Goal: Task Accomplishment & Management: Manage account settings

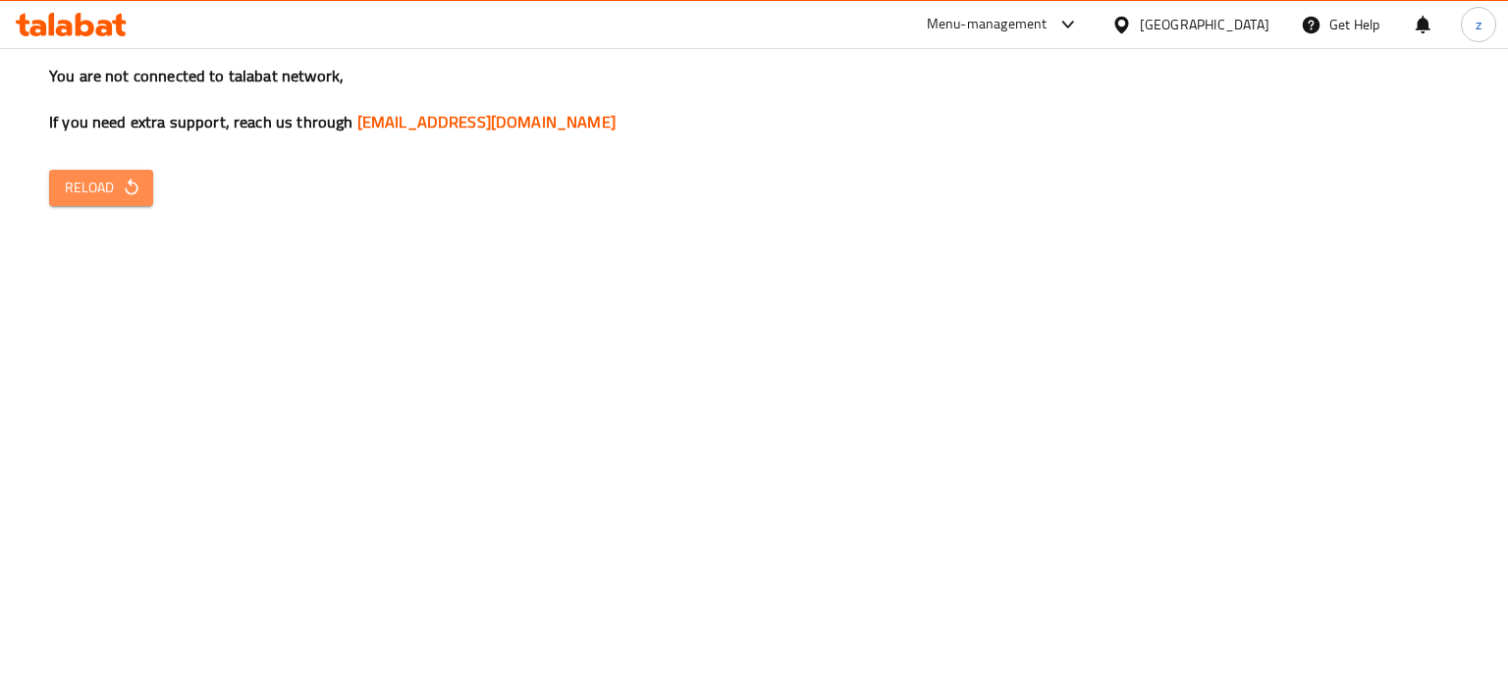
click at [125, 193] on icon "button" at bounding box center [132, 188] width 20 height 20
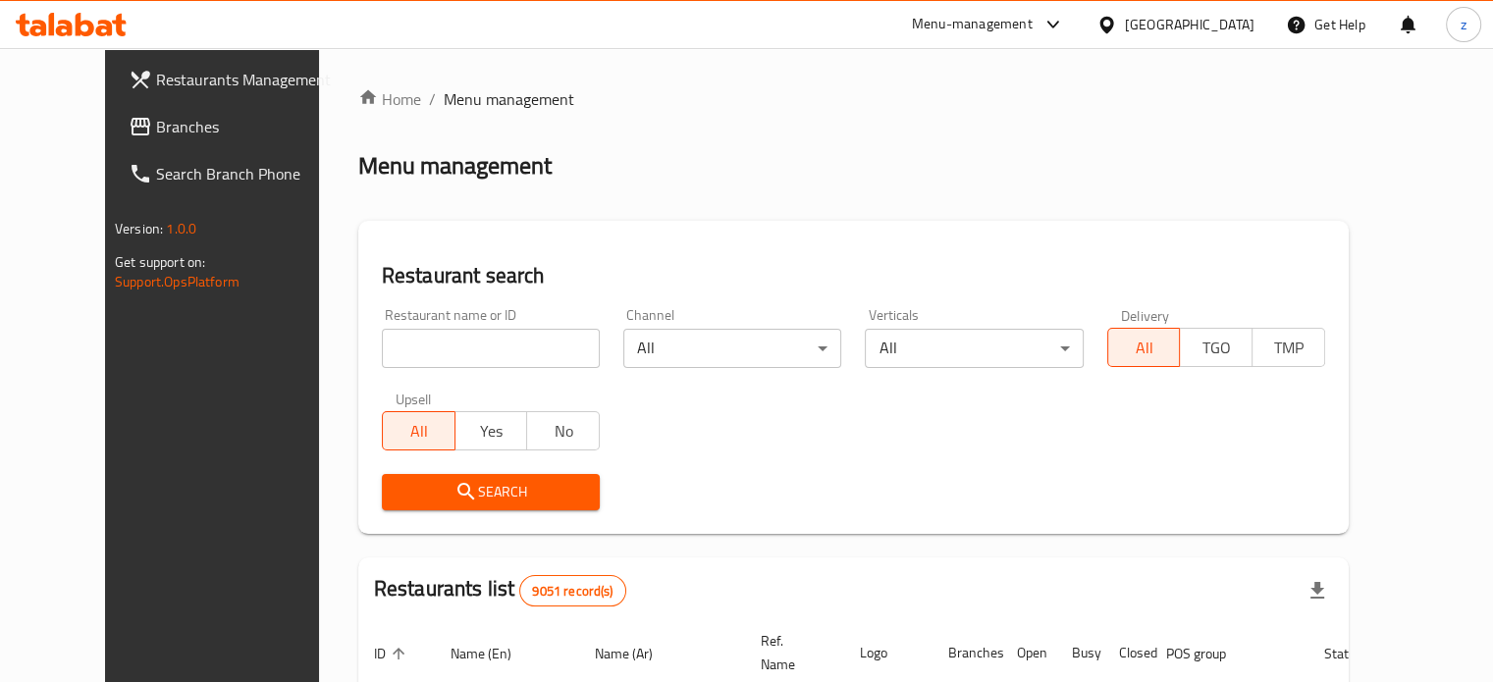
click at [465, 346] on input "search" at bounding box center [491, 348] width 218 height 39
type input "simply shawarma"
click button "Search" at bounding box center [491, 492] width 218 height 36
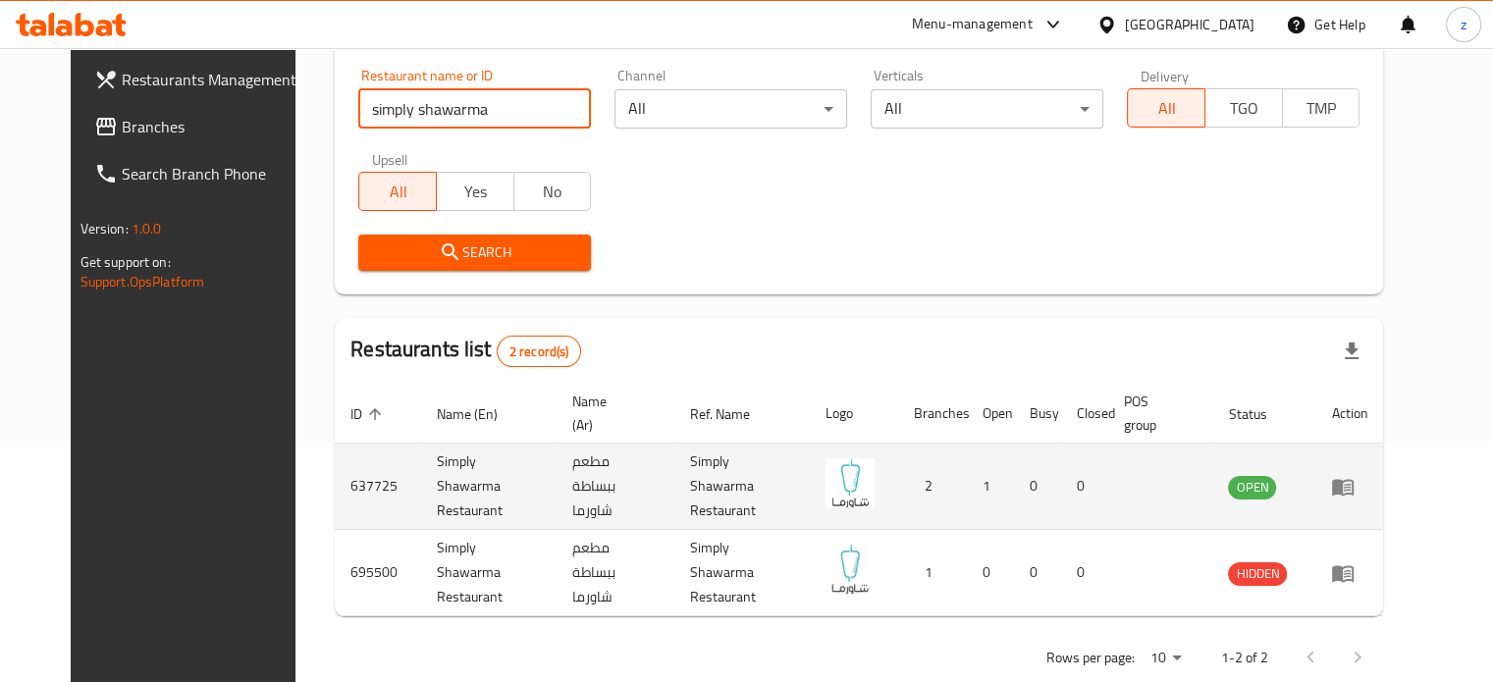
scroll to position [244, 0]
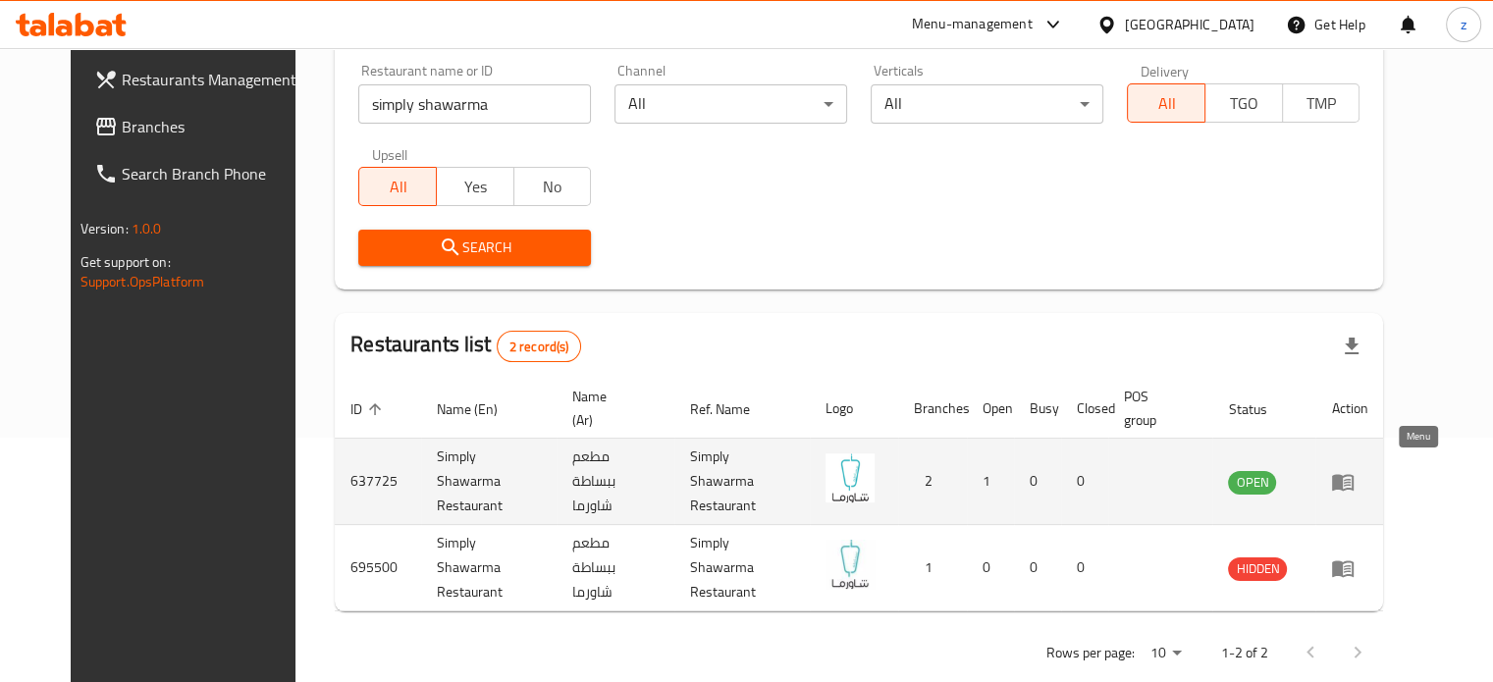
click at [1354, 474] on icon "enhanced table" at bounding box center [1343, 482] width 22 height 17
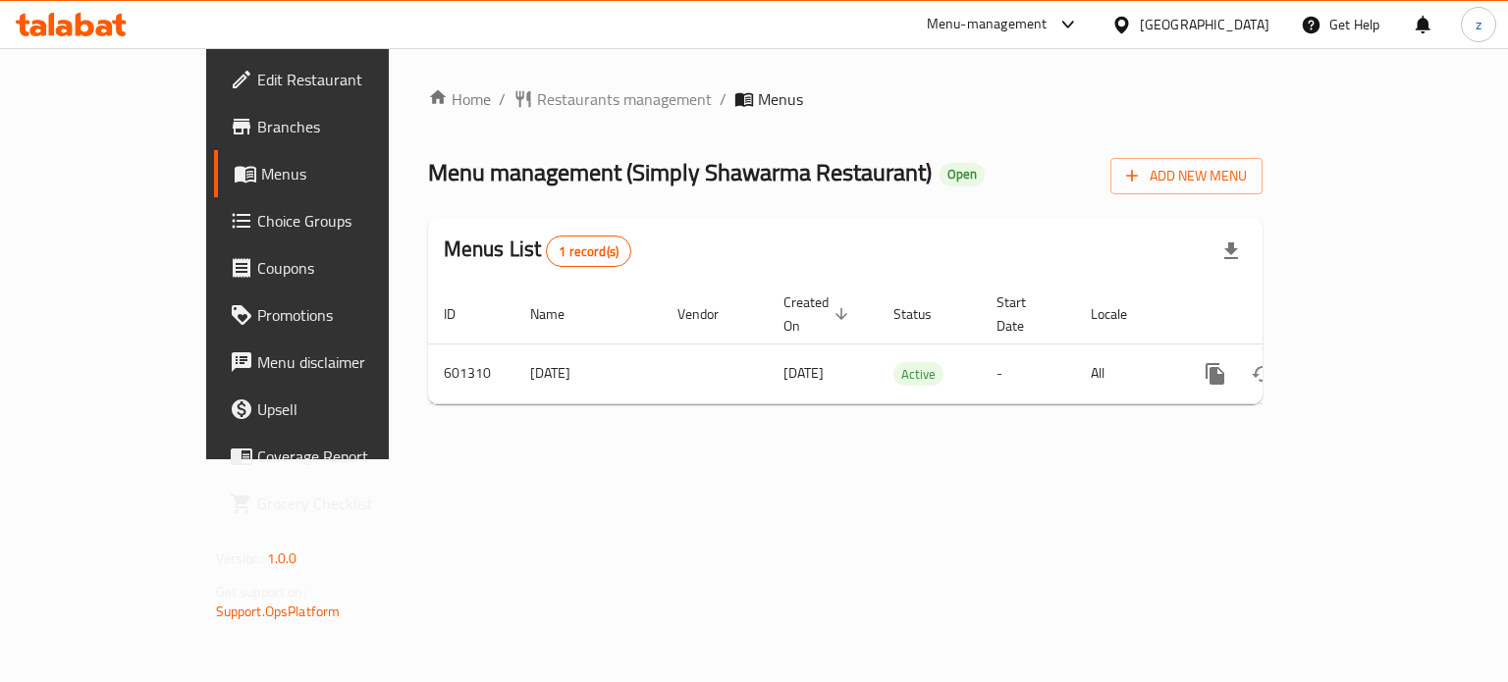
click at [257, 125] on span "Branches" at bounding box center [350, 127] width 186 height 24
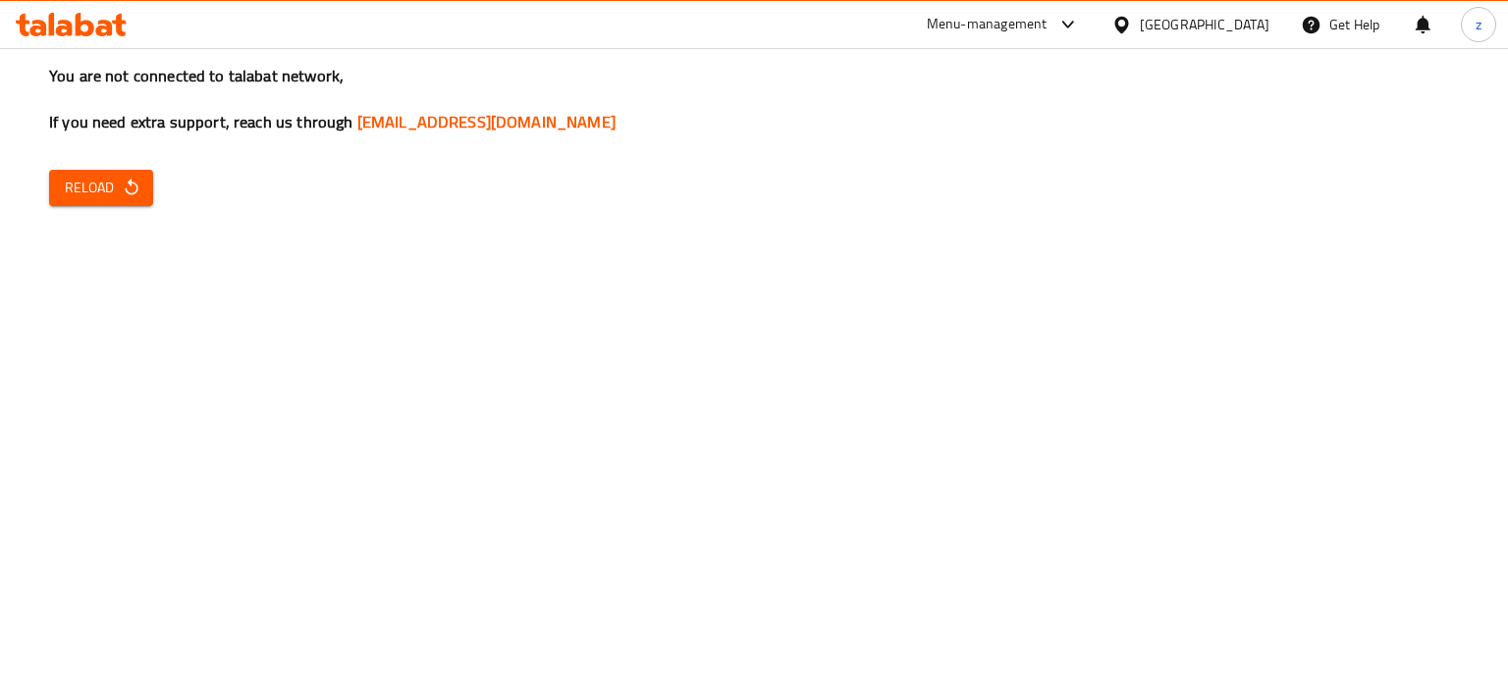
click at [95, 193] on span "Reload" at bounding box center [101, 188] width 73 height 25
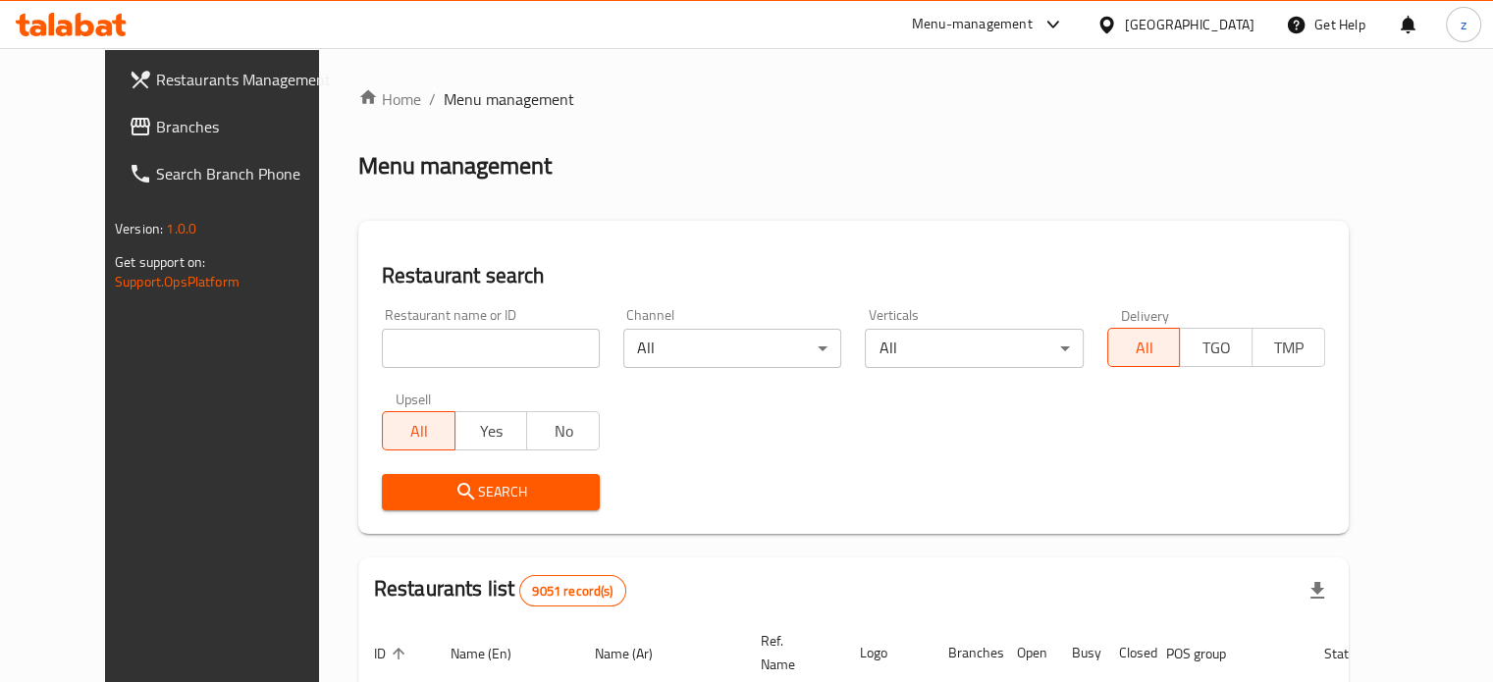
click at [442, 360] on input "search" at bounding box center [491, 348] width 218 height 39
click at [158, 121] on span "Branches" at bounding box center [247, 127] width 183 height 24
click at [440, 345] on input "search" at bounding box center [491, 348] width 218 height 39
type input "Bake and Take"
click button "Search" at bounding box center [491, 492] width 218 height 36
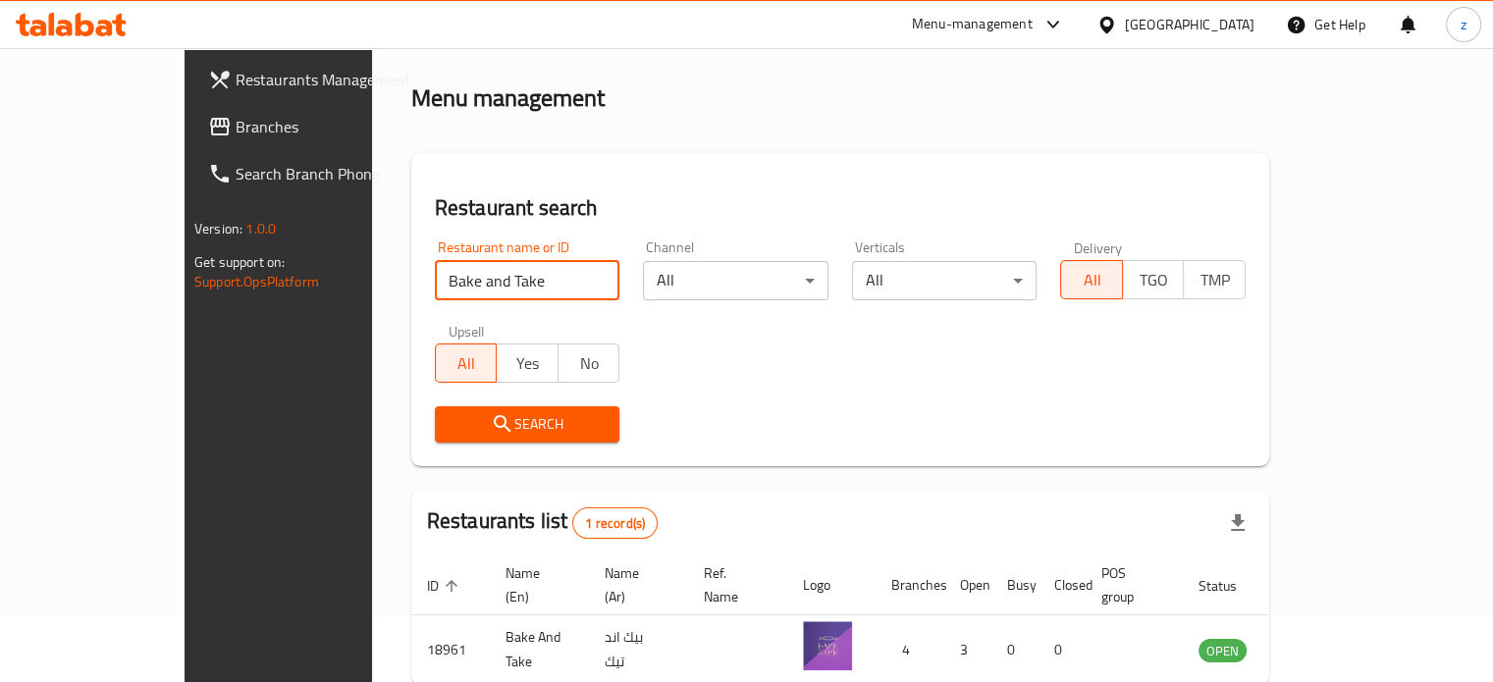
scroll to position [153, 0]
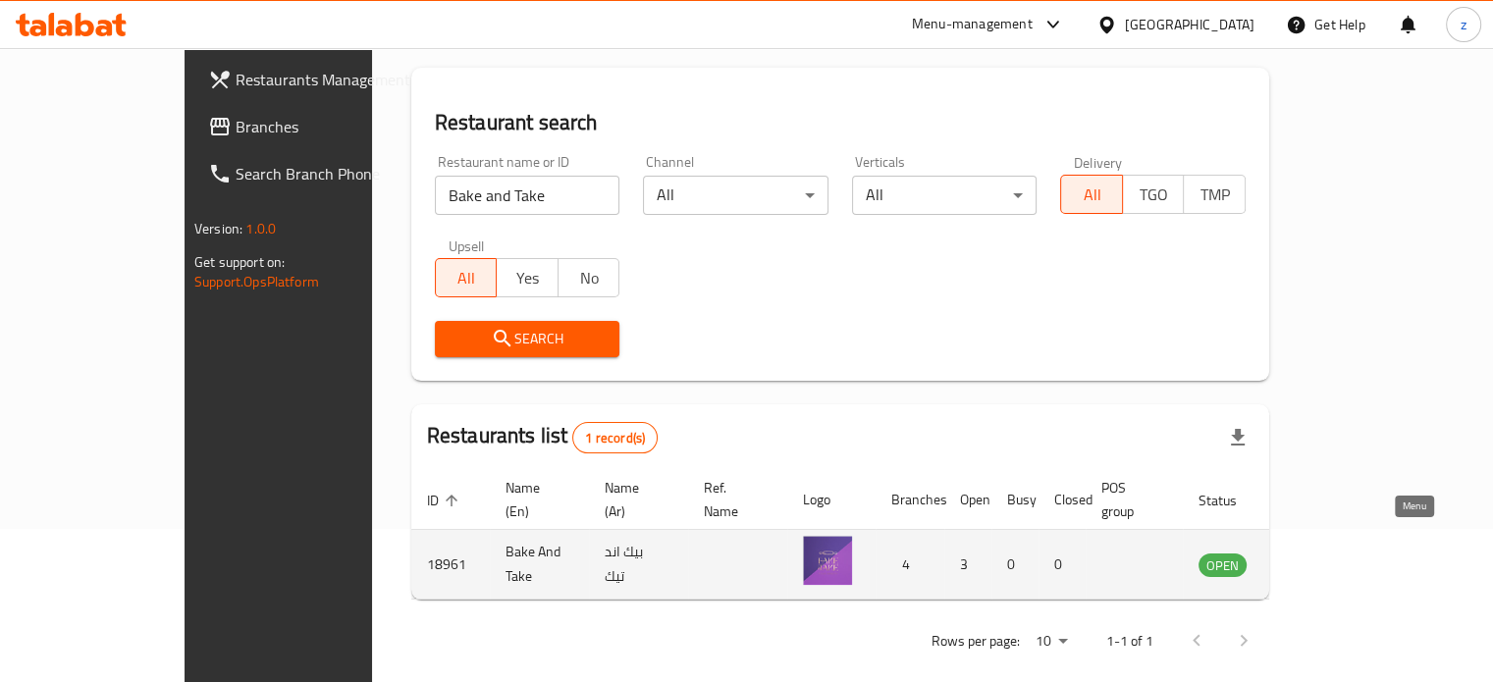
click at [1325, 553] on icon "enhanced table" at bounding box center [1314, 565] width 24 height 24
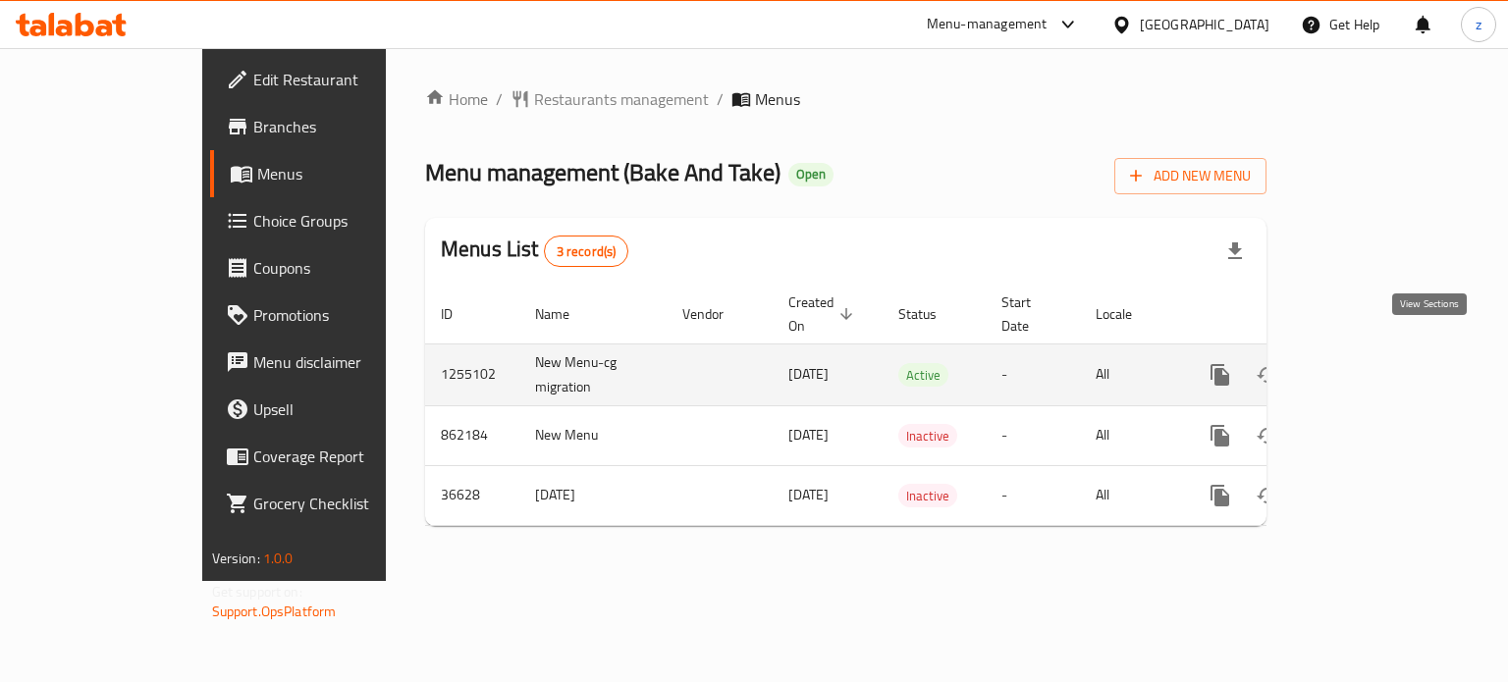
click at [1373, 363] on icon "enhanced table" at bounding box center [1362, 375] width 24 height 24
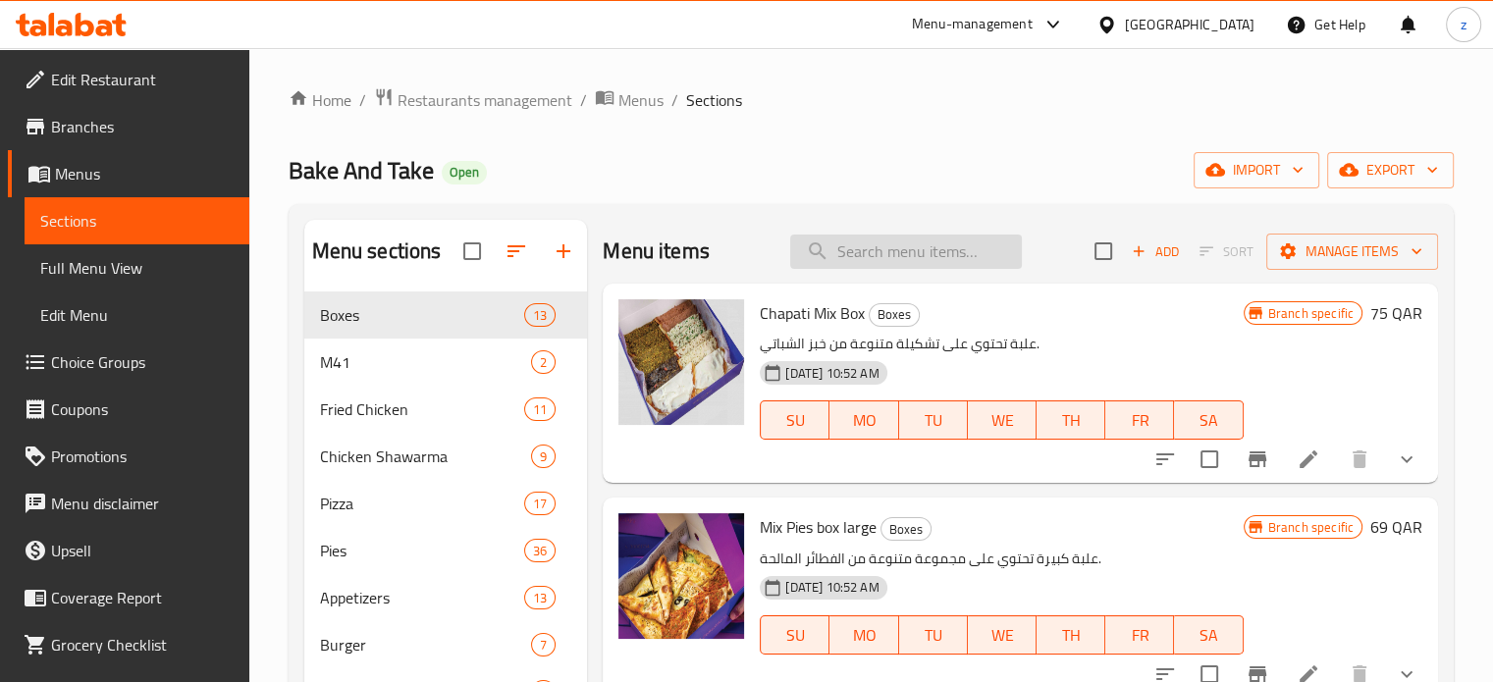
click at [850, 258] on input "search" at bounding box center [906, 252] width 232 height 34
paste input "Large Pizza Box"
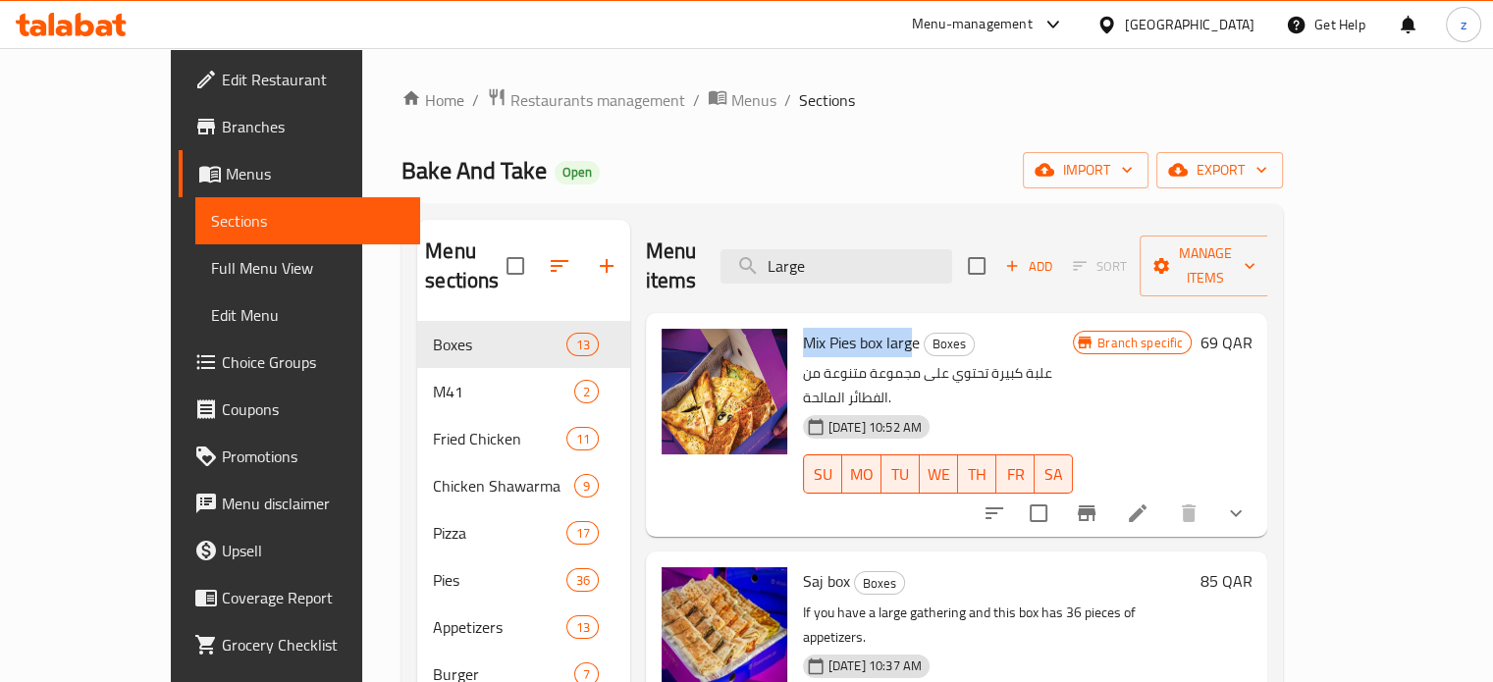
drag, startPoint x: 762, startPoint y: 309, endPoint x: 870, endPoint y: 313, distance: 108.1
click at [871, 328] on span "Mix Pies box large" at bounding box center [861, 342] width 117 height 29
copy span "Mix Pies box larg"
drag, startPoint x: 880, startPoint y: 312, endPoint x: 763, endPoint y: 313, distance: 116.8
click at [803, 329] on h6 "Mix Pies box large Boxes" at bounding box center [938, 342] width 270 height 27
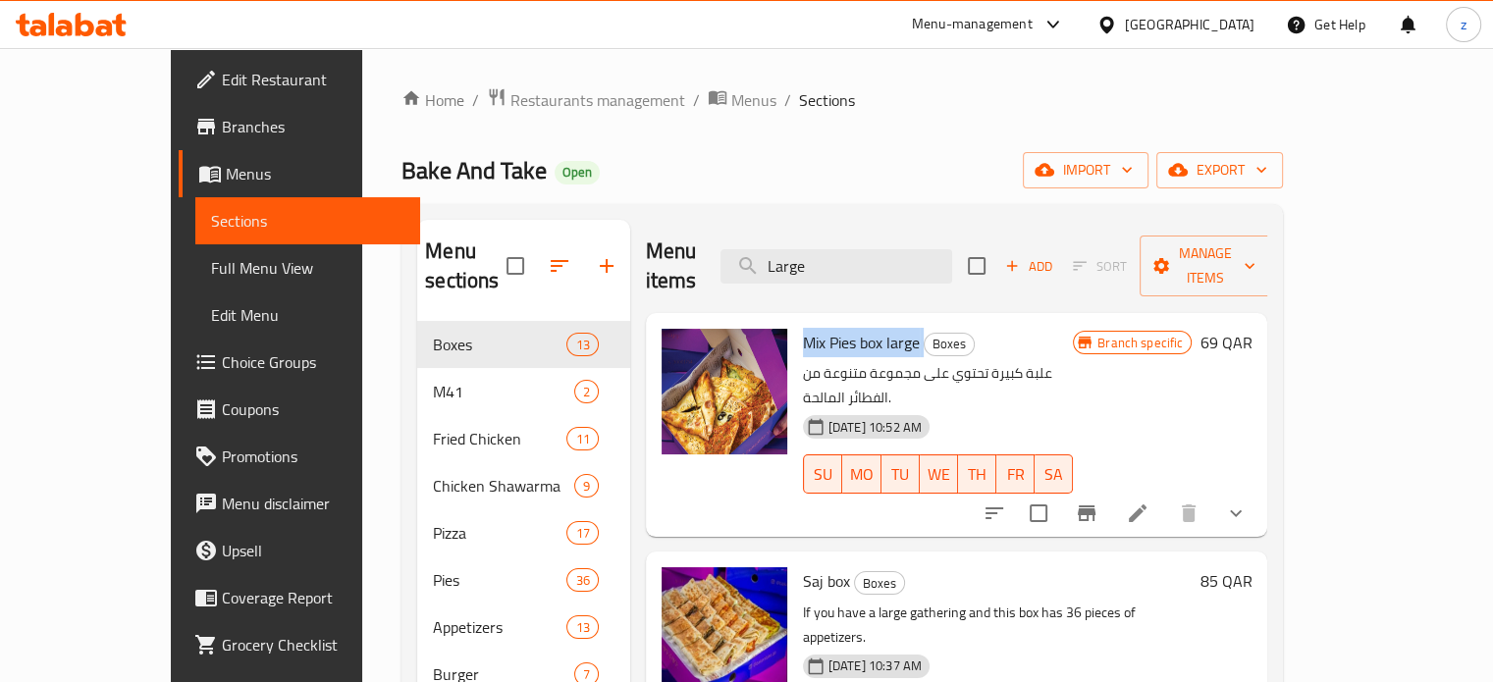
copy h6 "Mix Pies box large"
drag, startPoint x: 841, startPoint y: 250, endPoint x: 818, endPoint y: 250, distance: 23.6
click at [818, 250] on input "Large" at bounding box center [837, 266] width 232 height 34
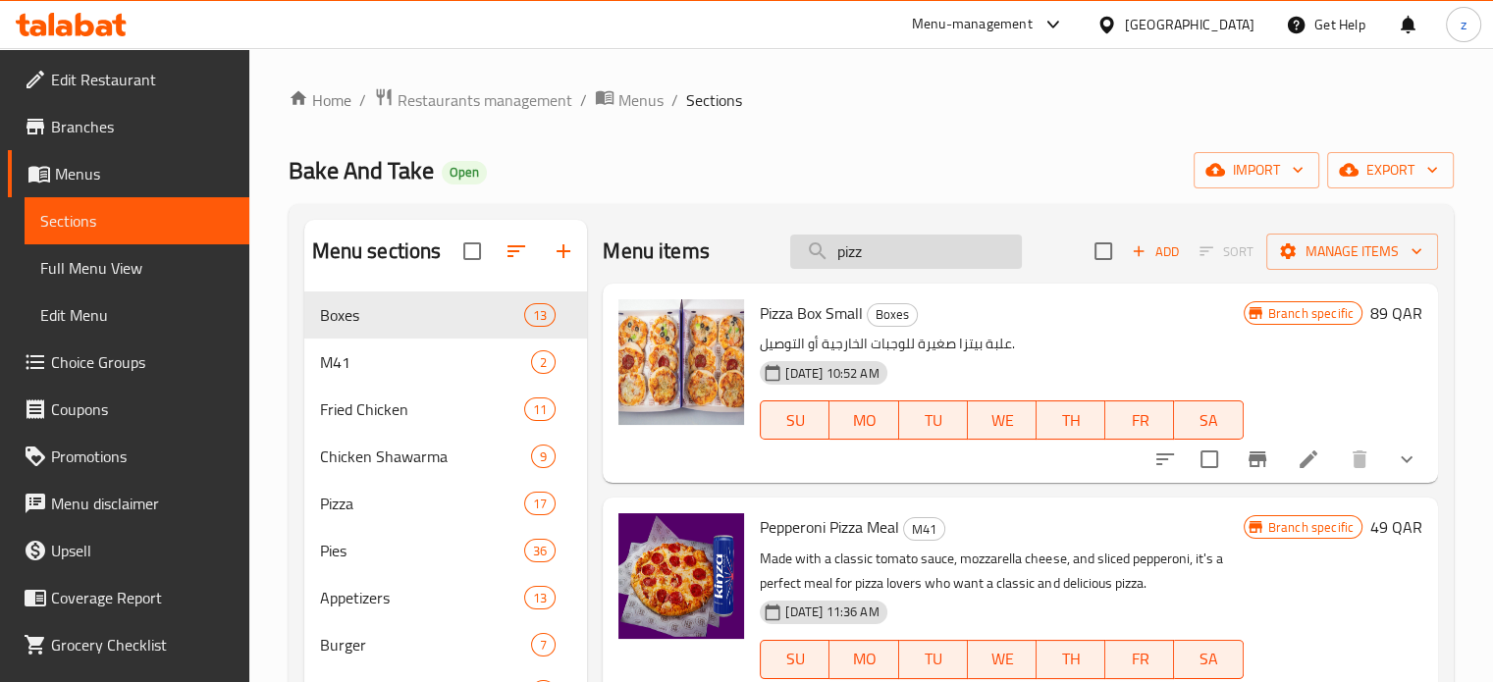
drag, startPoint x: 852, startPoint y: 249, endPoint x: 814, endPoint y: 252, distance: 38.4
click at [814, 252] on input "pizz" at bounding box center [906, 252] width 232 height 34
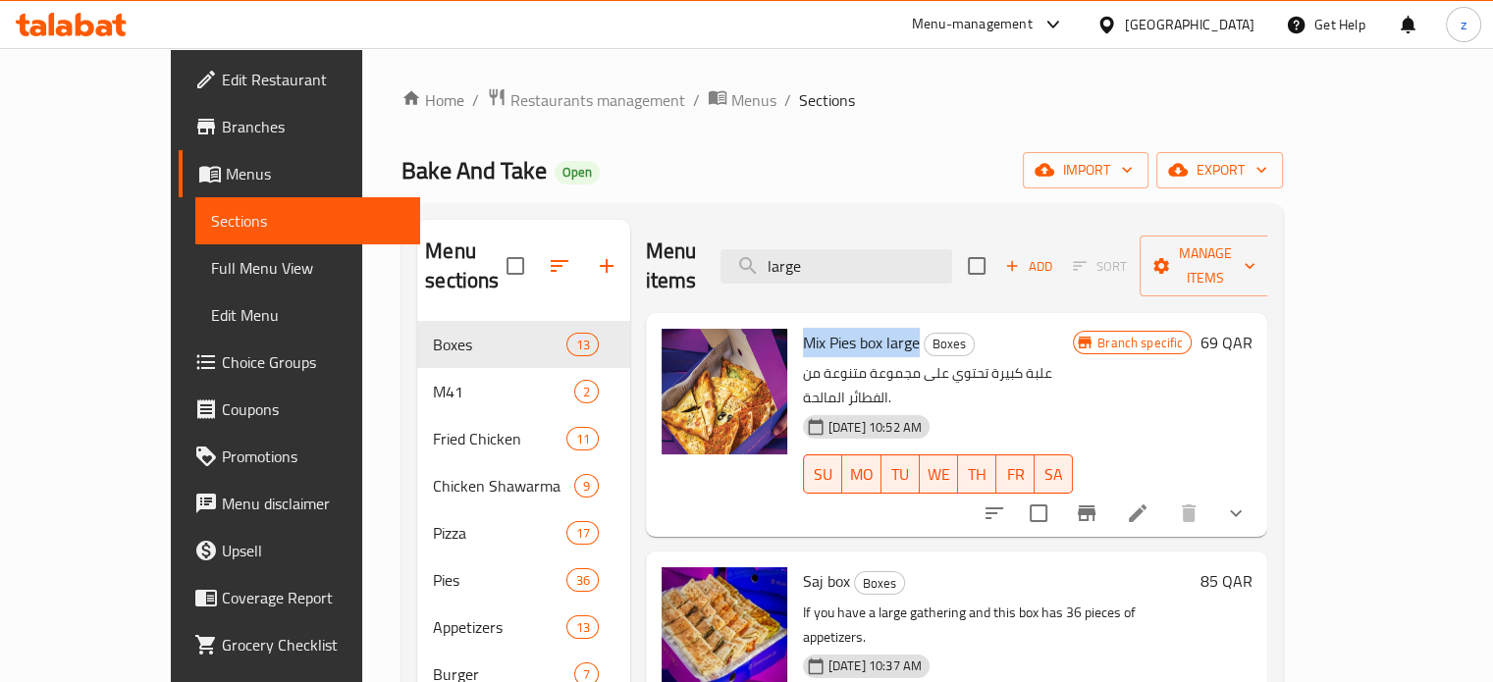
drag, startPoint x: 761, startPoint y: 313, endPoint x: 878, endPoint y: 314, distance: 116.8
click at [878, 329] on h6 "Mix Pies box large Boxes" at bounding box center [938, 342] width 270 height 27
copy span "Mix Pies box large"
drag, startPoint x: 899, startPoint y: 250, endPoint x: 762, endPoint y: 250, distance: 137.4
click at [761, 251] on div "Menu items large Add Sort Manage items" at bounding box center [957, 266] width 622 height 93
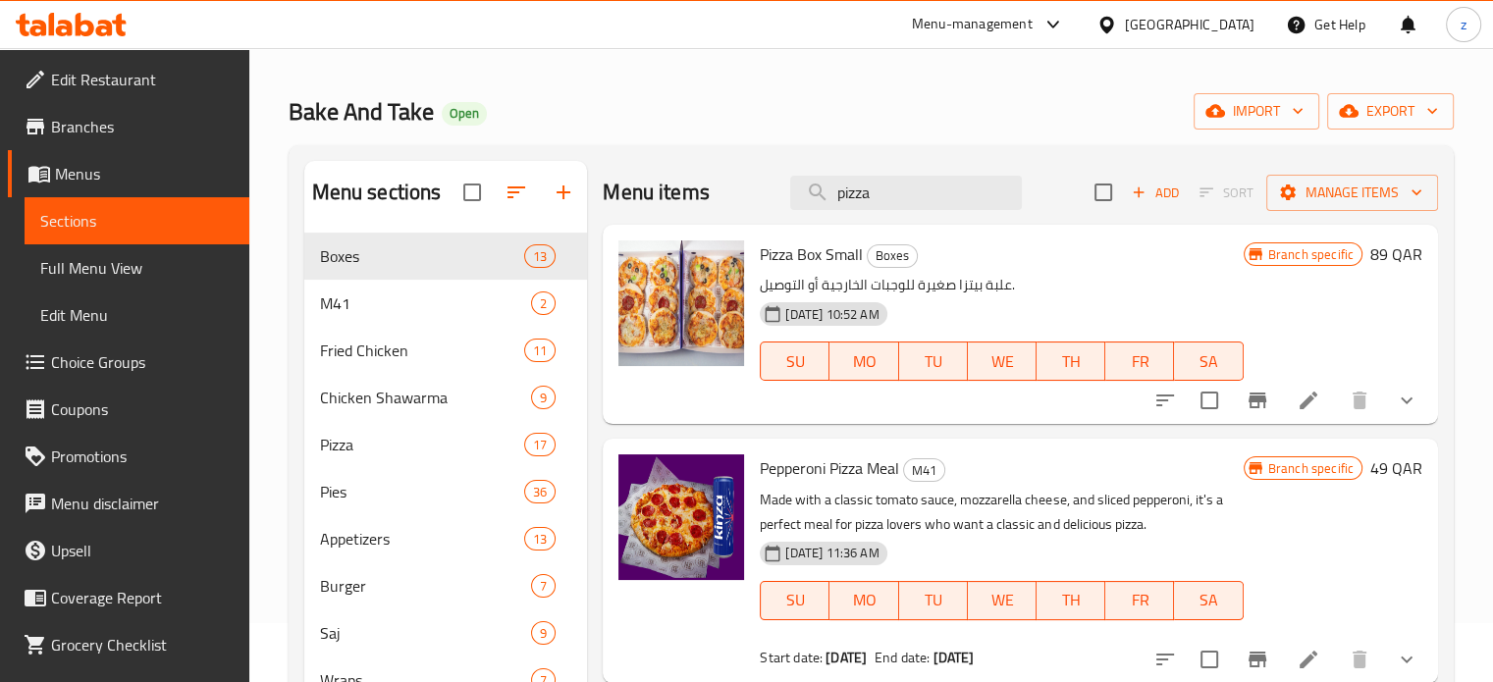
scroll to position [28, 0]
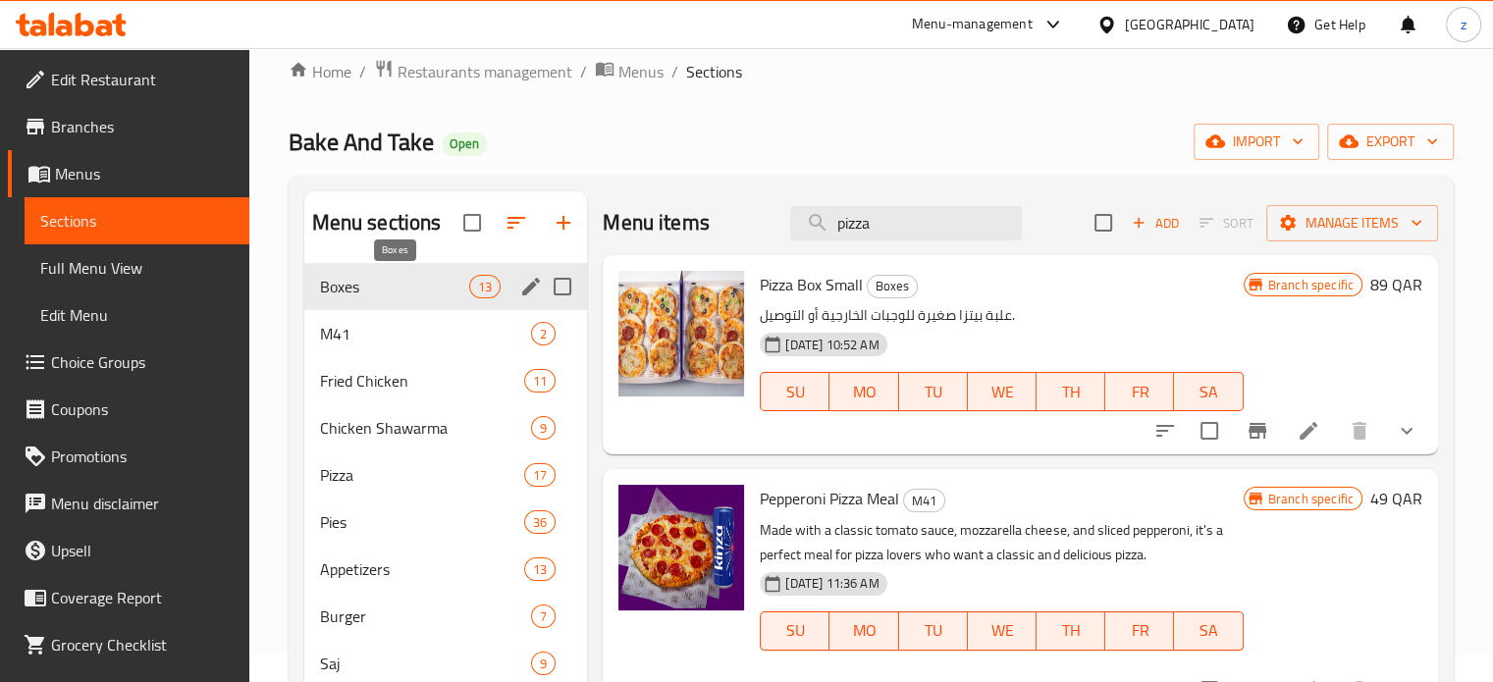
type input "pizza"
click at [428, 287] on span "Boxes" at bounding box center [395, 287] width 150 height 24
drag, startPoint x: 786, startPoint y: 227, endPoint x: 776, endPoint y: 227, distance: 10.8
click at [776, 227] on div "Menu items pizza Add Sort Manage items" at bounding box center [1020, 223] width 835 height 64
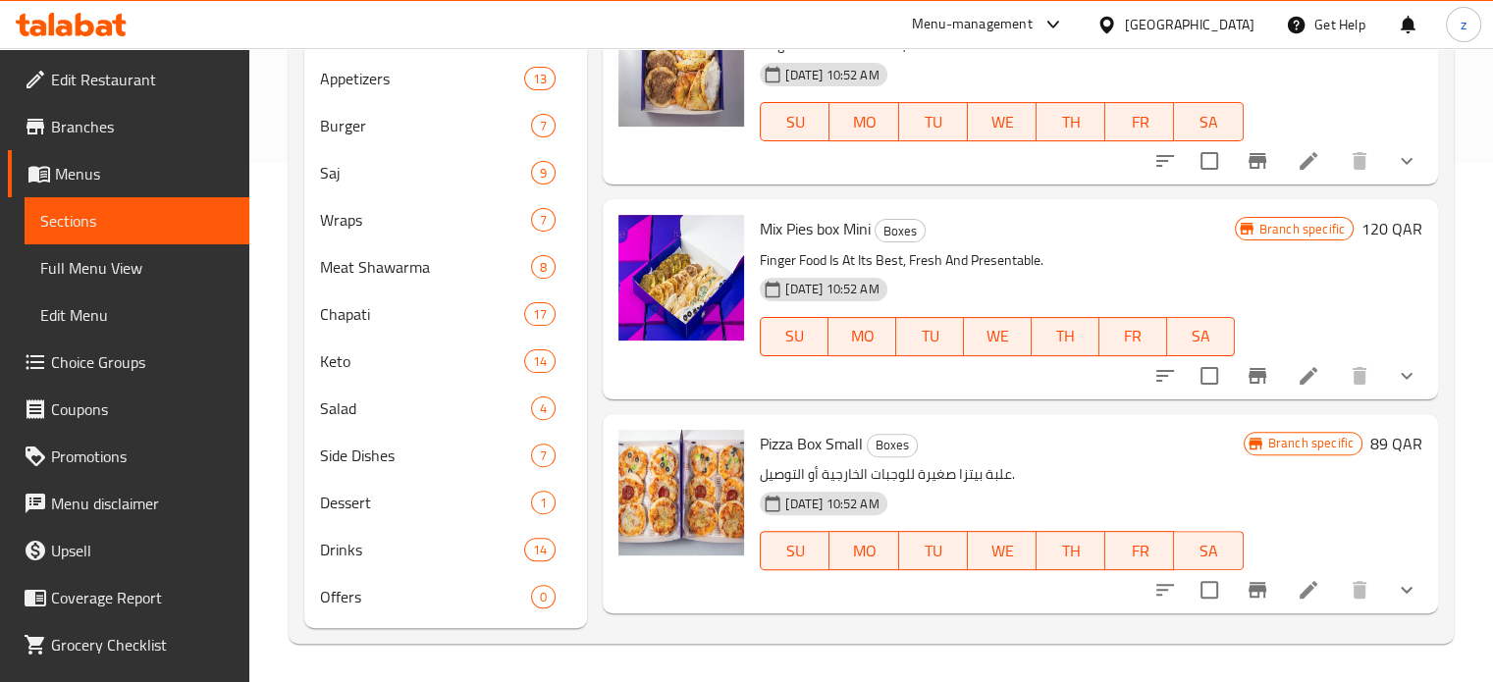
scroll to position [162, 0]
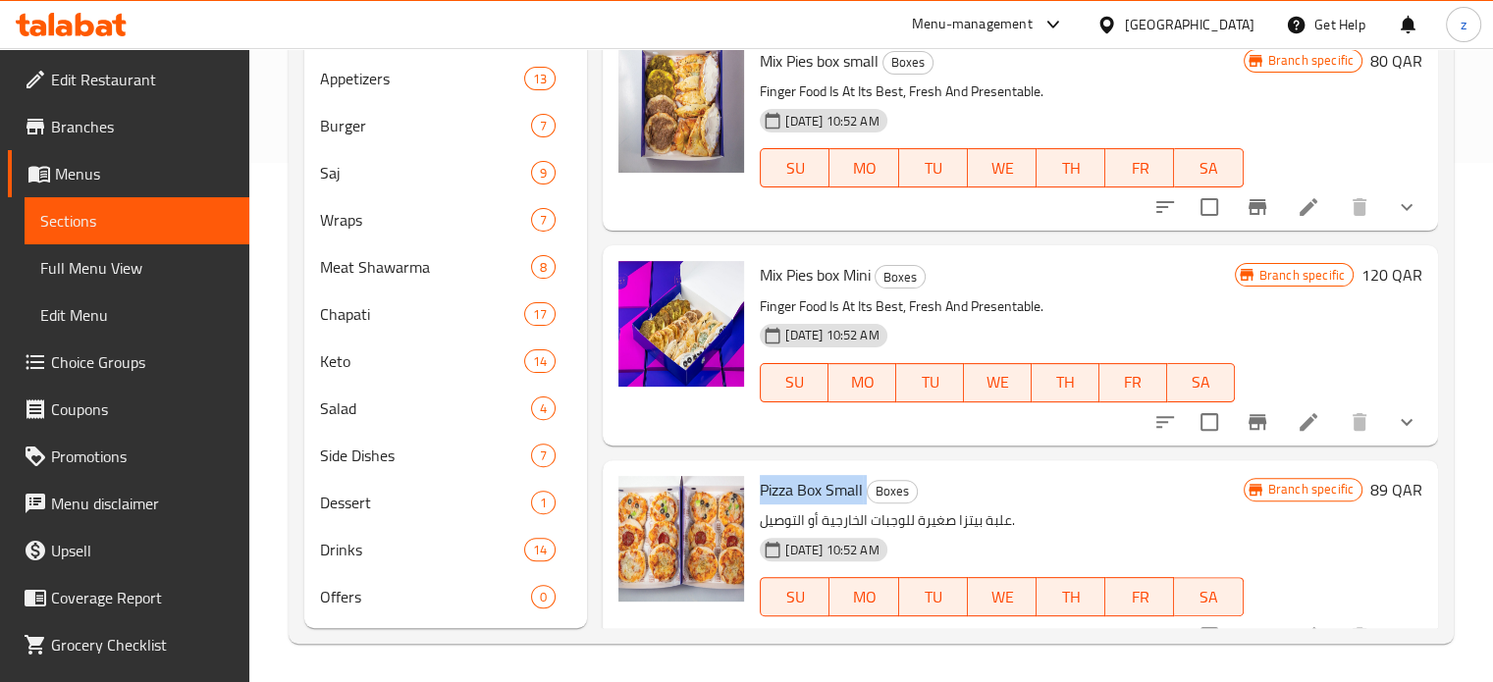
drag, startPoint x: 758, startPoint y: 489, endPoint x: 866, endPoint y: 494, distance: 108.1
click at [866, 494] on div "Pizza Box Small Boxes علبة بيتزا صغيرة للوجبات الخارجية أو التوصيل. [DATE] 10:5…" at bounding box center [1001, 560] width 499 height 184
copy h6 "Pizza Box Small"
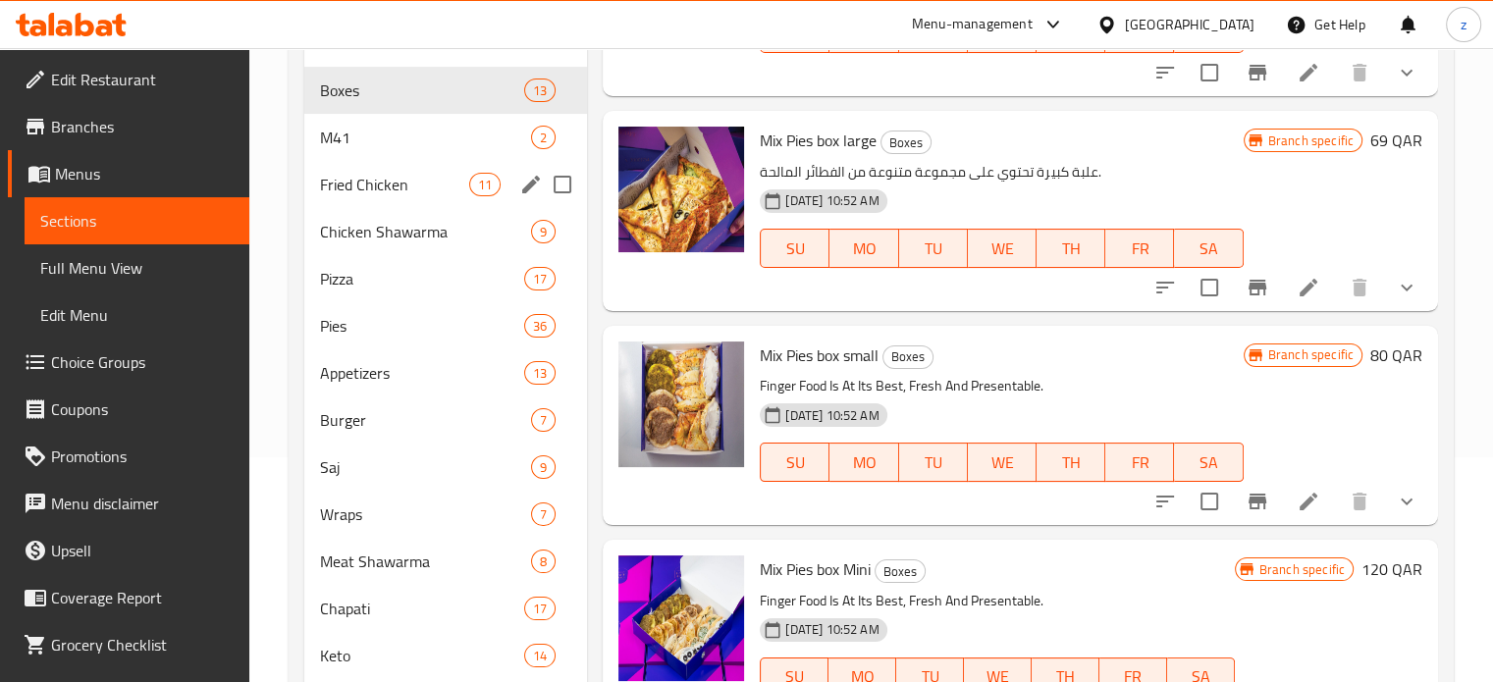
scroll to position [0, 0]
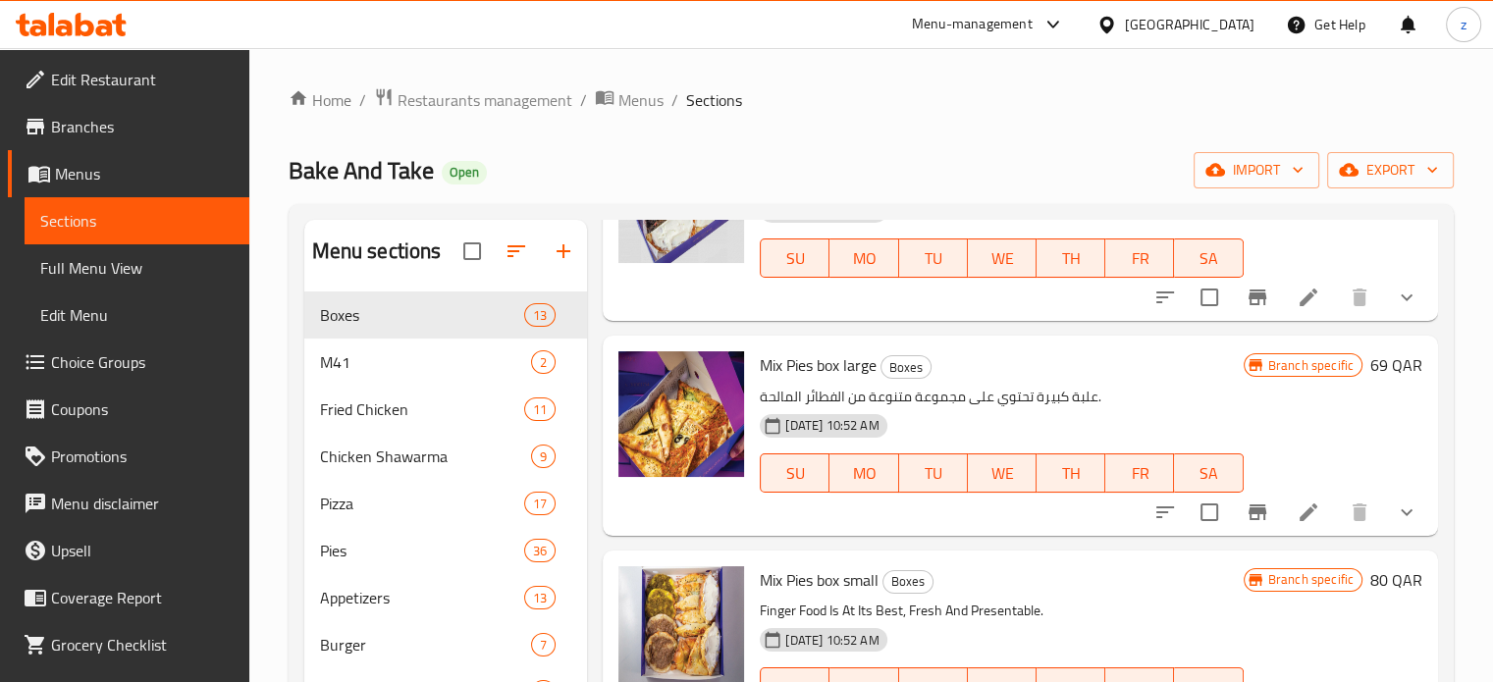
click at [126, 123] on span "Branches" at bounding box center [142, 127] width 183 height 24
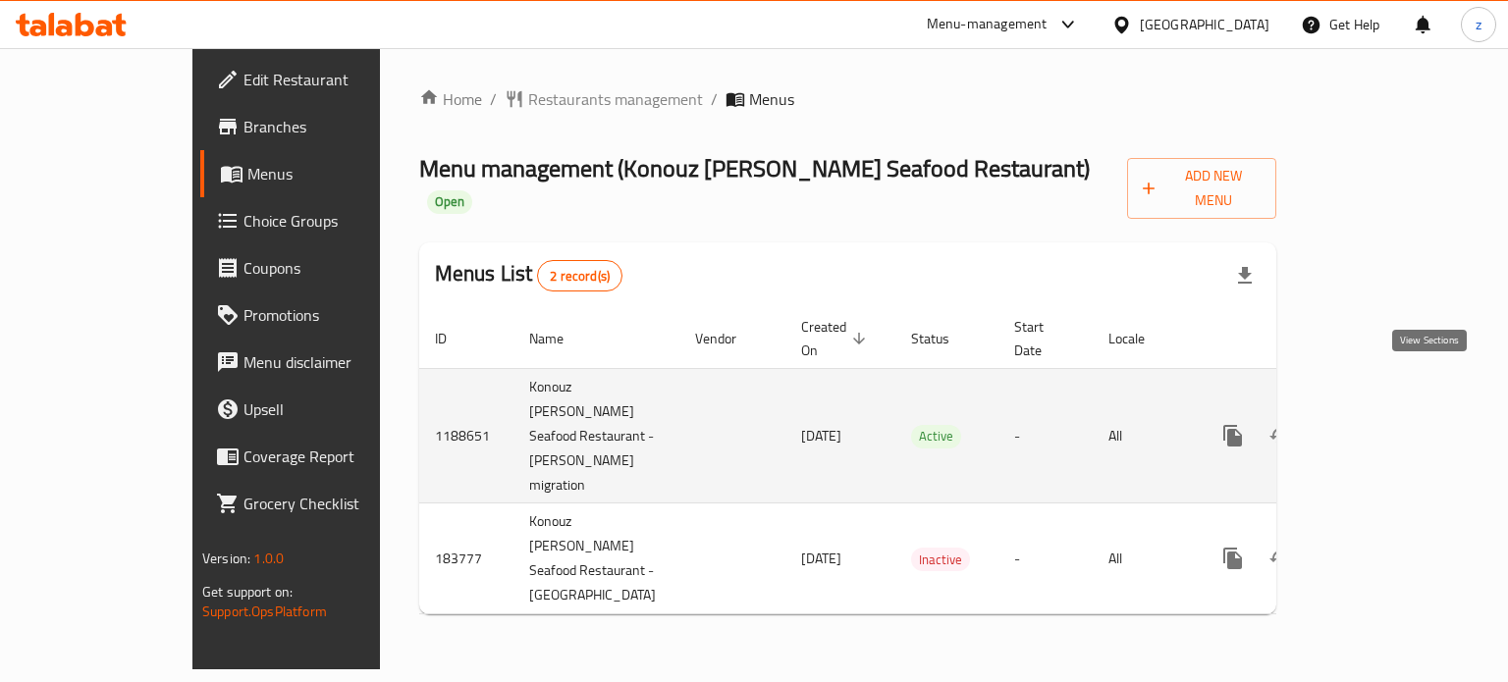
click at [1383, 427] on icon "enhanced table" at bounding box center [1375, 436] width 18 height 18
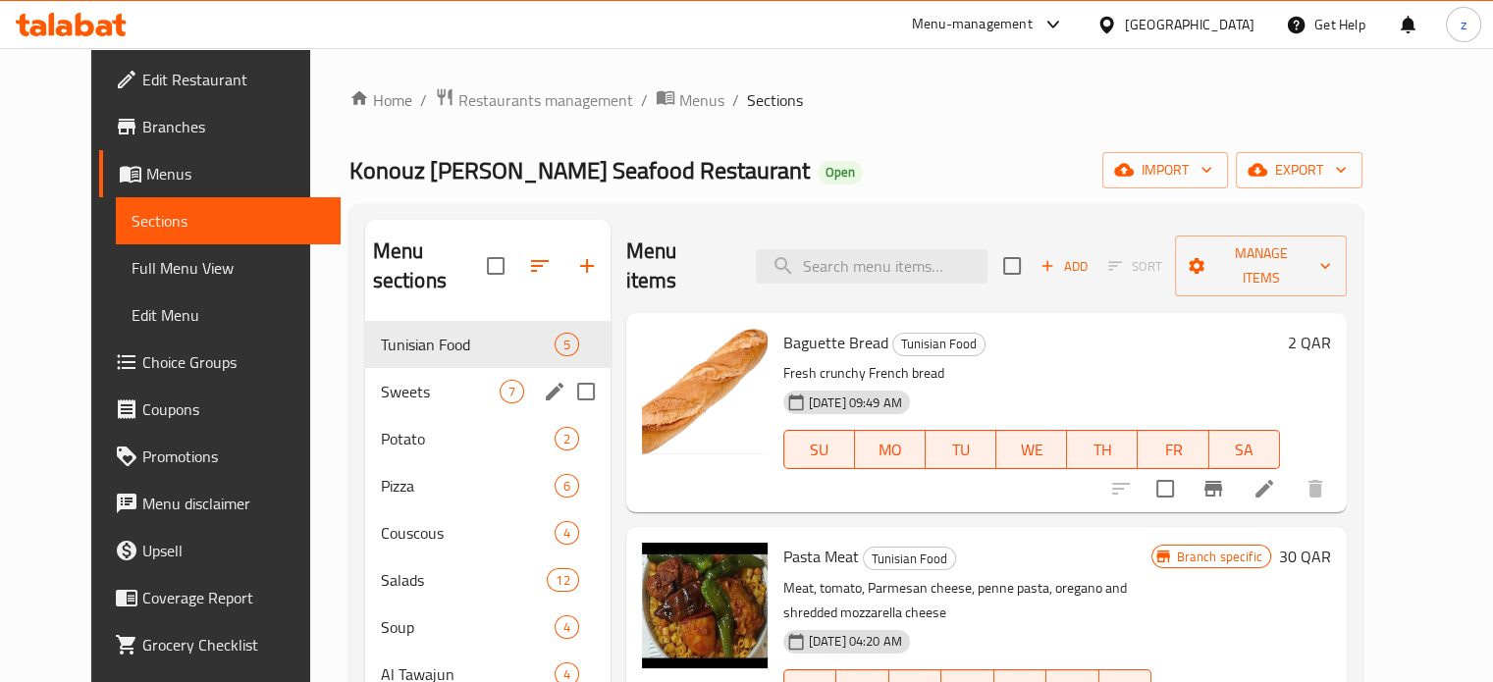
click at [403, 368] on div "Sweets 7" at bounding box center [487, 391] width 245 height 47
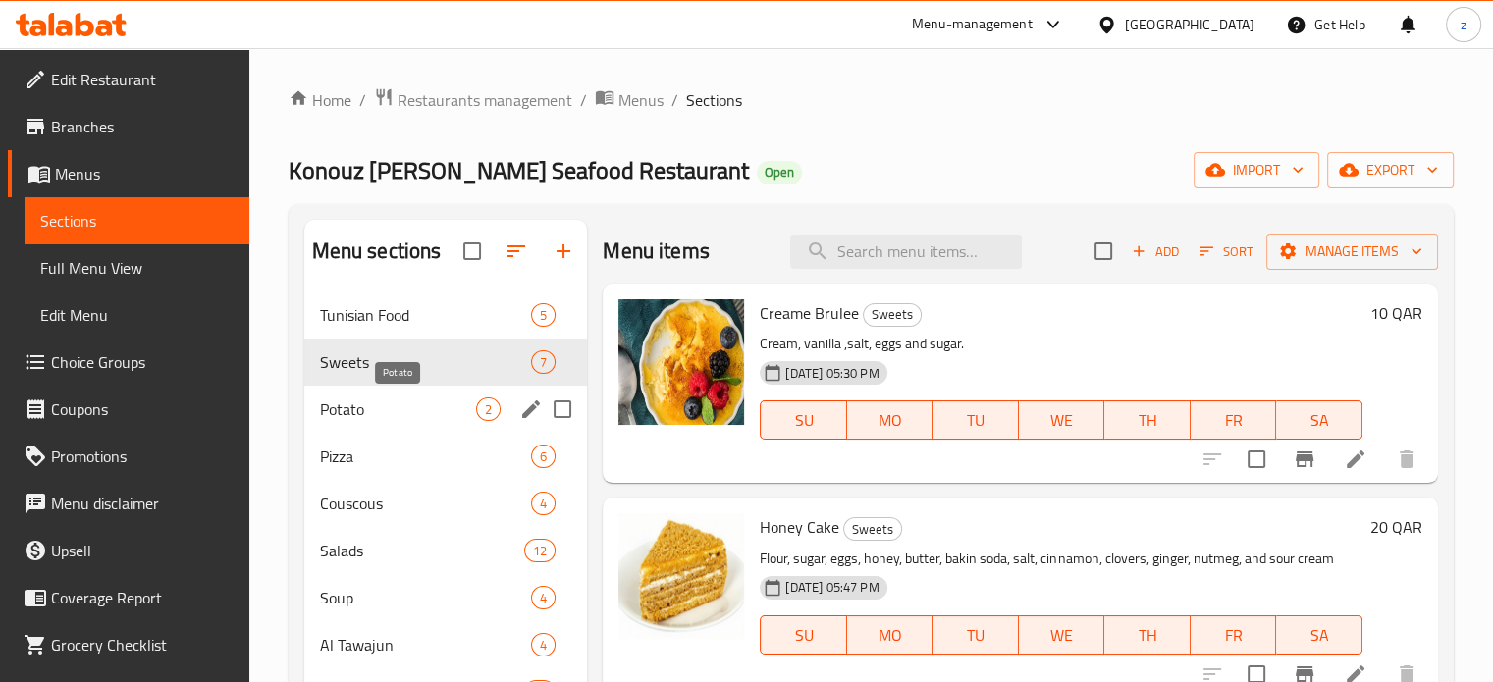
click at [357, 401] on span "Potato" at bounding box center [398, 410] width 157 height 24
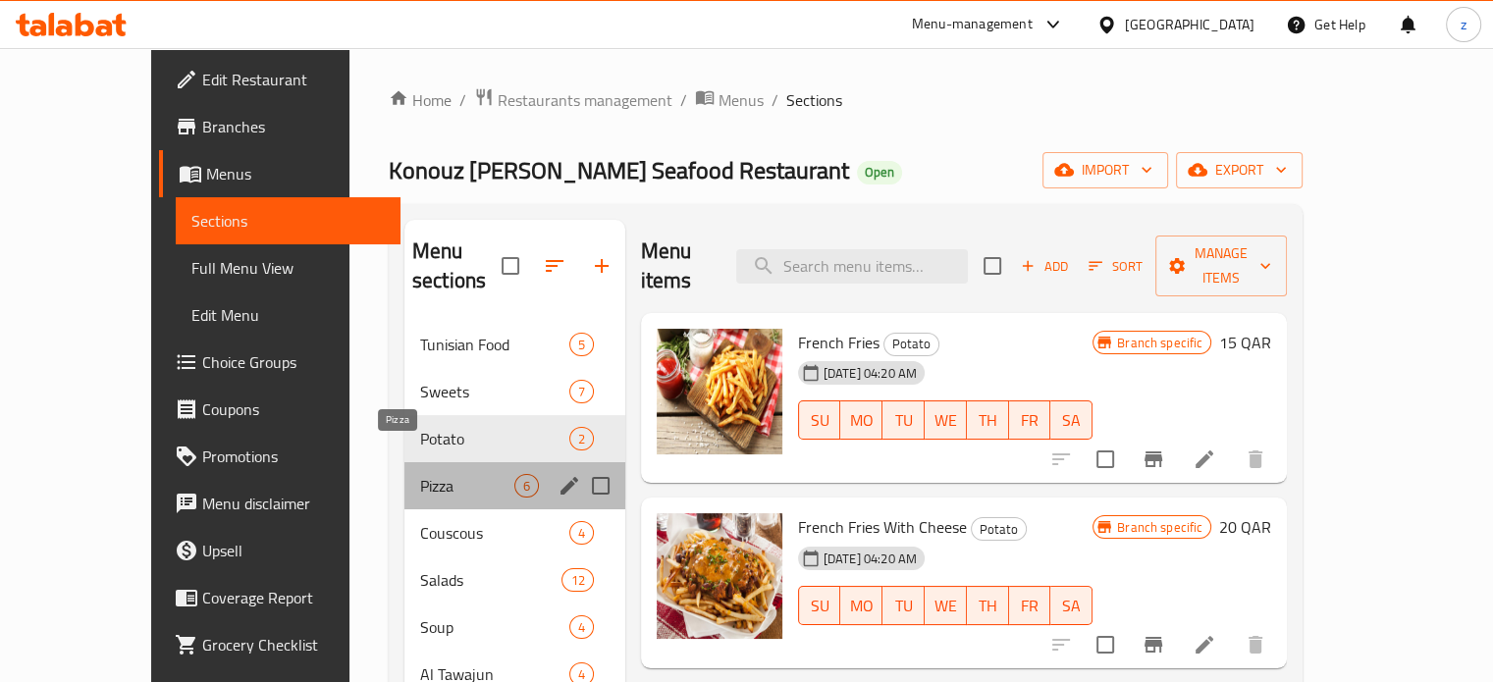
click at [420, 474] on span "Pizza" at bounding box center [467, 486] width 94 height 24
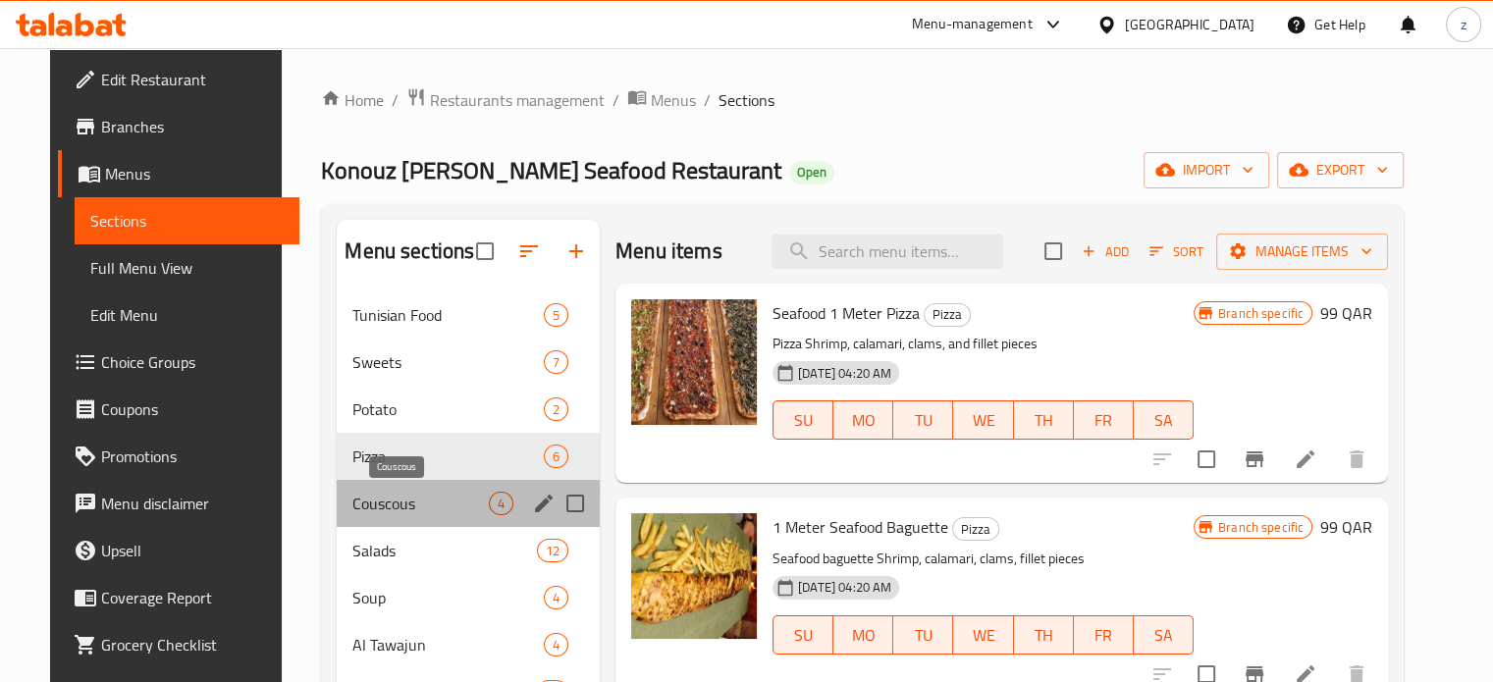
click at [377, 506] on span "Couscous" at bounding box center [420, 504] width 136 height 24
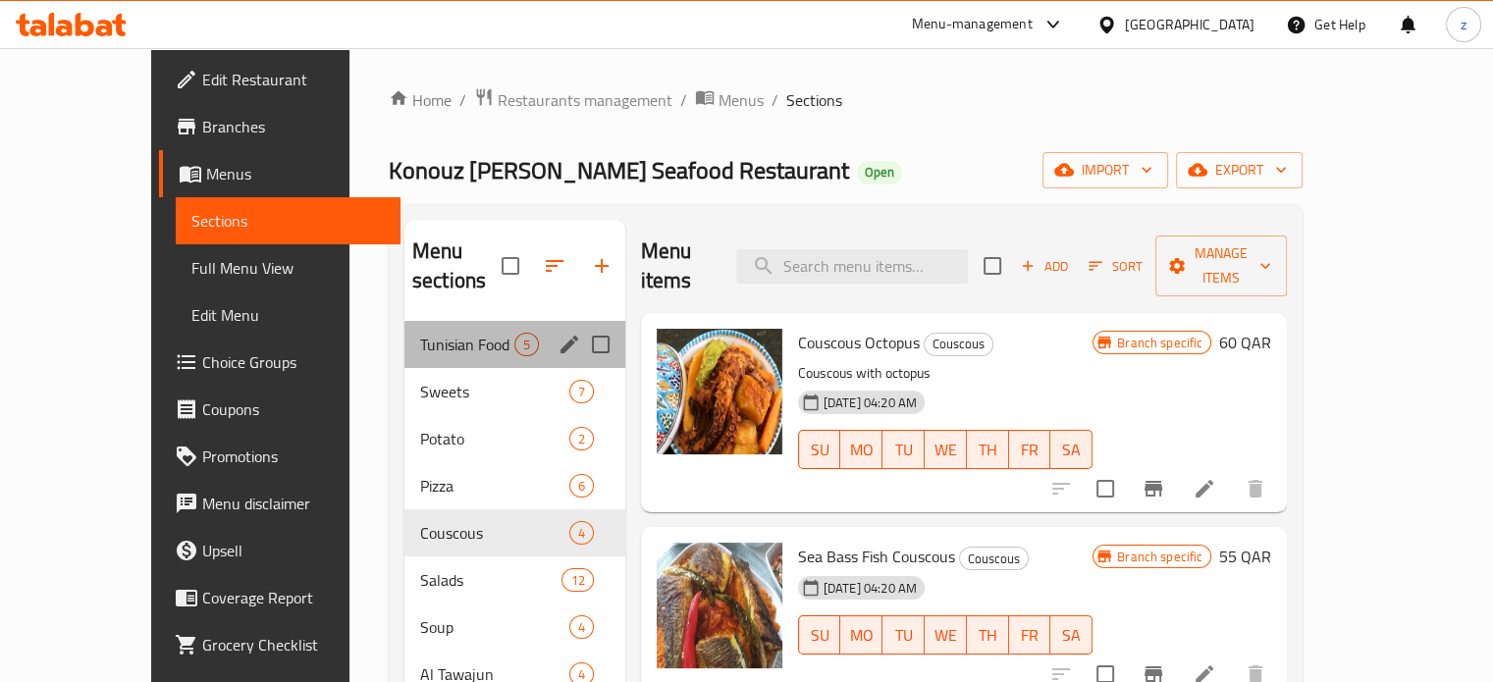
click at [405, 329] on div "Tunisian Food 5" at bounding box center [514, 344] width 221 height 47
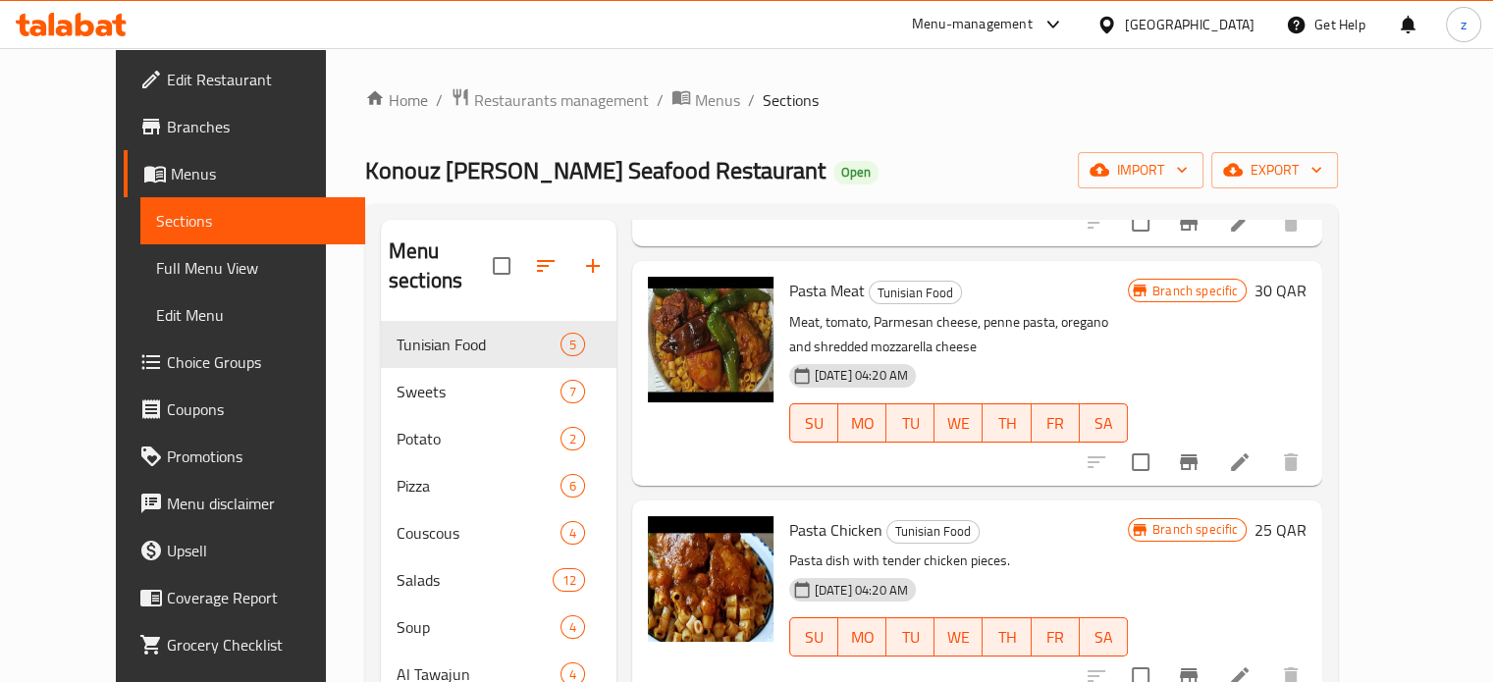
scroll to position [41, 0]
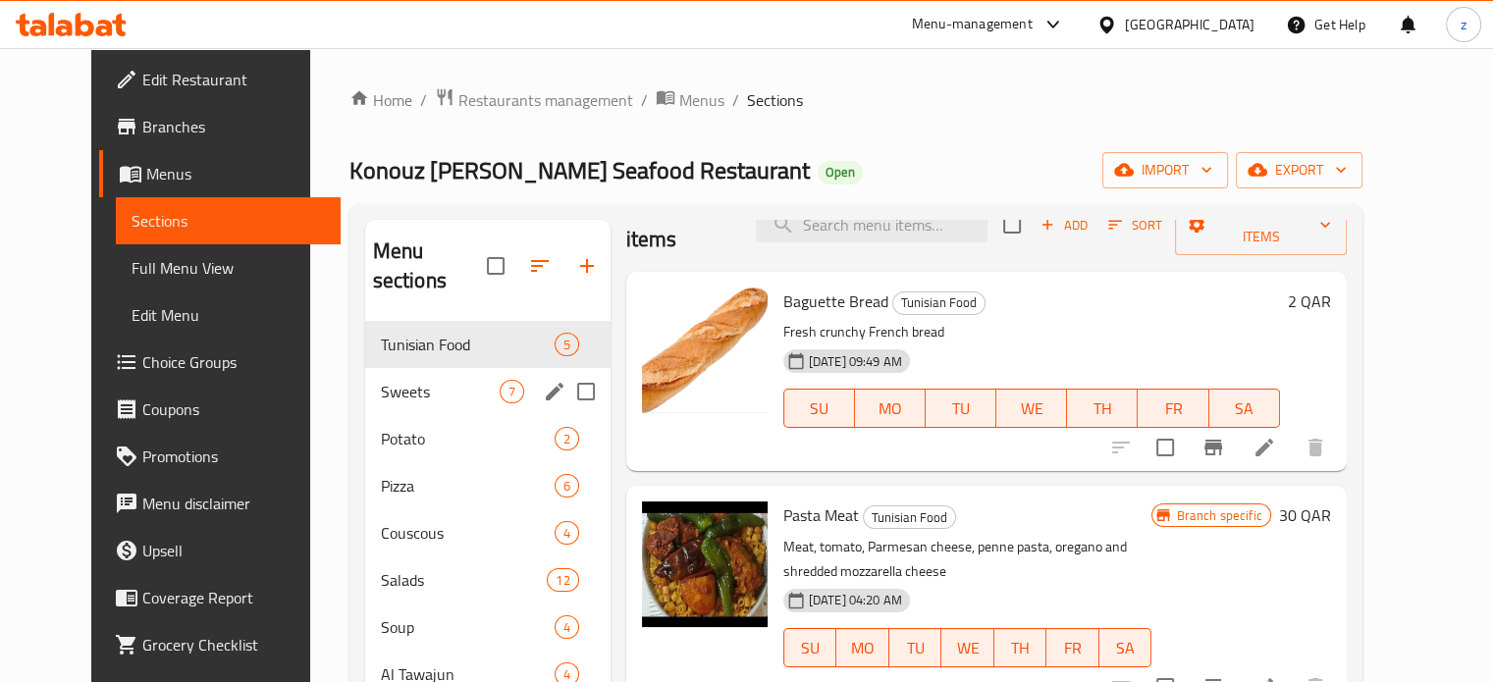
click at [381, 380] on span "Sweets" at bounding box center [440, 392] width 119 height 24
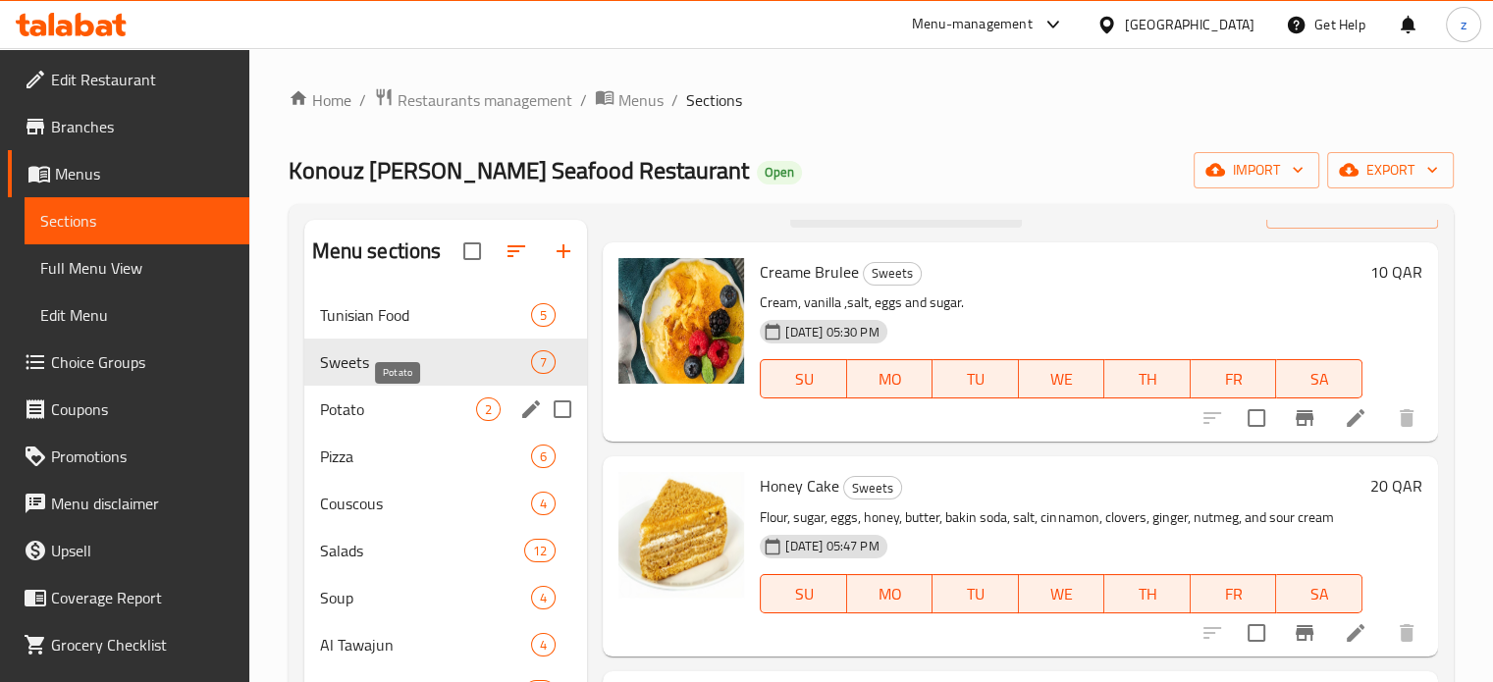
click at [379, 406] on span "Potato" at bounding box center [398, 410] width 157 height 24
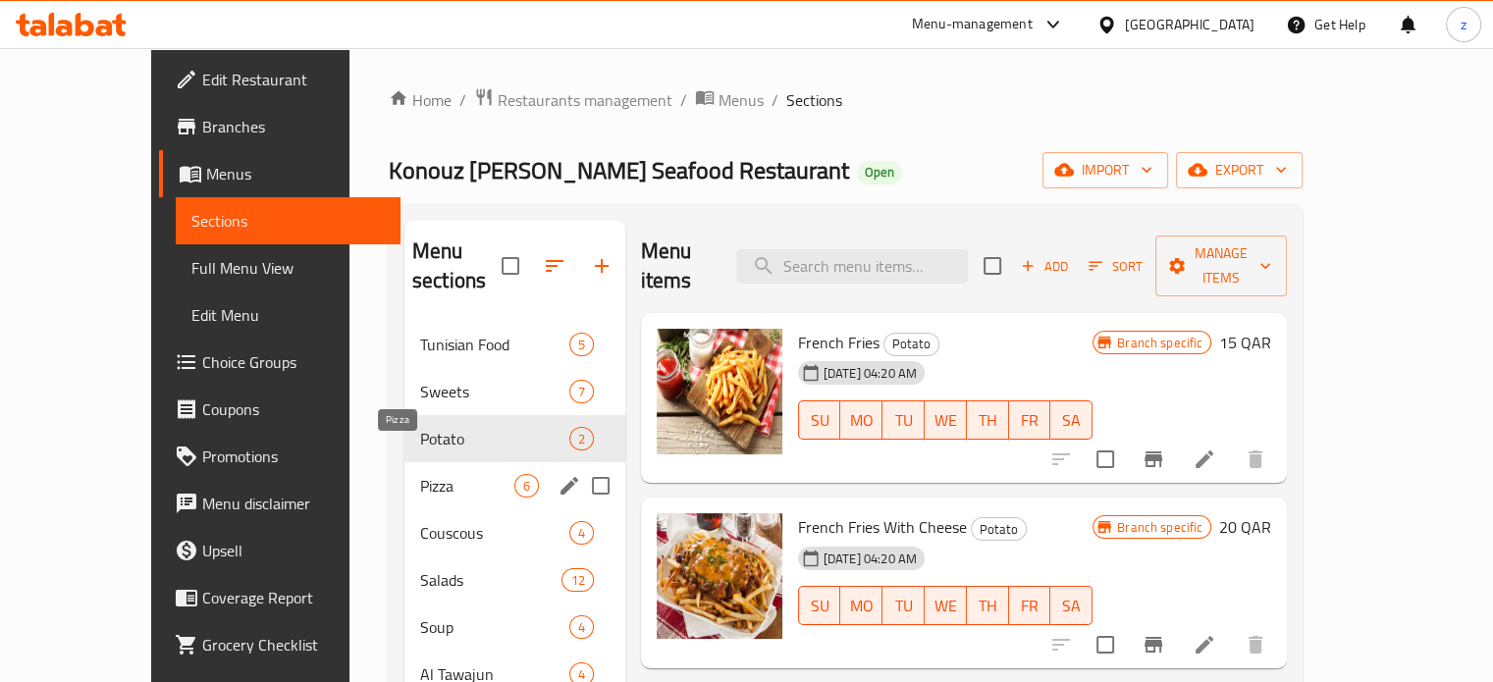
drag, startPoint x: 378, startPoint y: 451, endPoint x: 391, endPoint y: 486, distance: 37.6
click at [420, 474] on span "Pizza" at bounding box center [467, 486] width 94 height 24
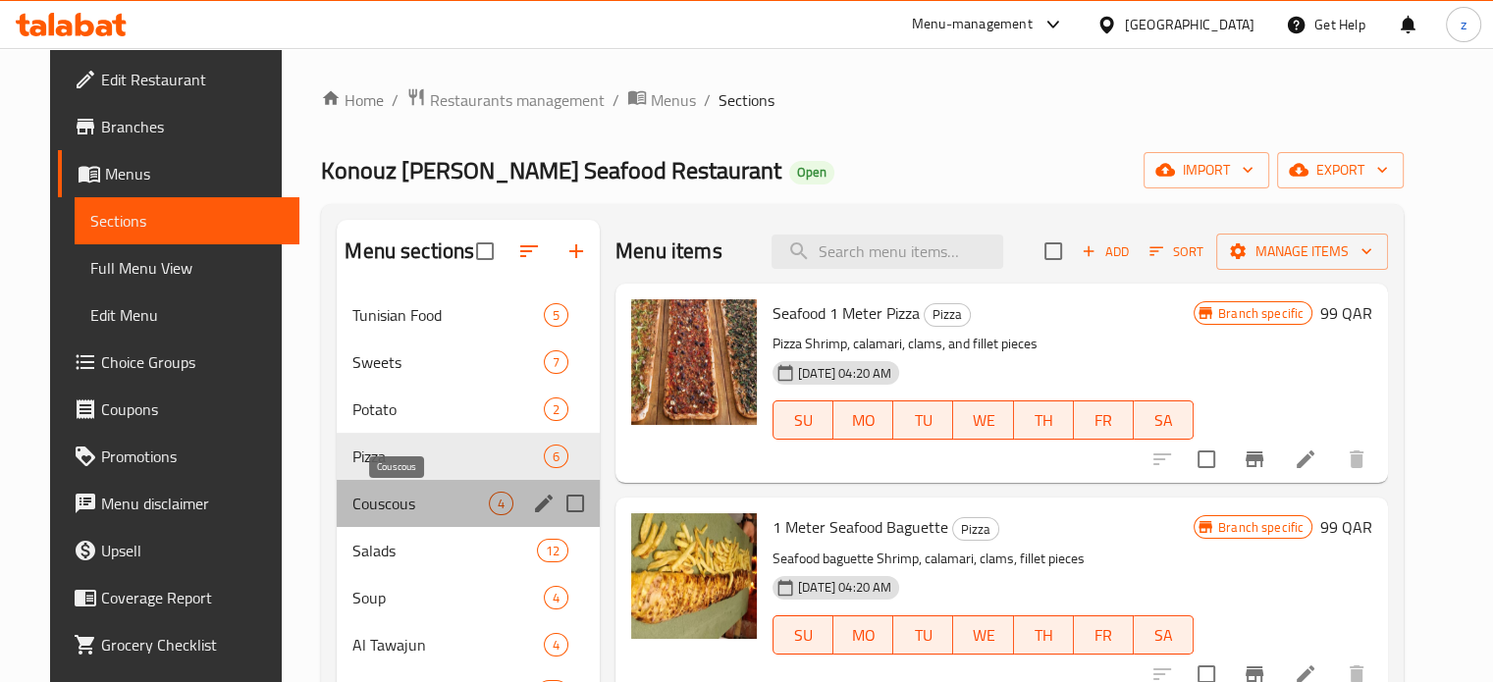
click at [394, 501] on span "Couscous" at bounding box center [420, 504] width 136 height 24
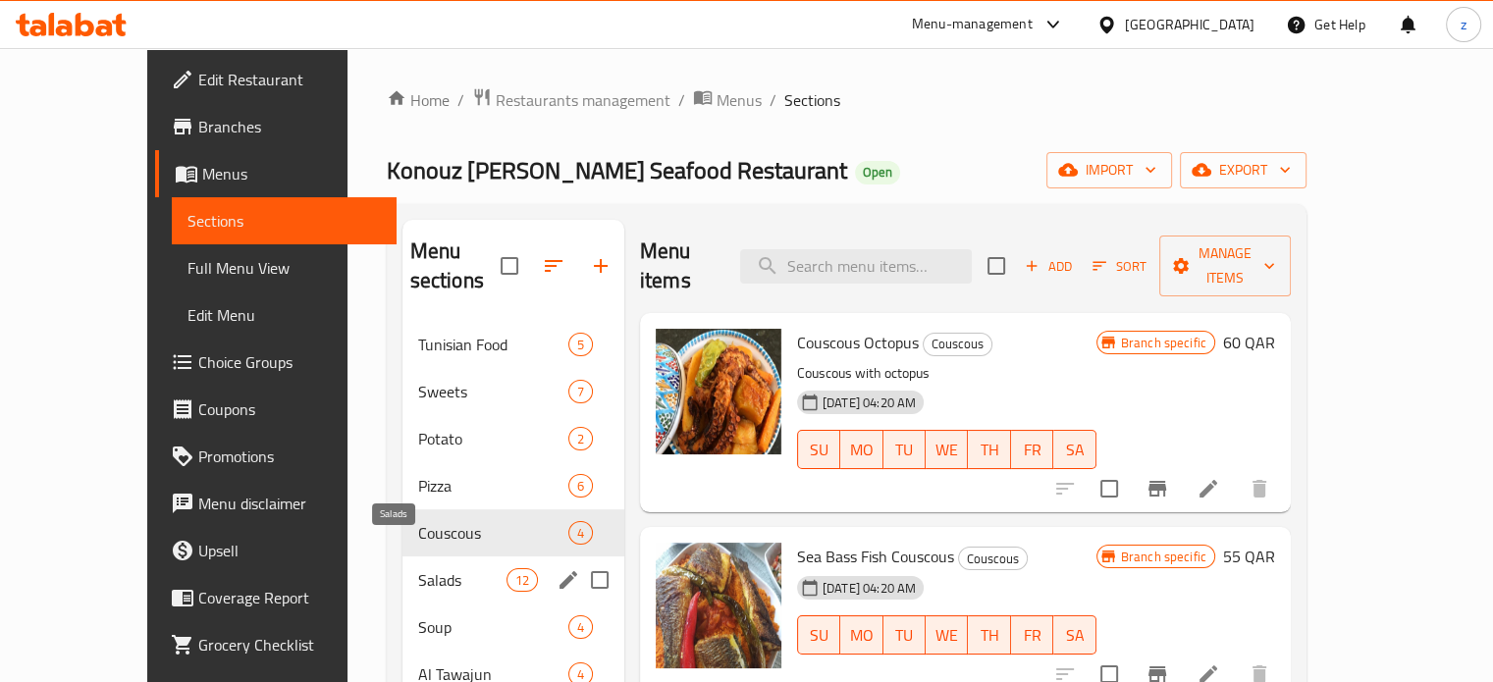
click at [418, 568] on span "Salads" at bounding box center [462, 580] width 88 height 24
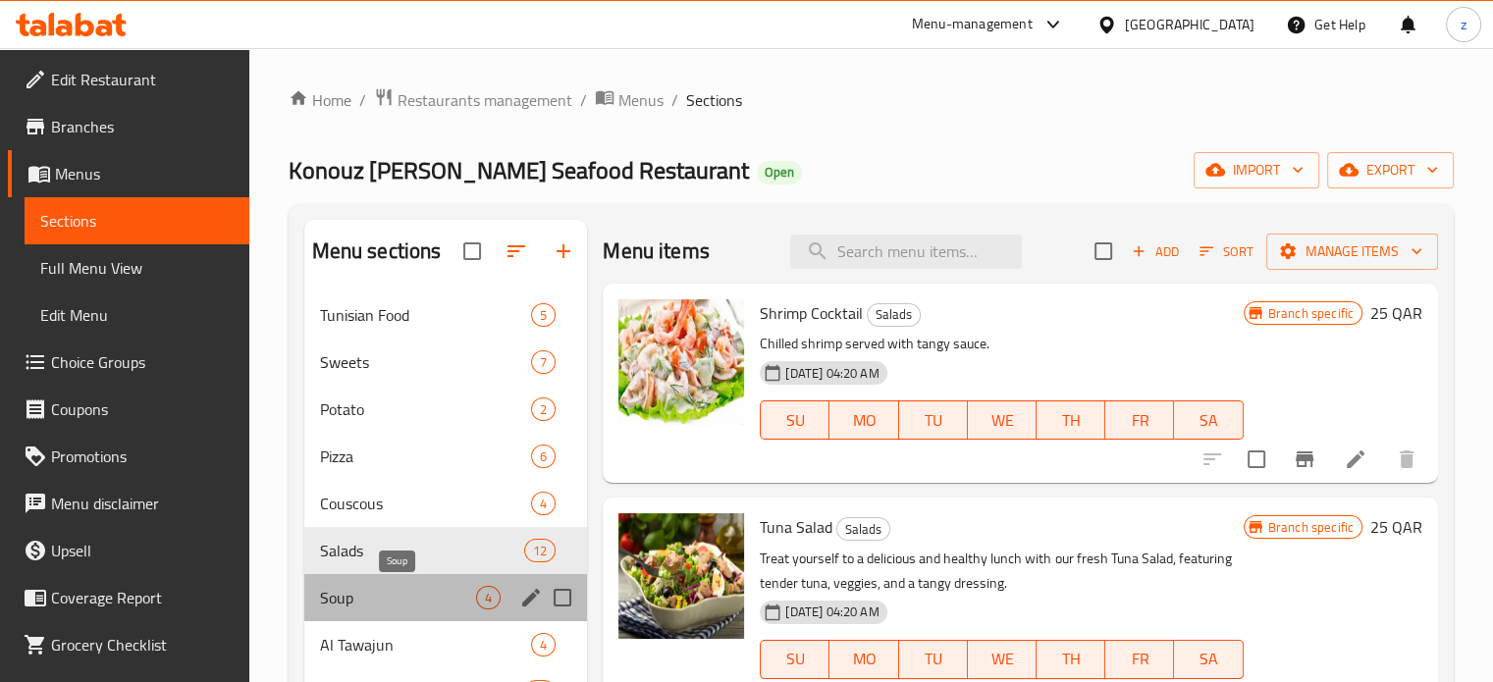
click at [369, 586] on span "Soup" at bounding box center [398, 598] width 157 height 24
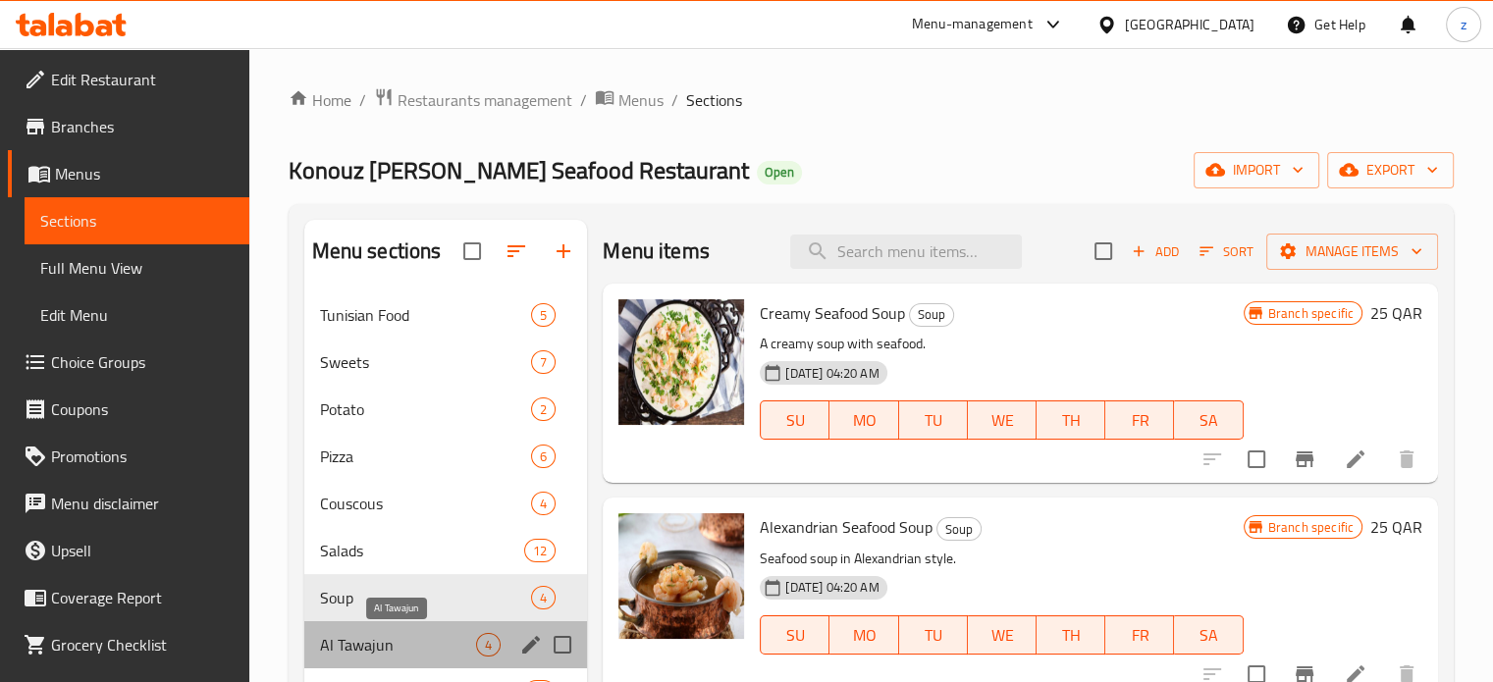
click at [372, 641] on span "Al Tawajun" at bounding box center [398, 645] width 157 height 24
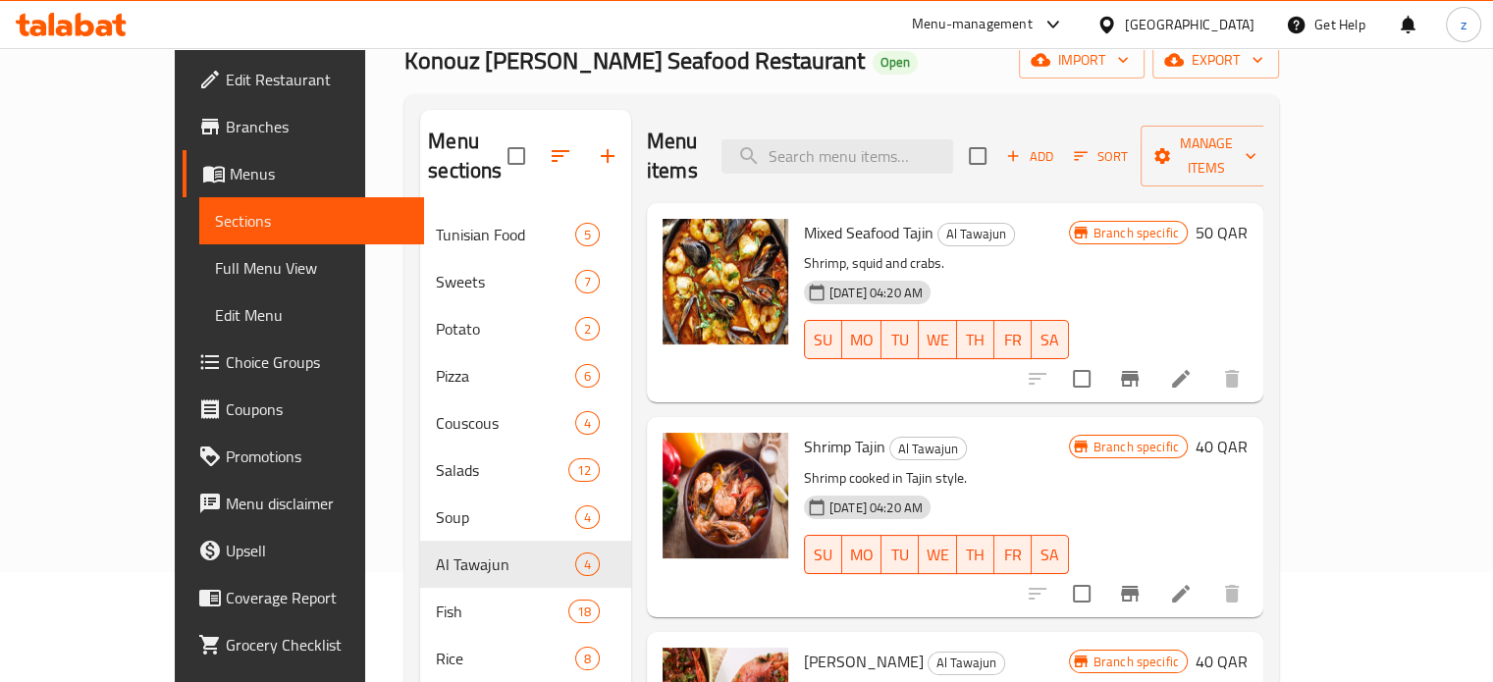
scroll to position [275, 0]
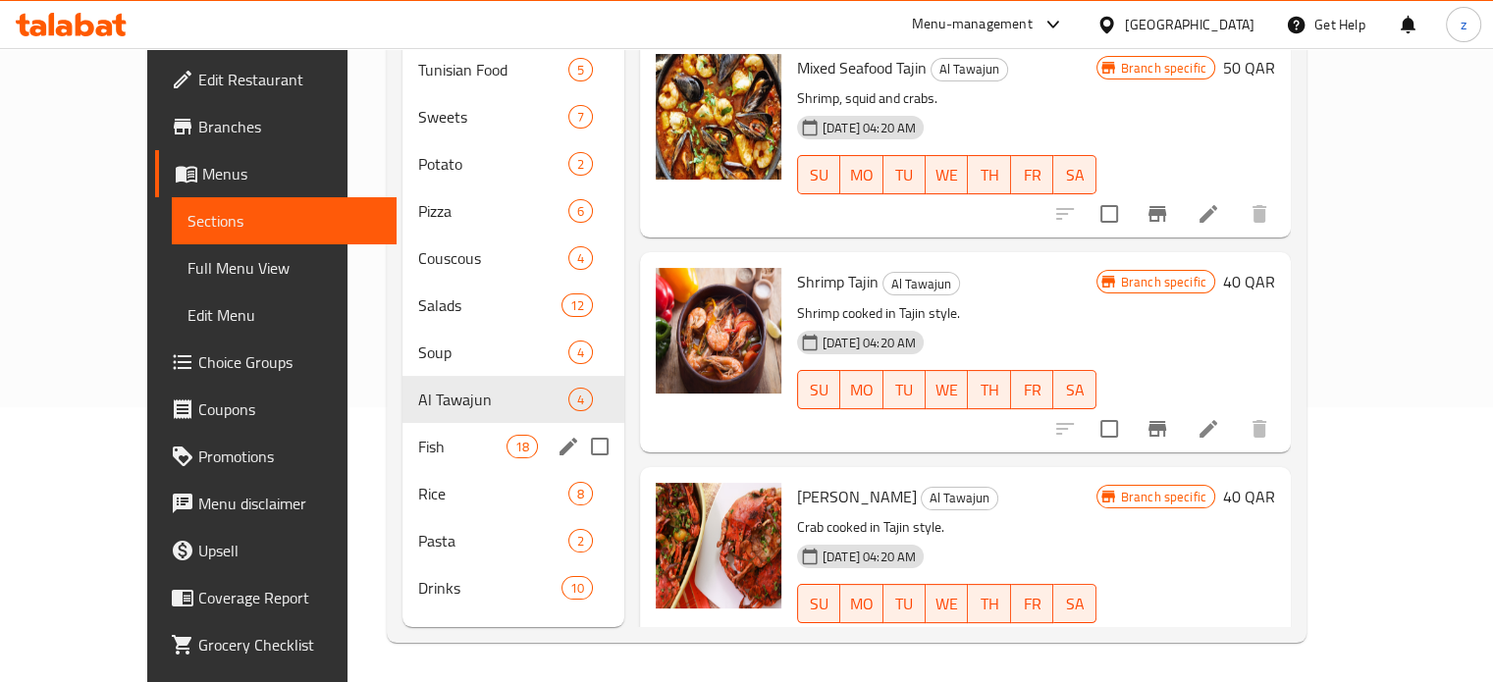
click at [403, 435] on div "Fish 18" at bounding box center [514, 446] width 222 height 47
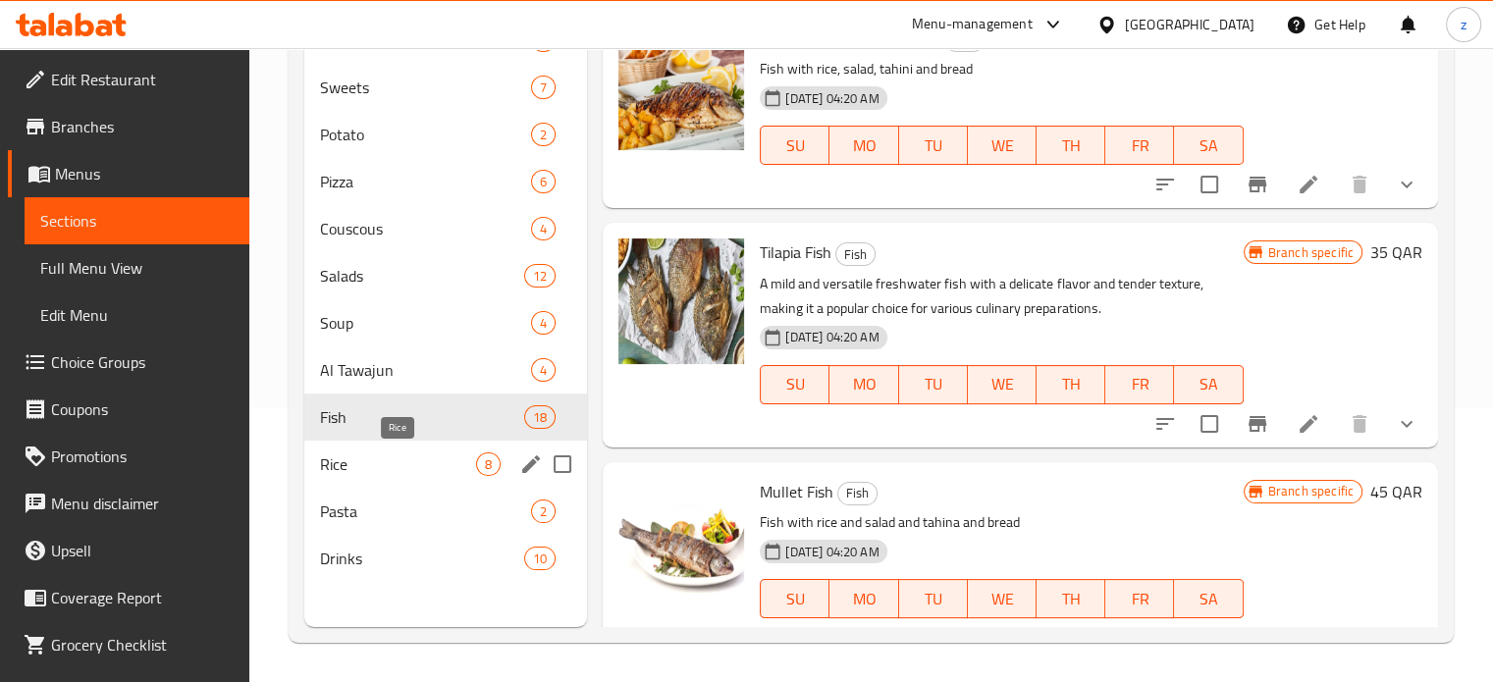
drag, startPoint x: 361, startPoint y: 462, endPoint x: 353, endPoint y: 497, distance: 35.2
click at [361, 463] on span "Rice" at bounding box center [398, 465] width 157 height 24
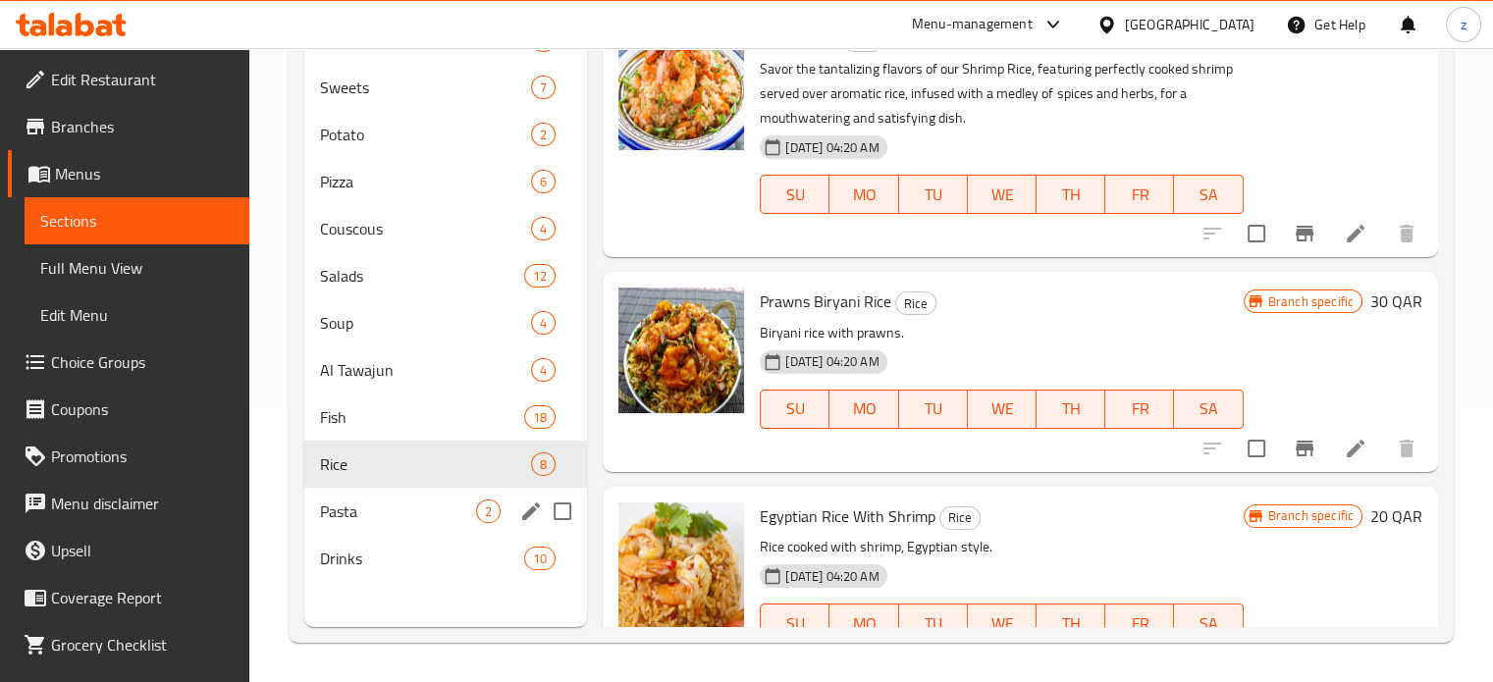
click at [348, 506] on span "Pasta" at bounding box center [398, 512] width 157 height 24
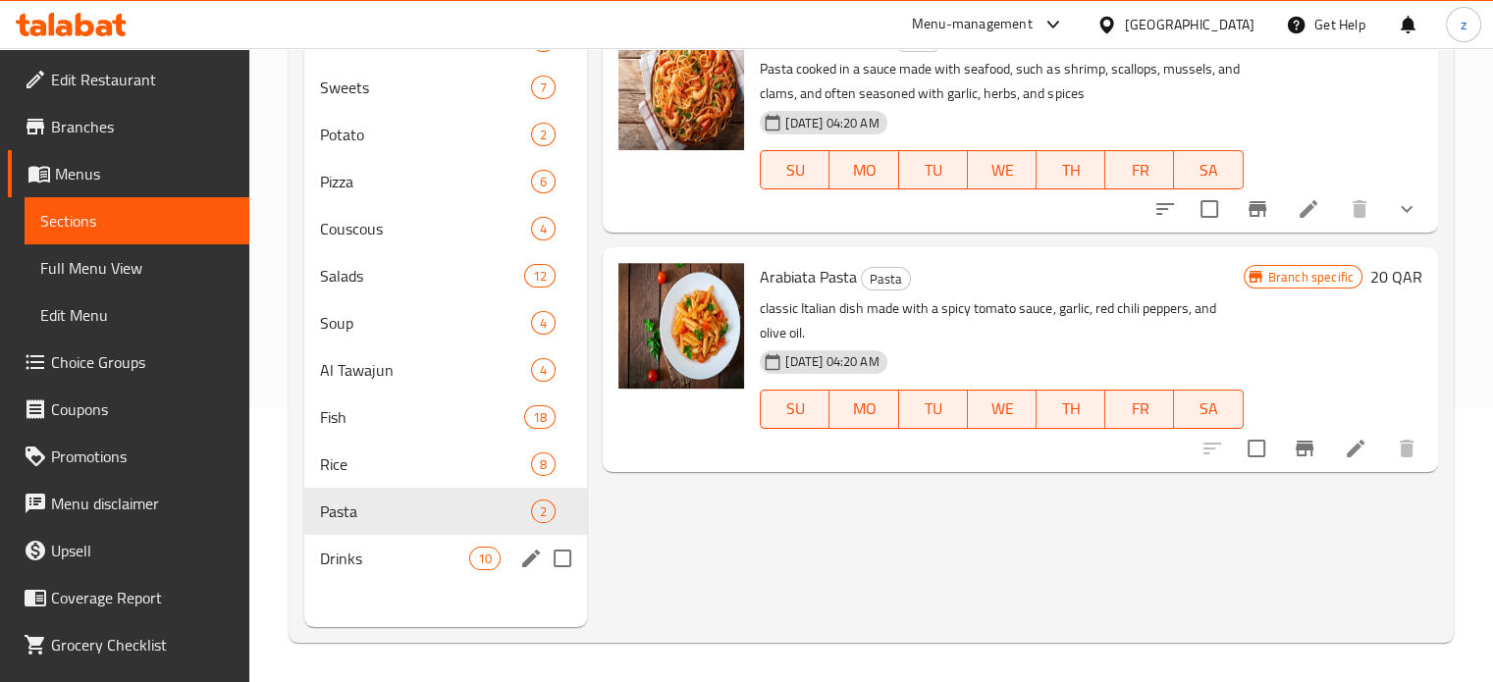
click at [343, 537] on div "Drinks 10" at bounding box center [446, 558] width 284 height 47
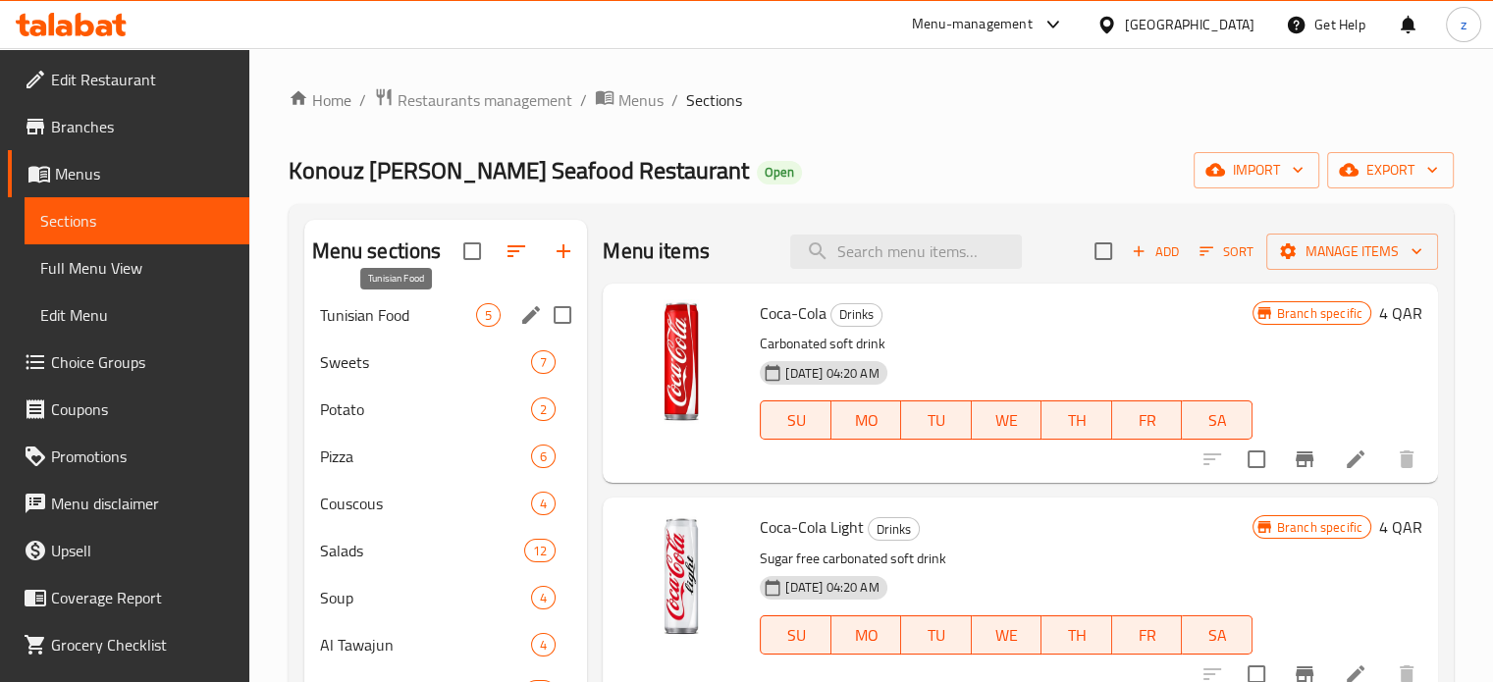
click at [412, 310] on span "Tunisian Food" at bounding box center [398, 315] width 157 height 24
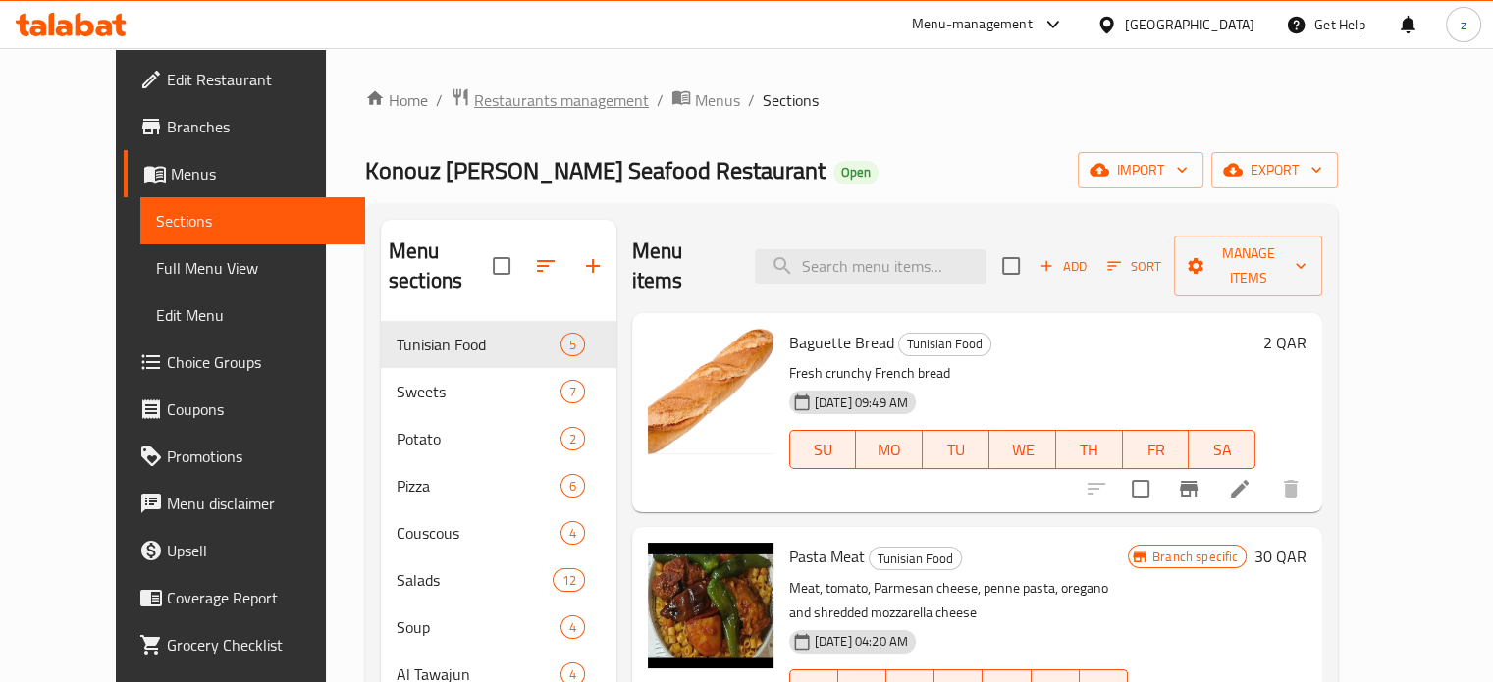
click at [514, 107] on span "Restaurants management" at bounding box center [561, 100] width 175 height 24
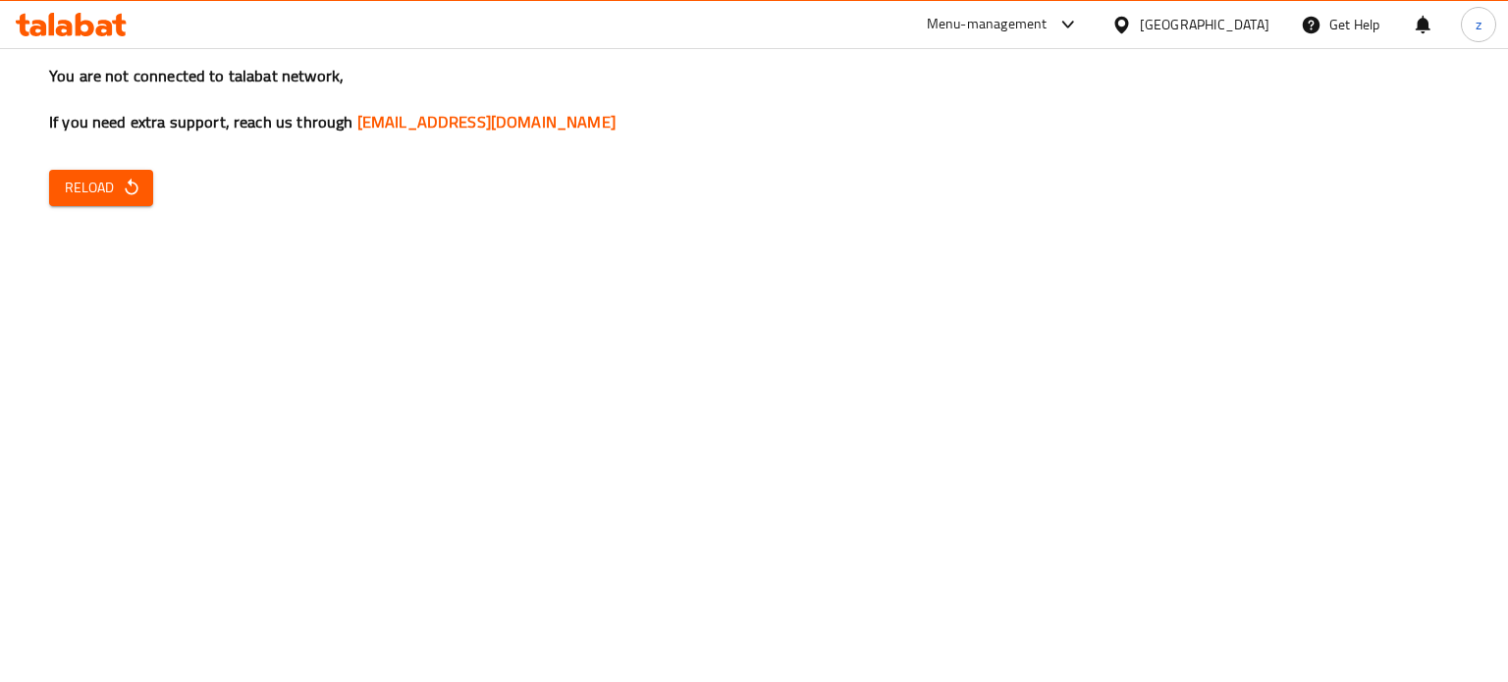
click at [104, 192] on span "Reload" at bounding box center [101, 188] width 73 height 25
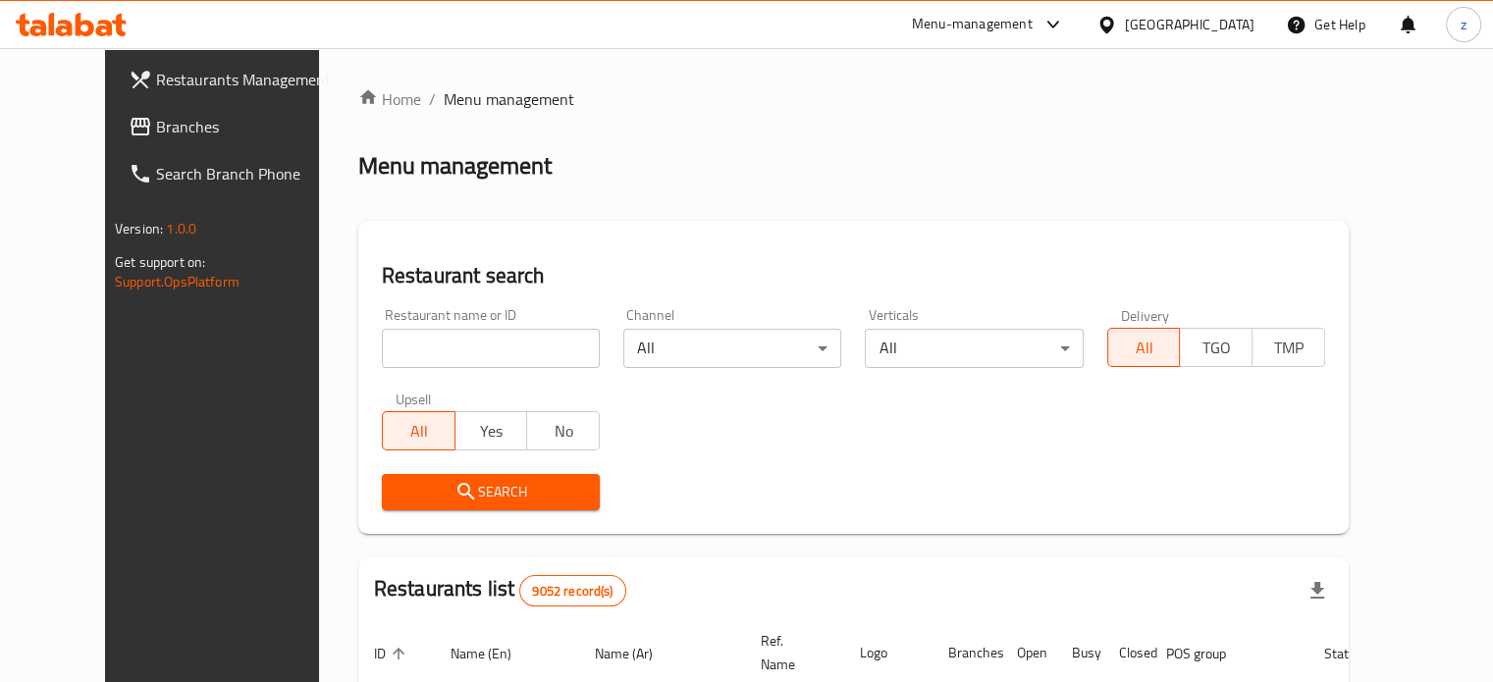
drag, startPoint x: 349, startPoint y: 346, endPoint x: 327, endPoint y: 341, distance: 22.1
click at [382, 346] on input "search" at bounding box center [491, 348] width 218 height 39
paste input "Large Pizza Box"
type input "Large Pizza Box"
drag, startPoint x: 450, startPoint y: 351, endPoint x: 270, endPoint y: 347, distance: 179.7
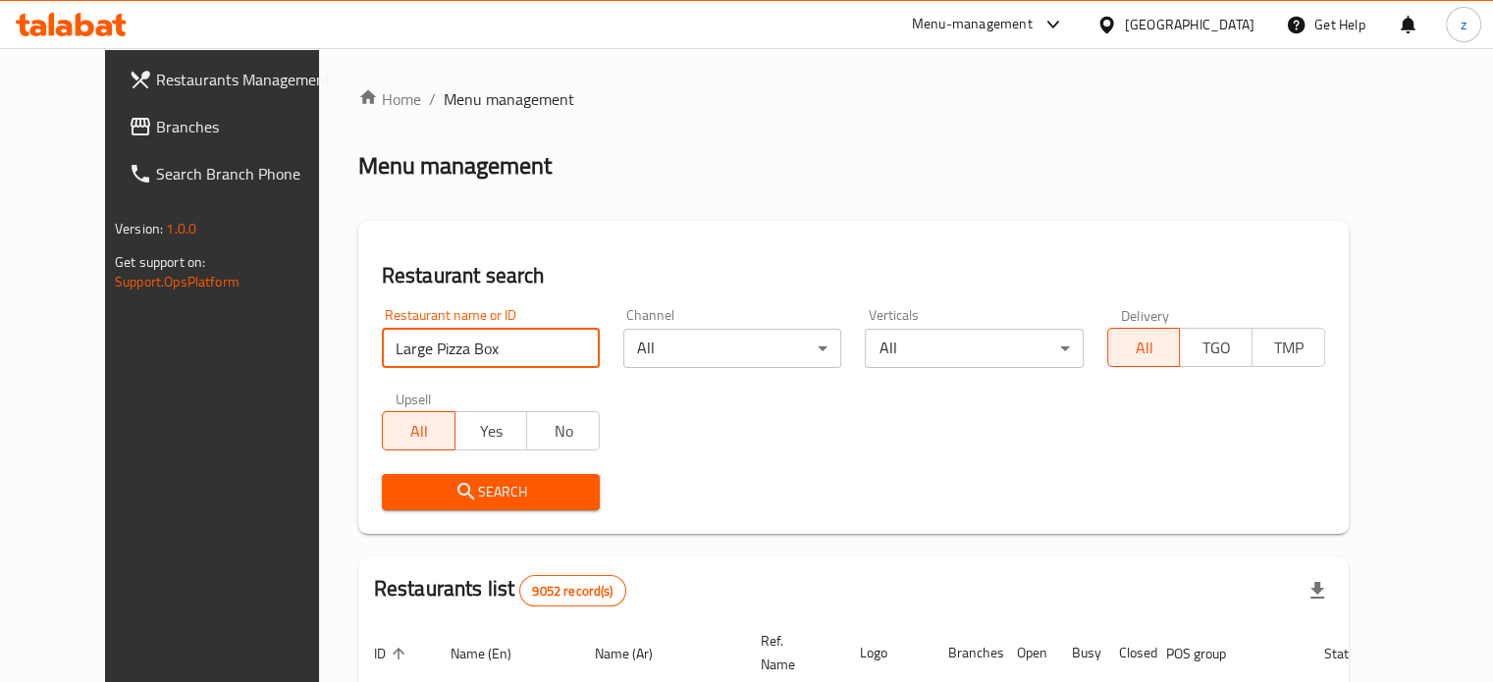
click at [319, 350] on div "Home / Menu management Menu management Restaurant search Restaurant name or ID …" at bounding box center [853, 667] width 1069 height 1239
type input "Bake and Take"
click button "Search" at bounding box center [491, 492] width 218 height 36
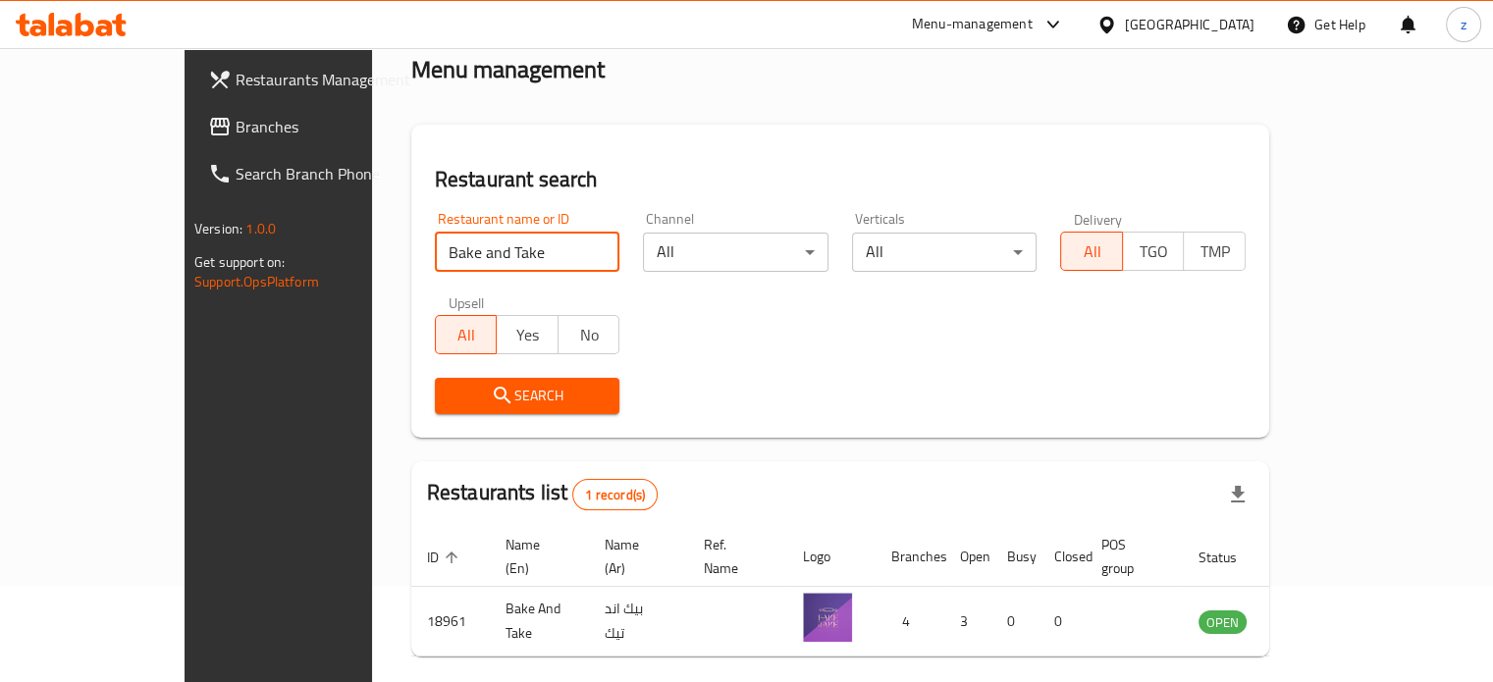
scroll to position [153, 0]
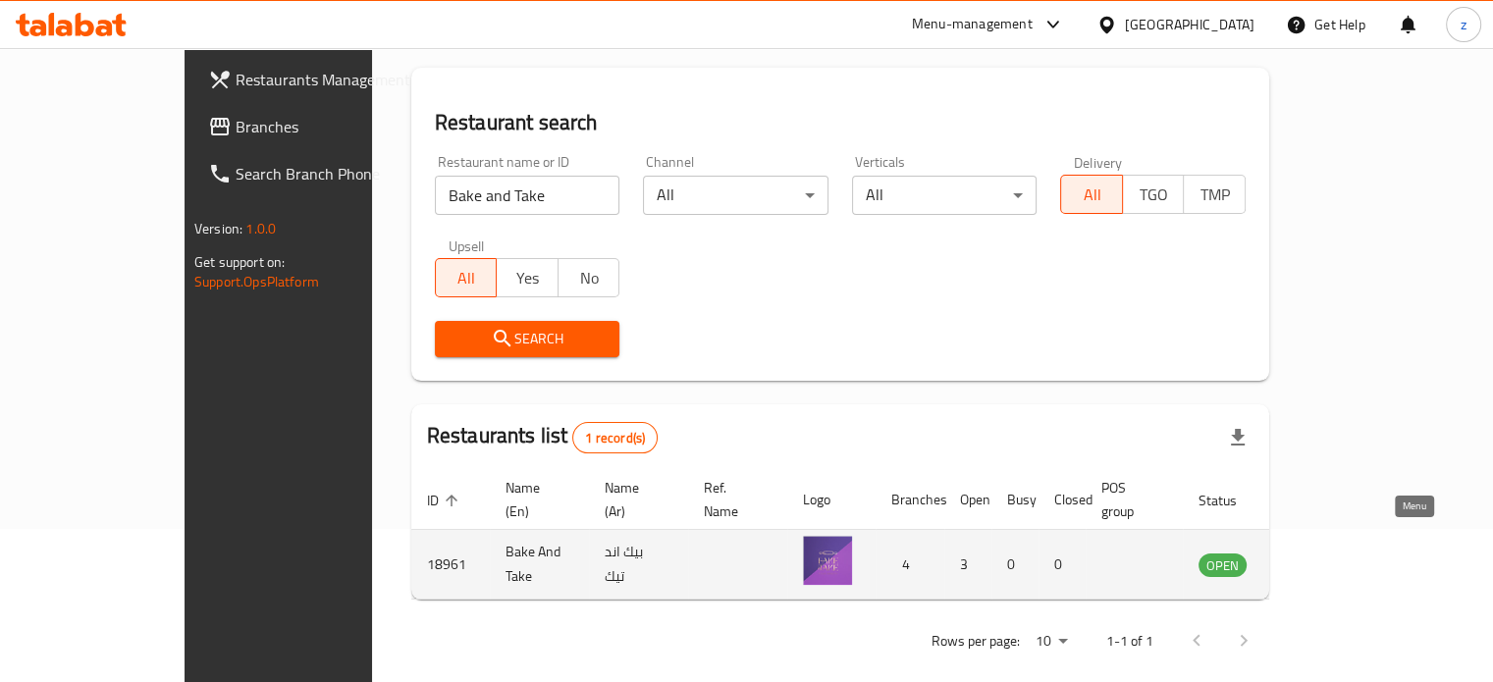
click at [1324, 558] on icon "enhanced table" at bounding box center [1314, 566] width 22 height 17
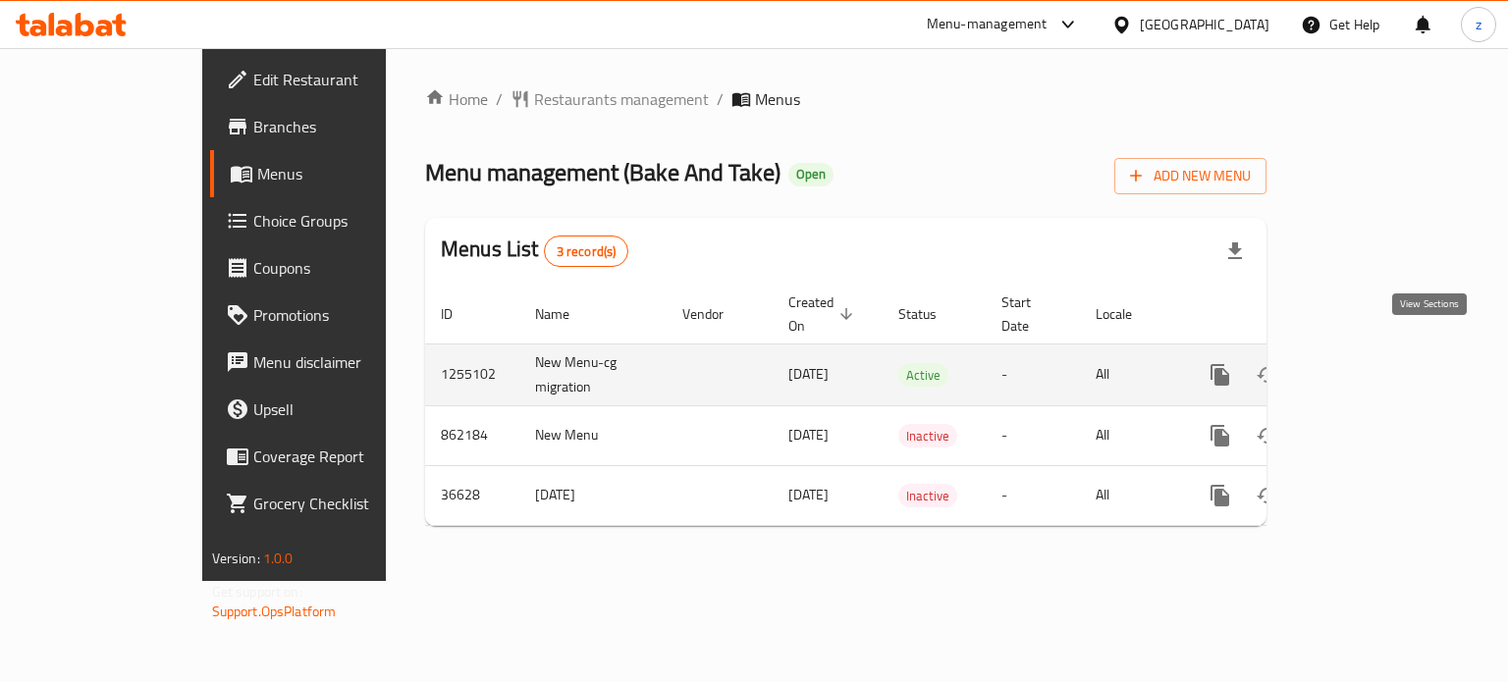
click at [1385, 351] on link "enhanced table" at bounding box center [1361, 374] width 47 height 47
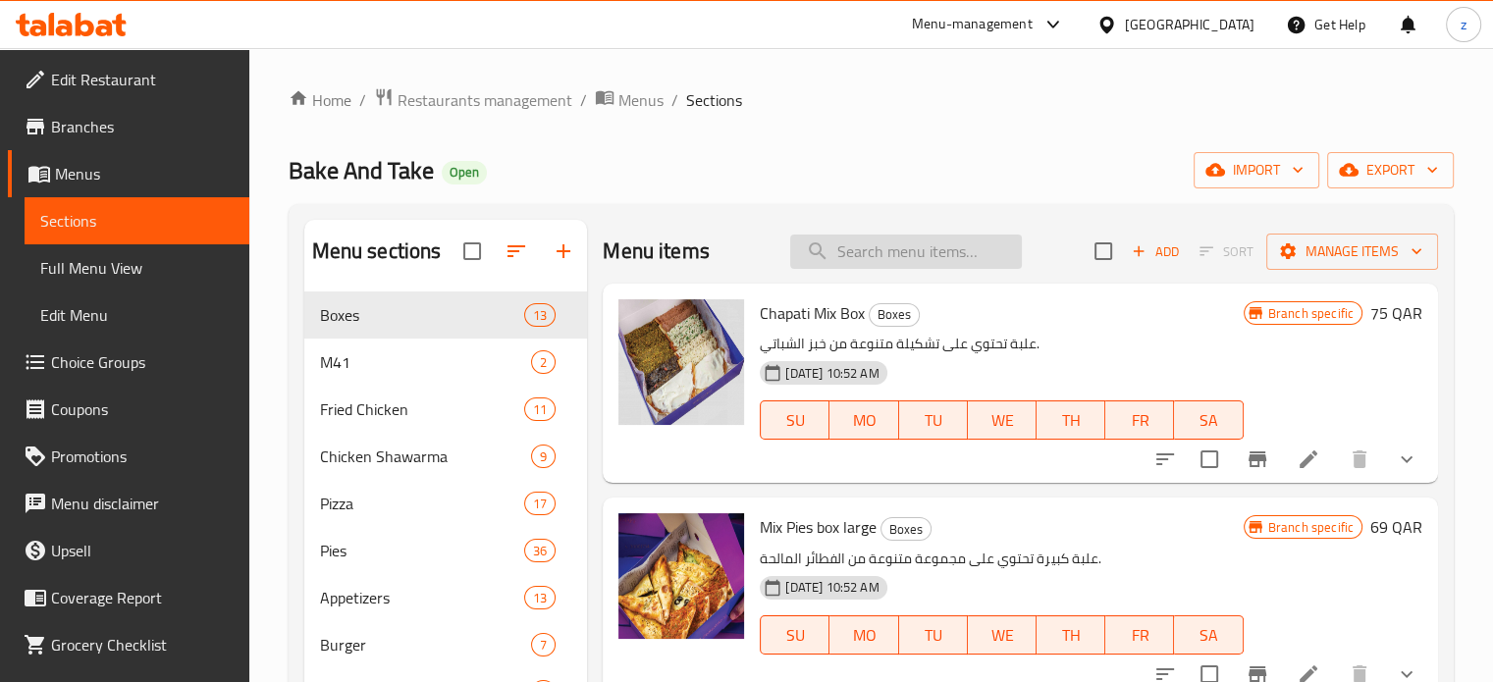
click at [919, 246] on input "search" at bounding box center [906, 252] width 232 height 34
paste input "Large Pizza Box"
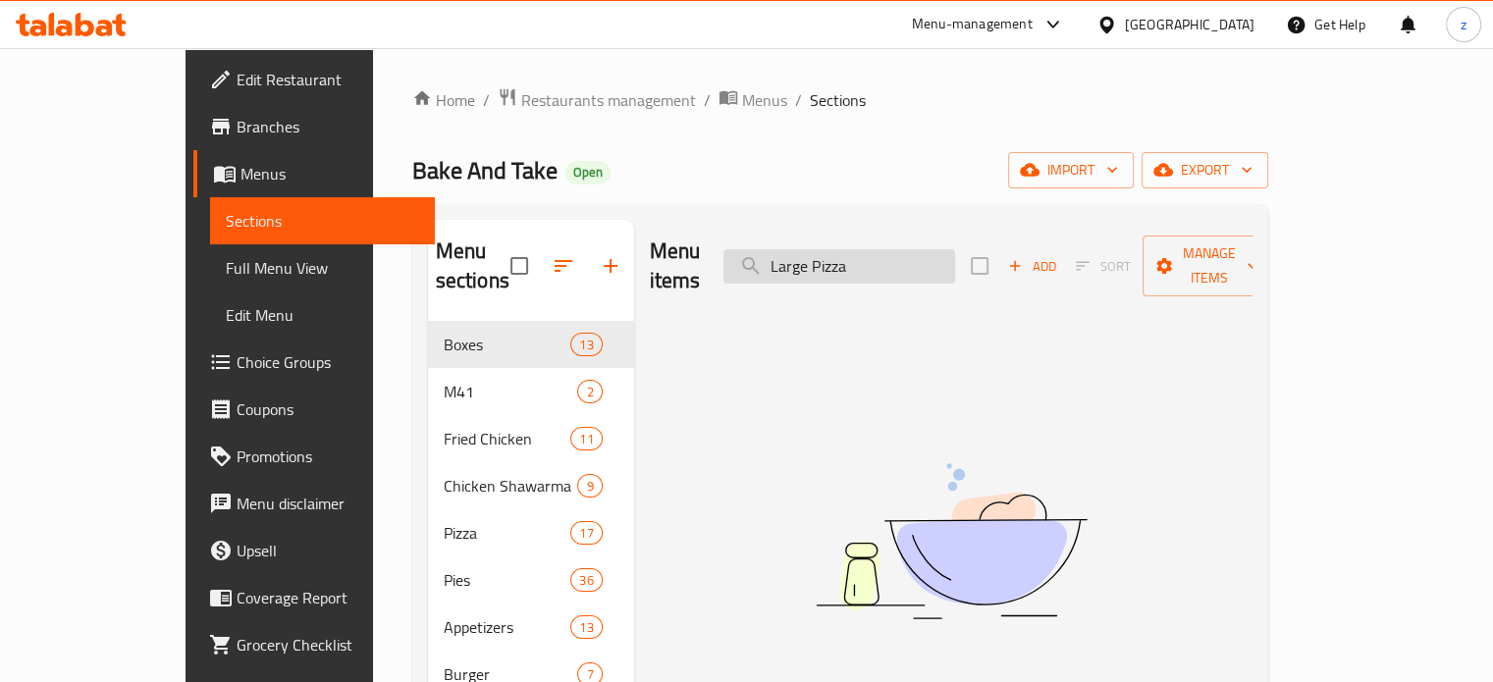
drag, startPoint x: 873, startPoint y: 251, endPoint x: 789, endPoint y: 255, distance: 83.5
click at [789, 255] on input "Large Pizza" at bounding box center [840, 266] width 232 height 34
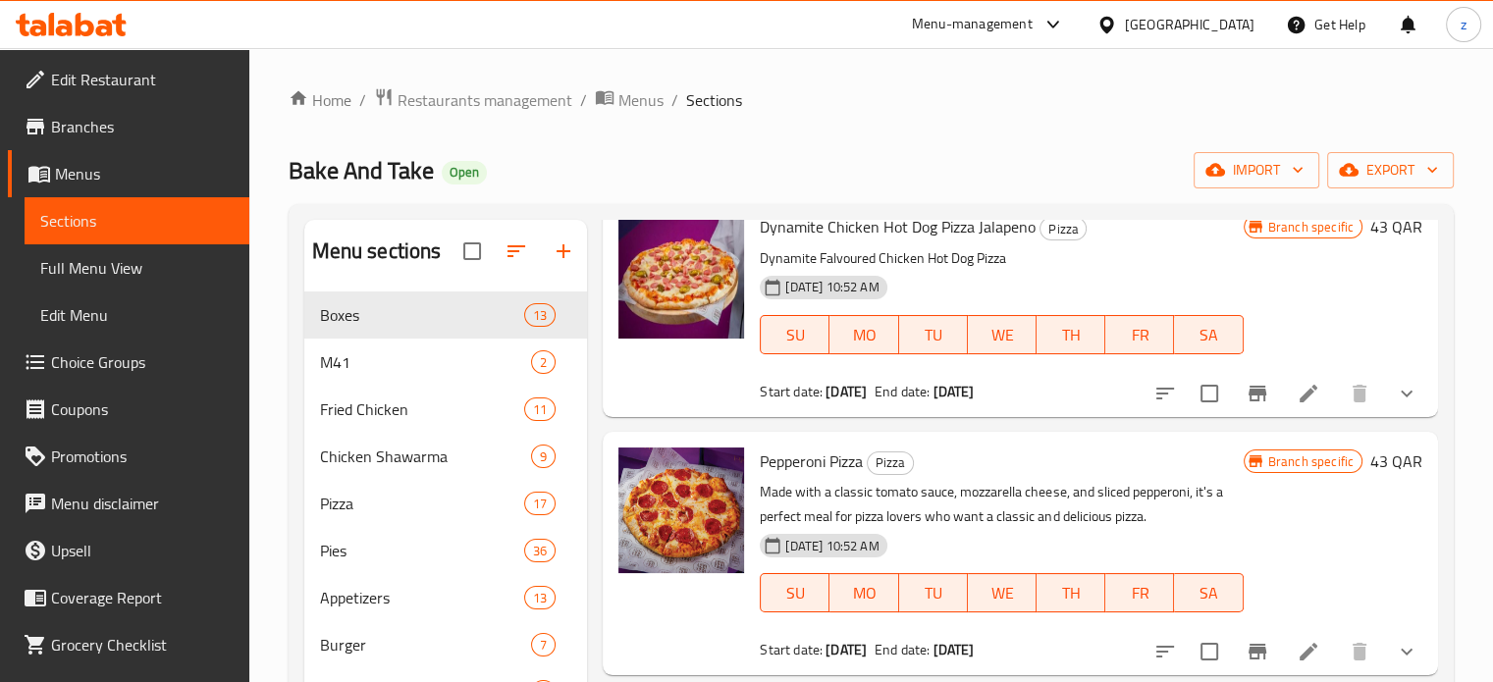
scroll to position [346, 0]
type input "Pizza"
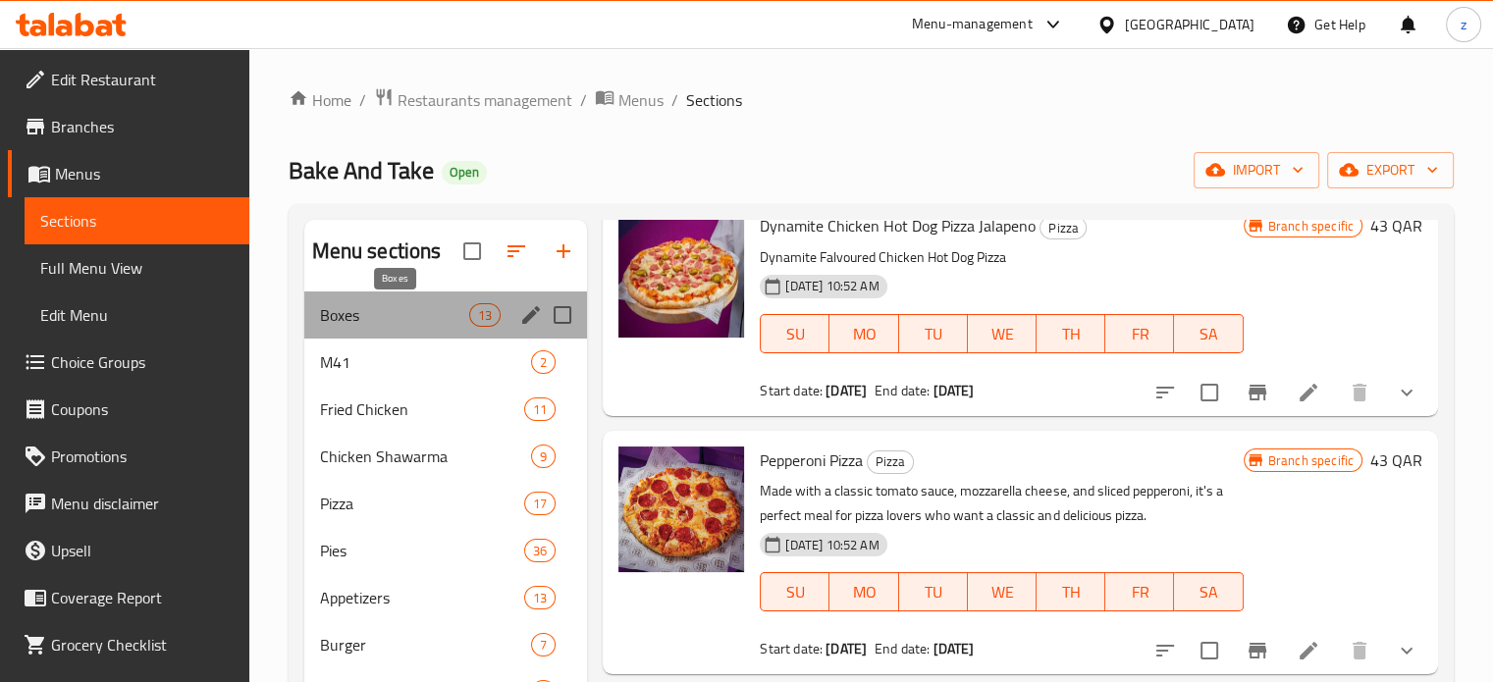
click at [394, 309] on span "Boxes" at bounding box center [395, 315] width 150 height 24
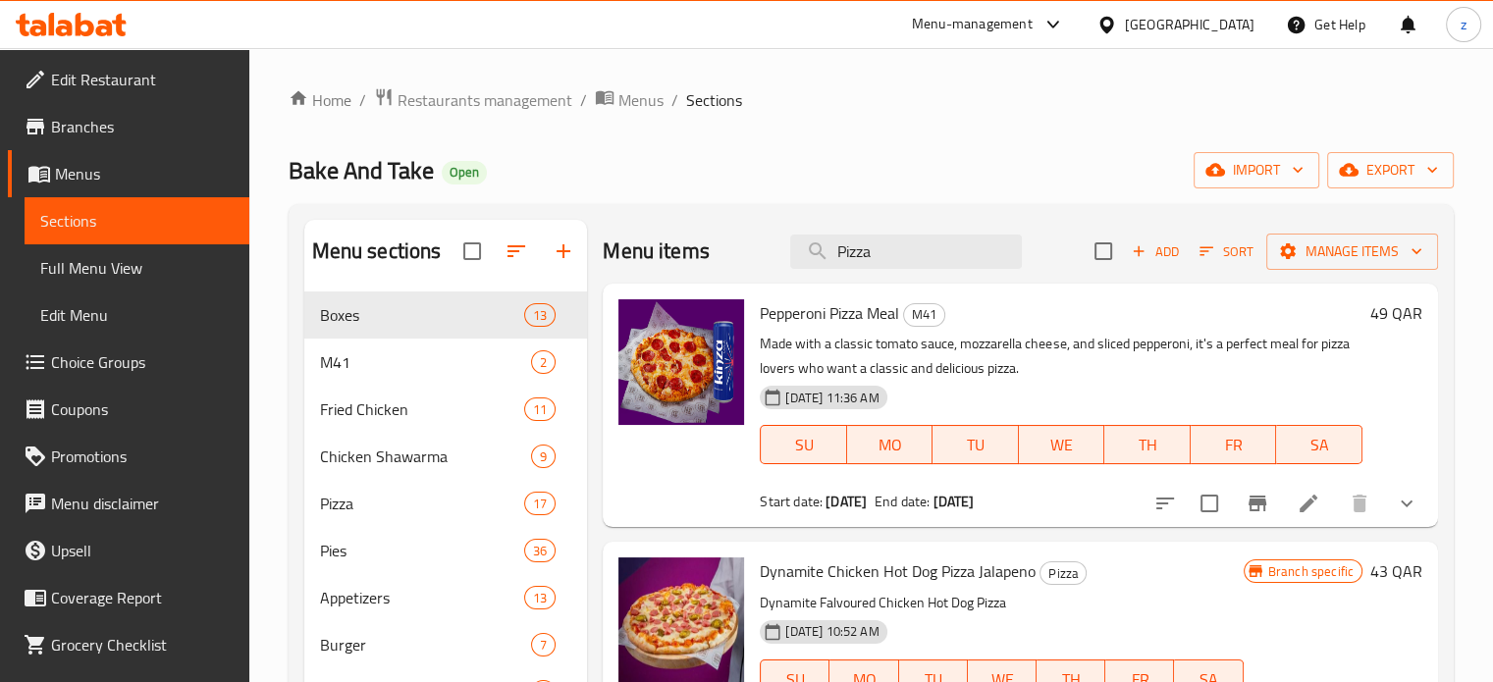
drag, startPoint x: 888, startPoint y: 243, endPoint x: 767, endPoint y: 223, distance: 122.5
click at [766, 227] on div "Menu items Pizza Add Sort Manage items" at bounding box center [1020, 252] width 835 height 64
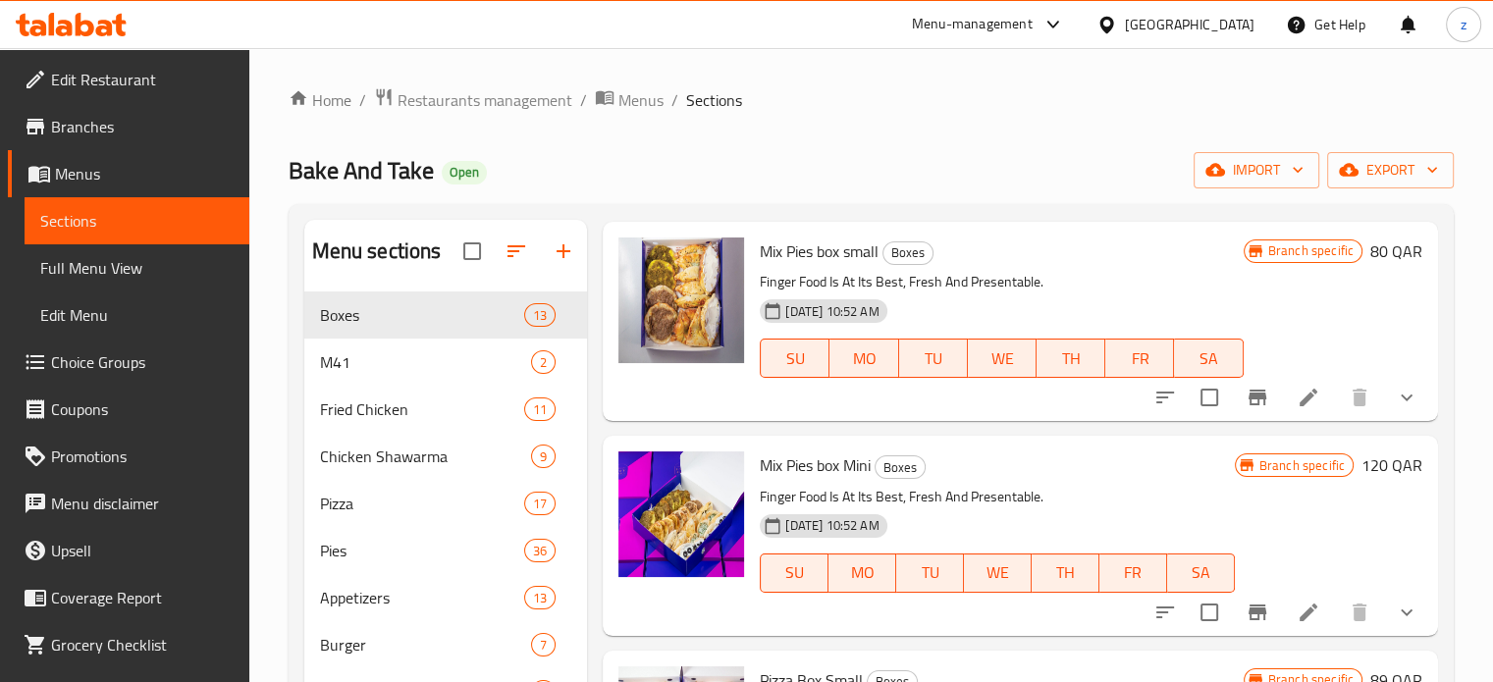
scroll to position [687, 0]
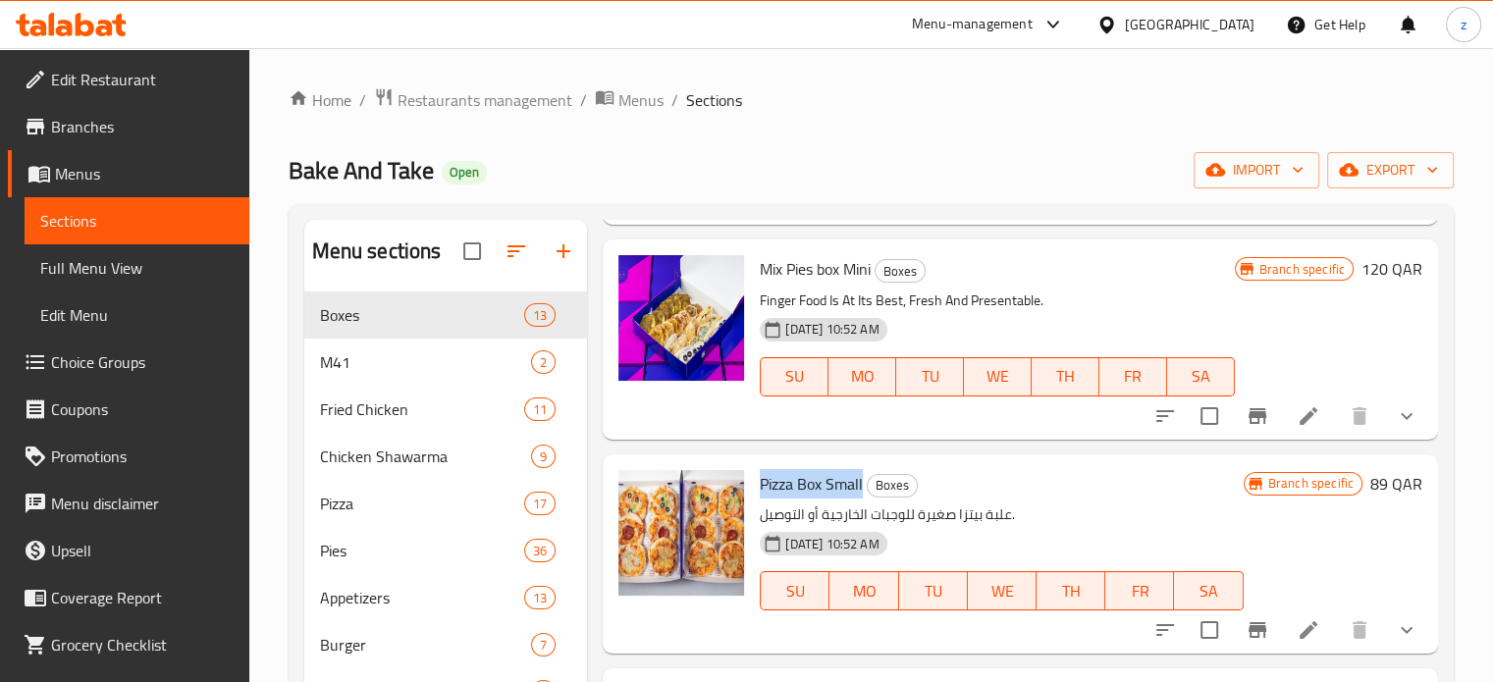
drag, startPoint x: 758, startPoint y: 485, endPoint x: 863, endPoint y: 494, distance: 105.4
click at [863, 494] on div "Pizza Box Small Boxes علبة بيتزا صغيرة للوجبات الخارجية أو التوصيل. [DATE] 10:5…" at bounding box center [1001, 554] width 499 height 184
copy span "Pizza Box Small"
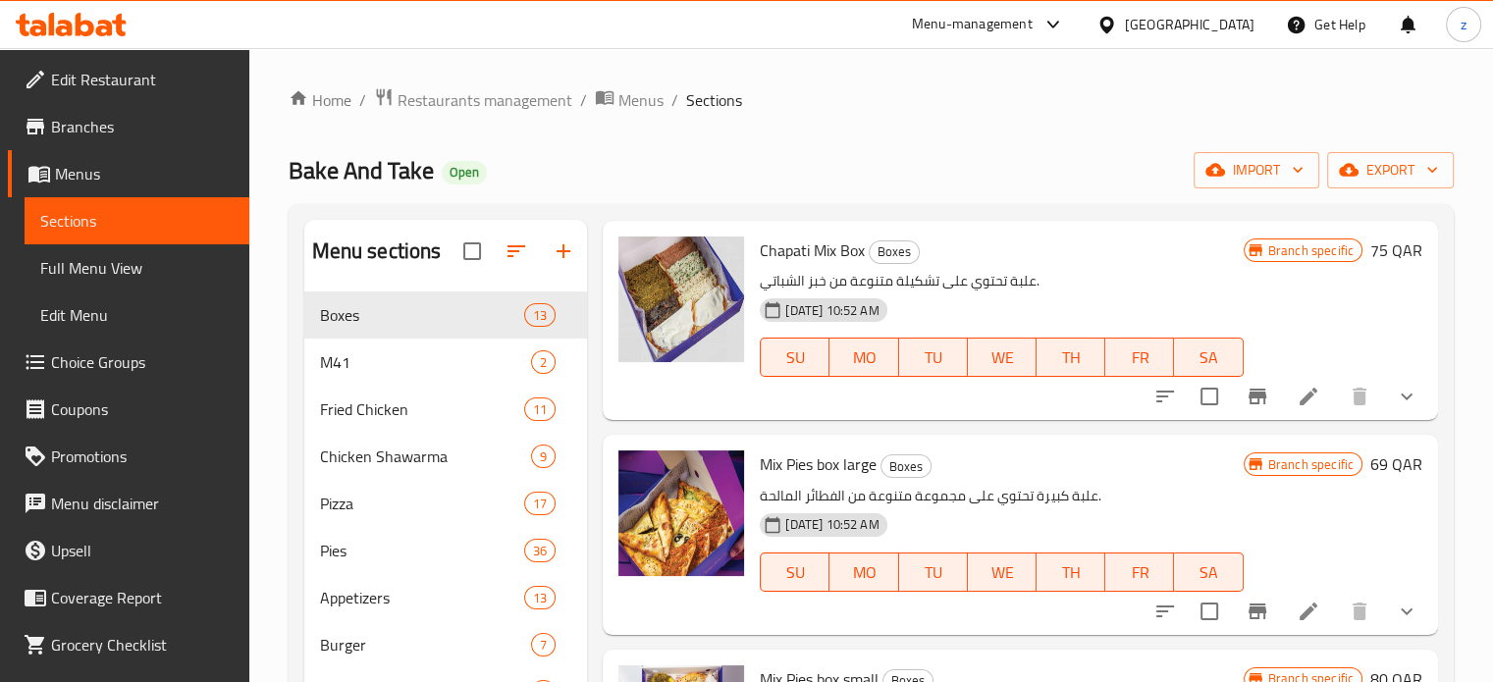
scroll to position [0, 0]
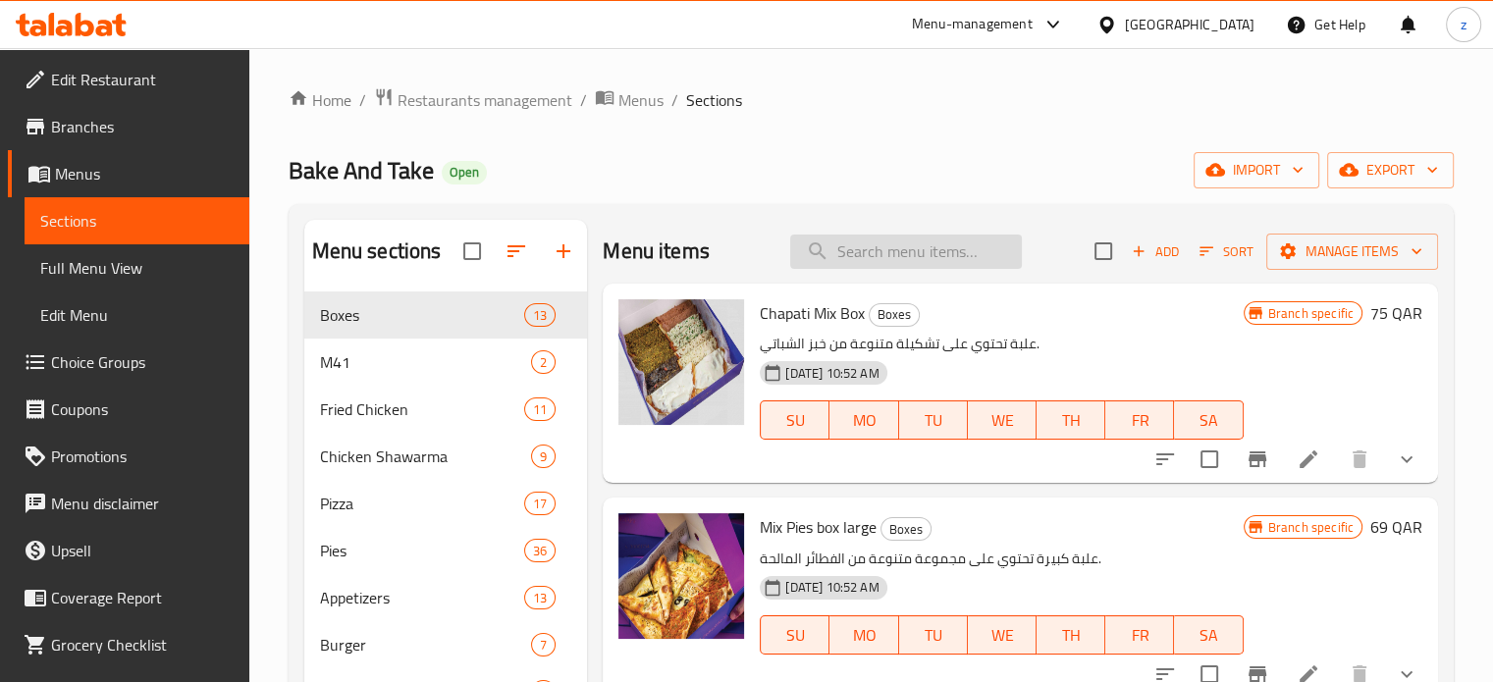
click at [856, 258] on input "search" at bounding box center [906, 252] width 232 height 34
paste input "Saj Box"
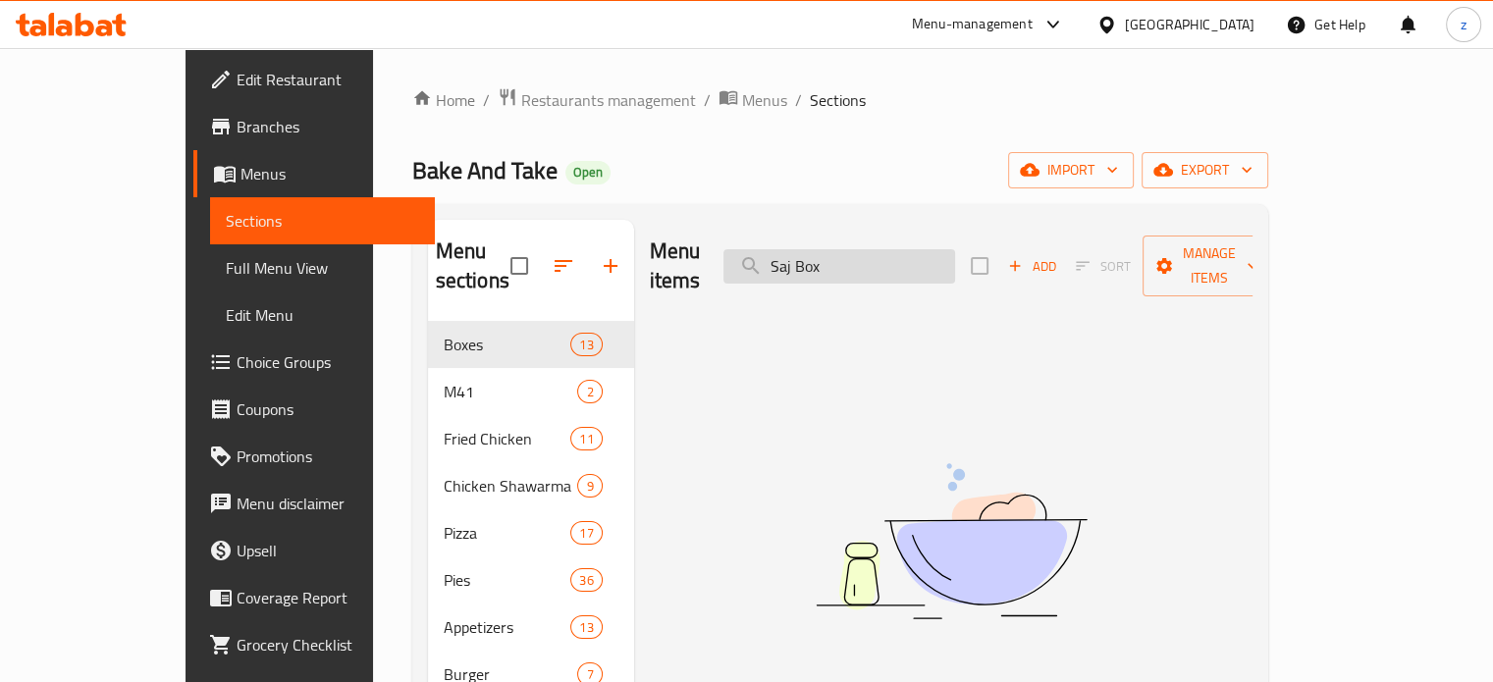
click at [838, 250] on input "Saj Box" at bounding box center [840, 266] width 232 height 34
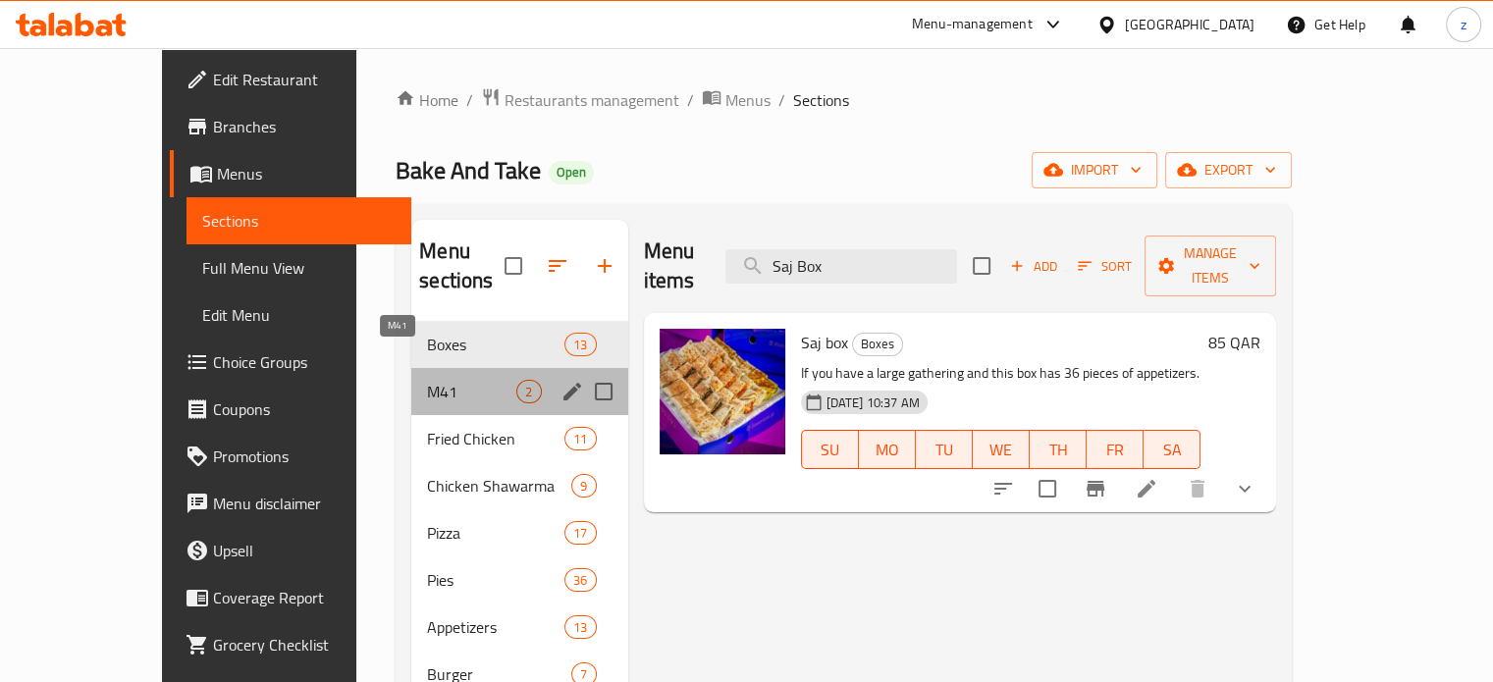
click at [427, 380] on span "M41" at bounding box center [471, 392] width 89 height 24
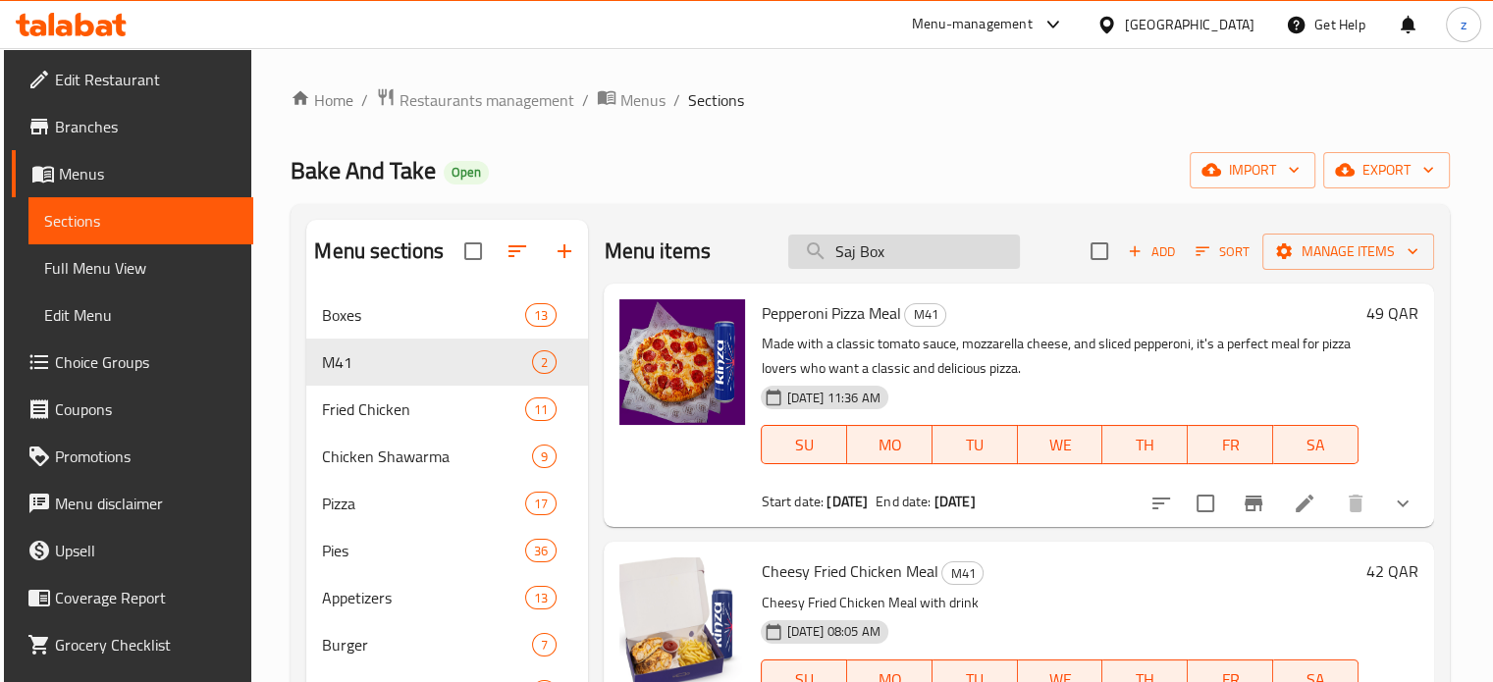
click at [914, 251] on input "Saj Box" at bounding box center [904, 252] width 232 height 34
click at [834, 252] on input "Saj Box" at bounding box center [904, 252] width 232 height 34
click at [925, 250] on input "Saj Box" at bounding box center [904, 252] width 232 height 34
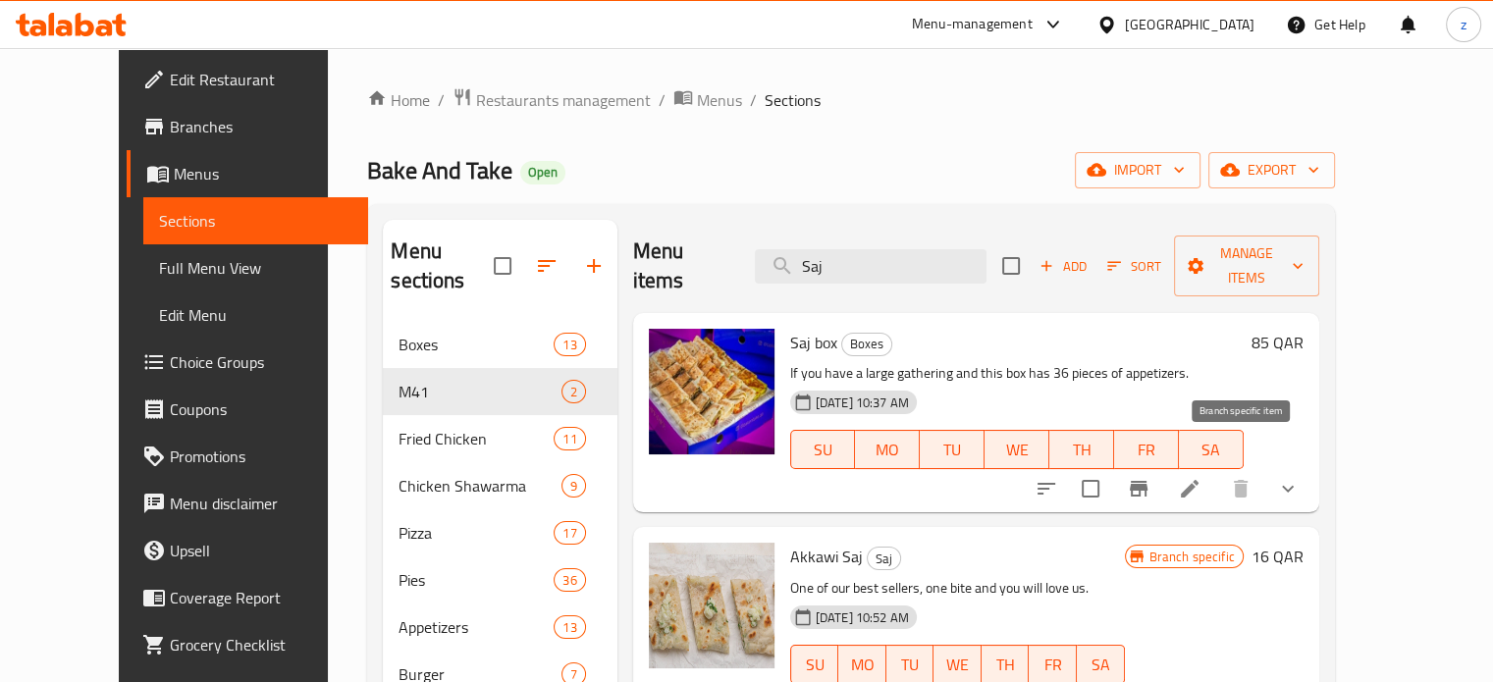
type input "Saj"
click at [1111, 468] on input "checkbox" at bounding box center [1090, 488] width 41 height 41
checkbox input "true"
click at [1304, 254] on span "Manage items" at bounding box center [1247, 266] width 114 height 49
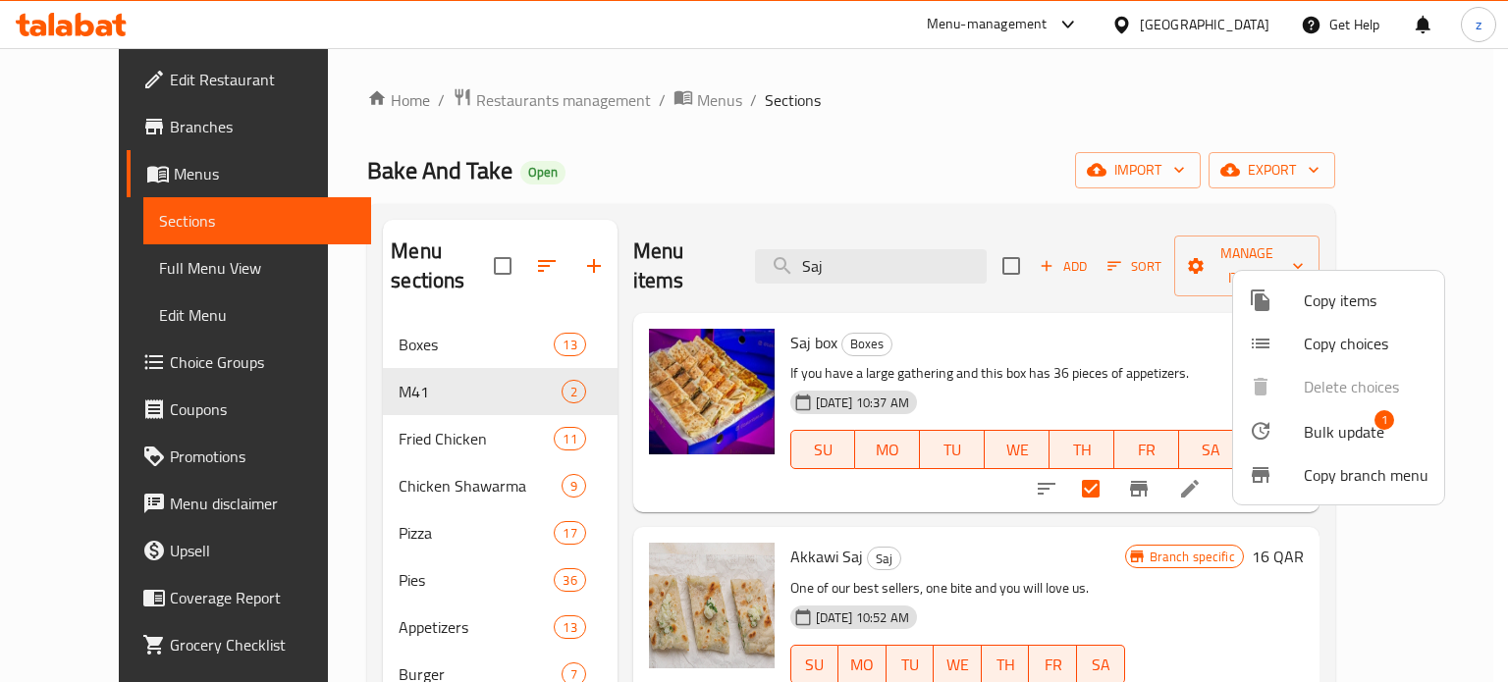
click at [1327, 341] on span "Copy choices" at bounding box center [1366, 344] width 125 height 24
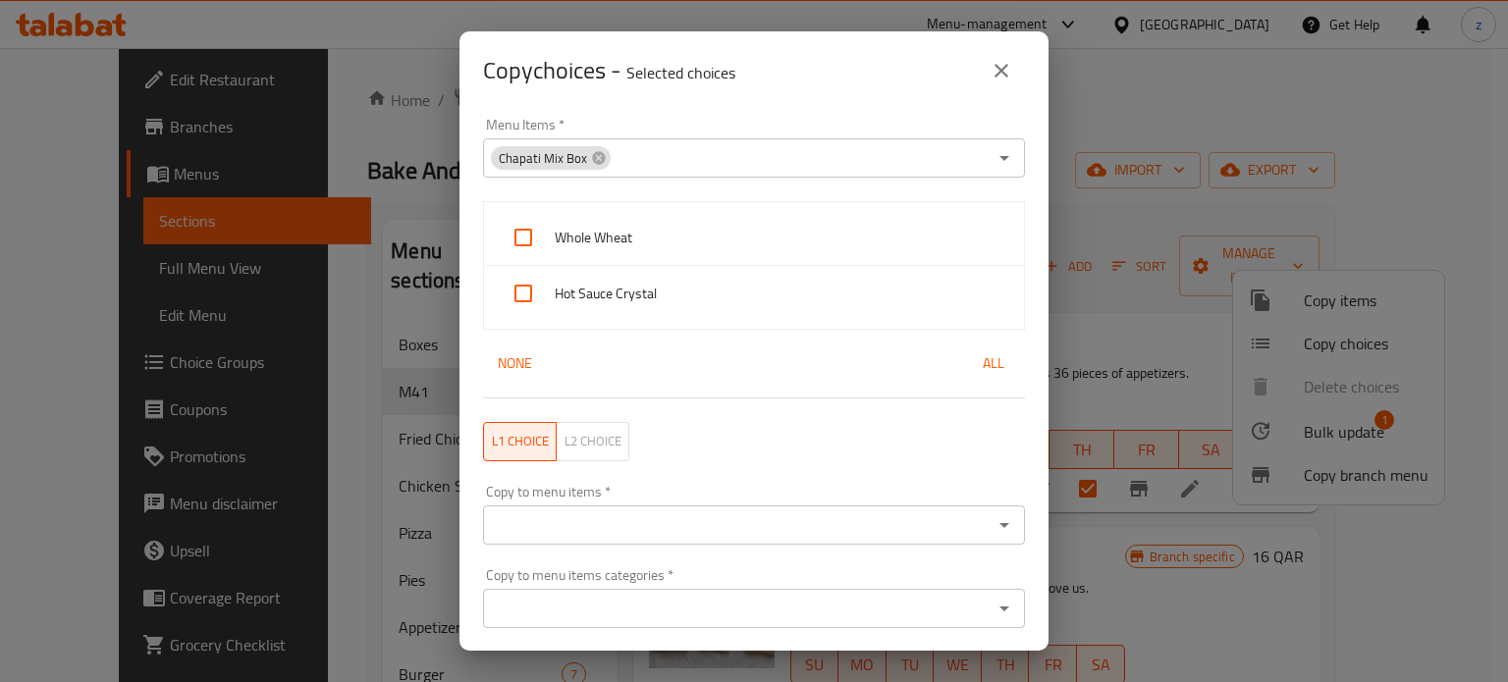
click at [1002, 66] on icon "close" at bounding box center [1002, 71] width 24 height 24
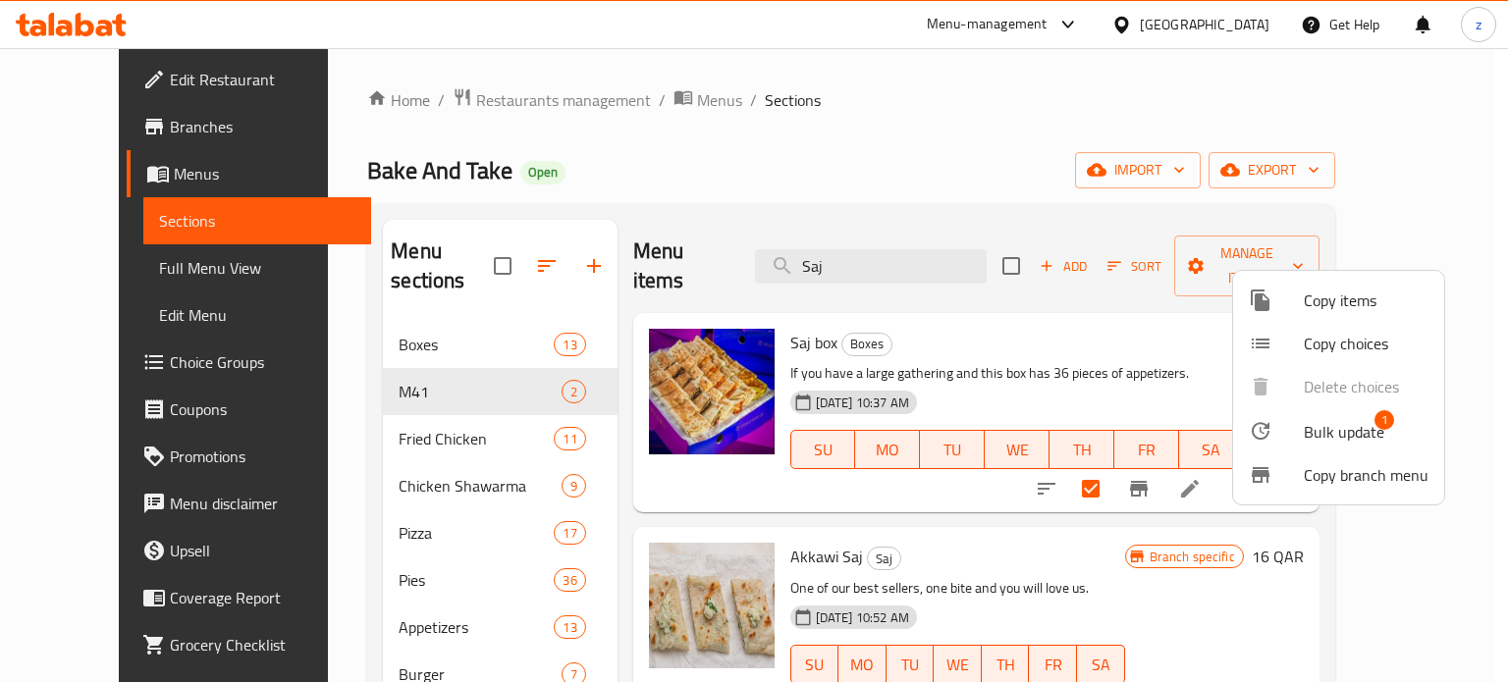
click at [1017, 519] on div at bounding box center [754, 341] width 1508 height 682
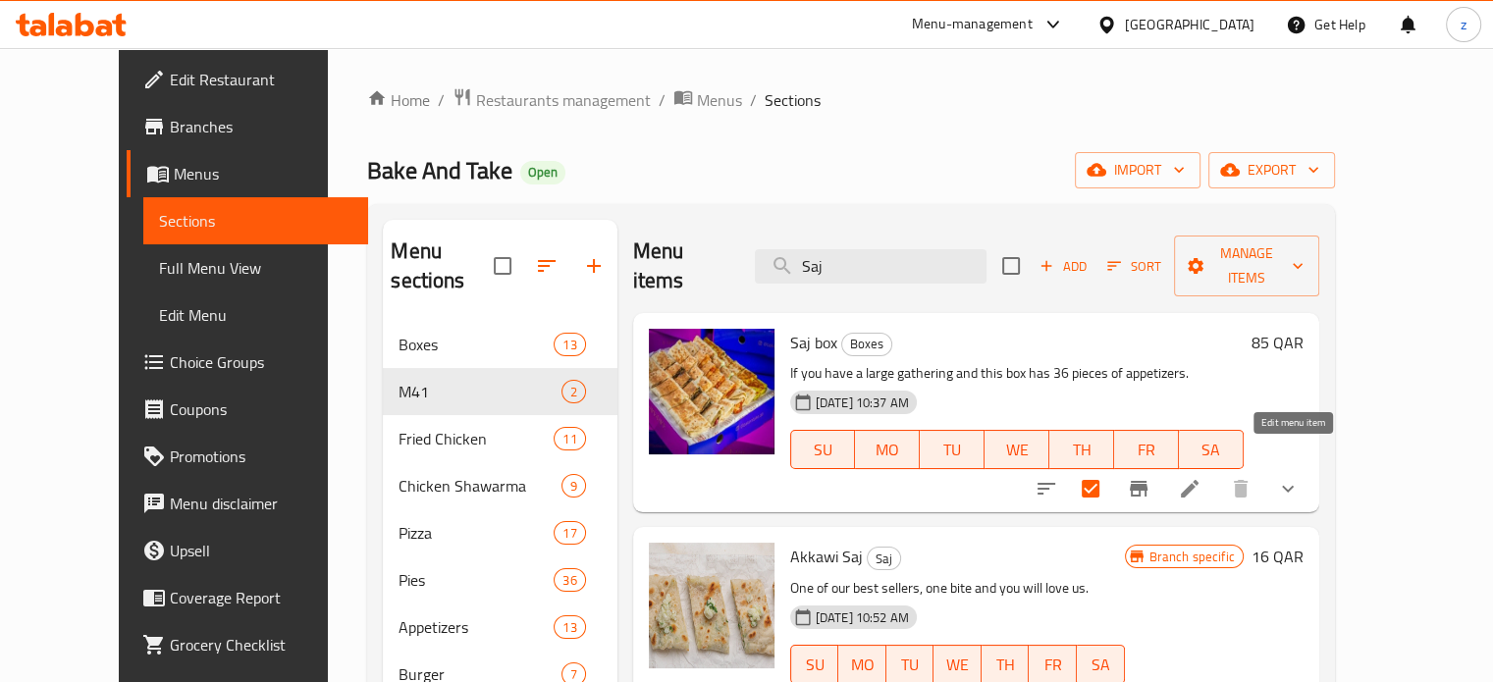
click at [1199, 480] on icon at bounding box center [1190, 489] width 18 height 18
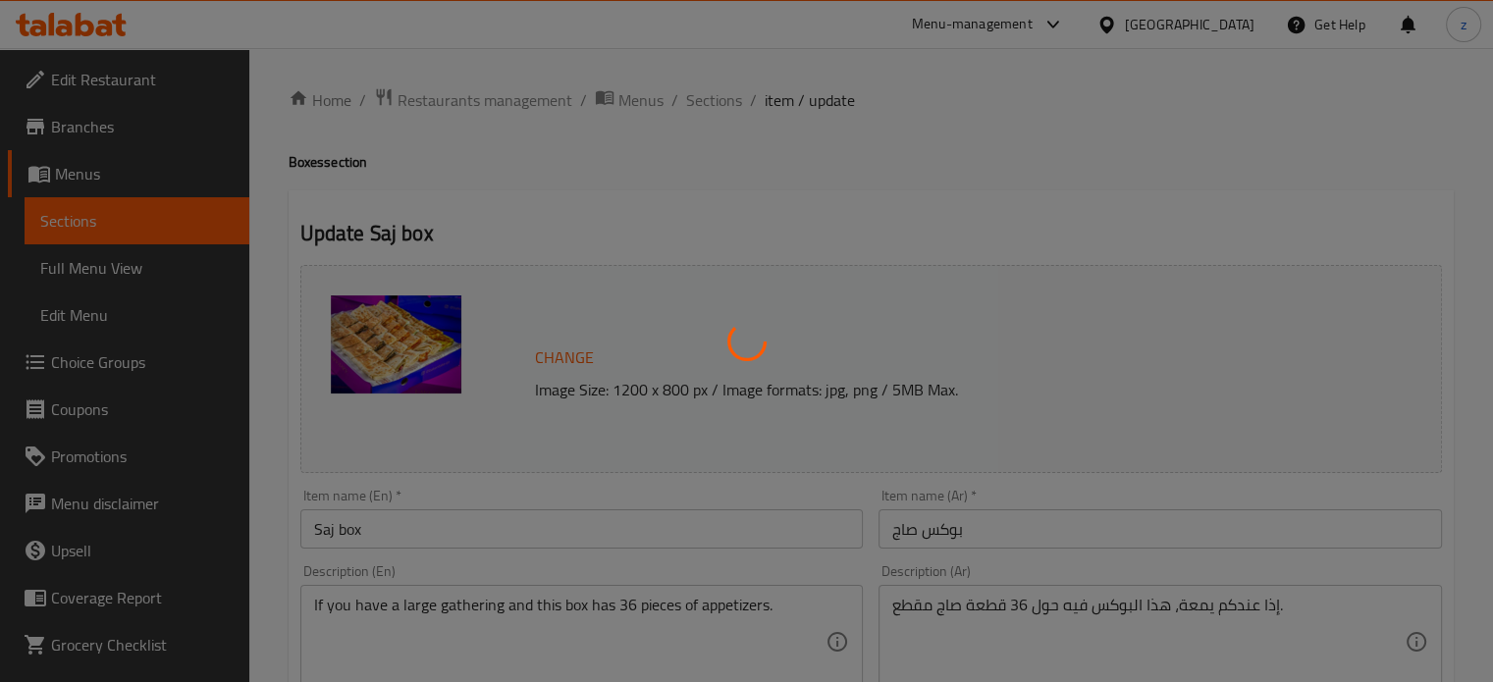
type input "الإضافات:"
type input "0"
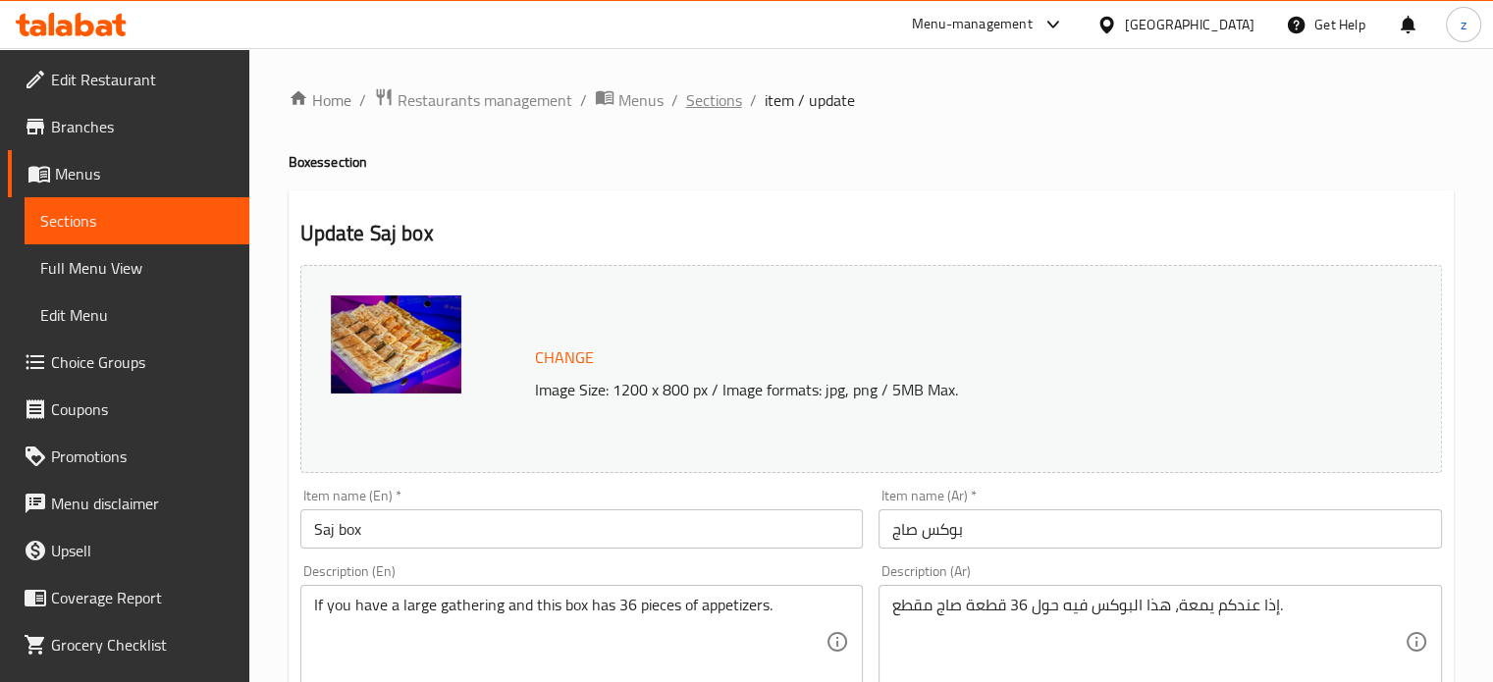
click at [726, 104] on span "Sections" at bounding box center [714, 100] width 56 height 24
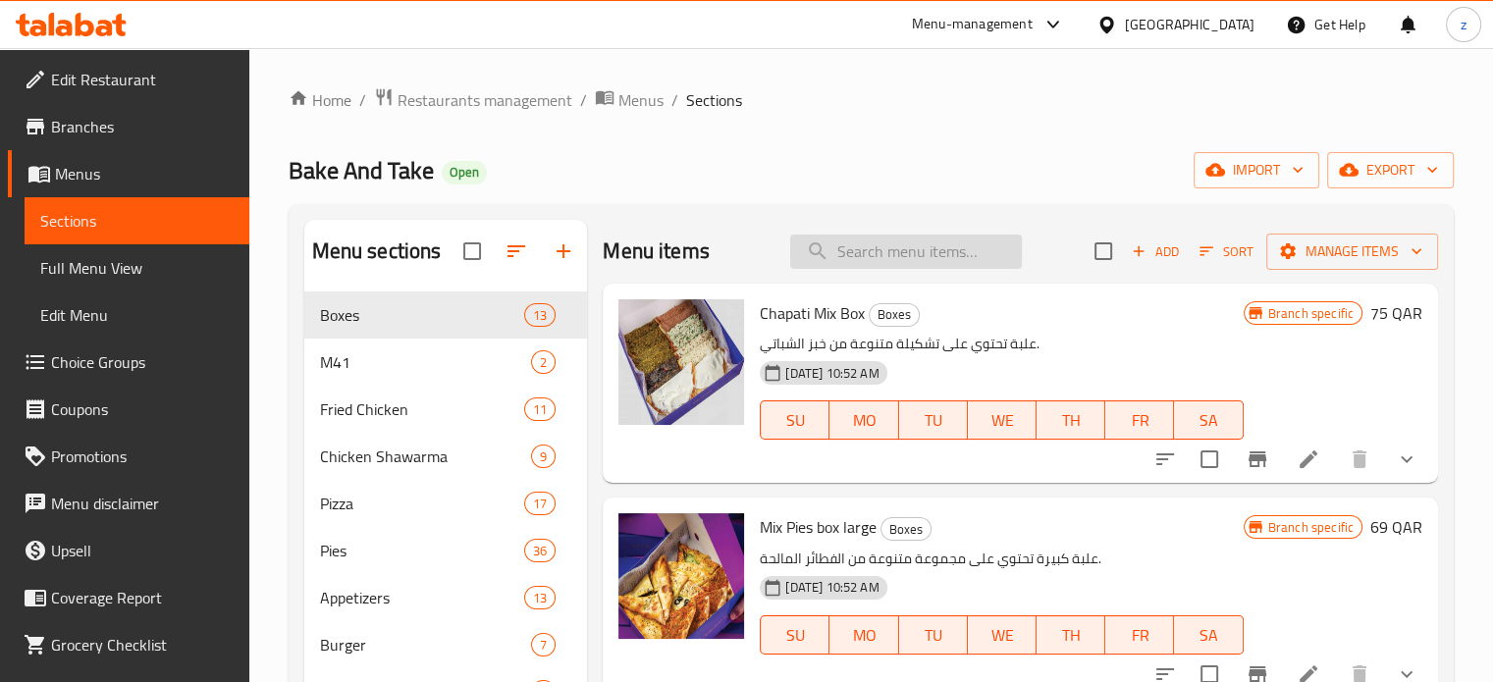
click at [845, 262] on input "search" at bounding box center [906, 252] width 232 height 34
paste input "Saj Box"
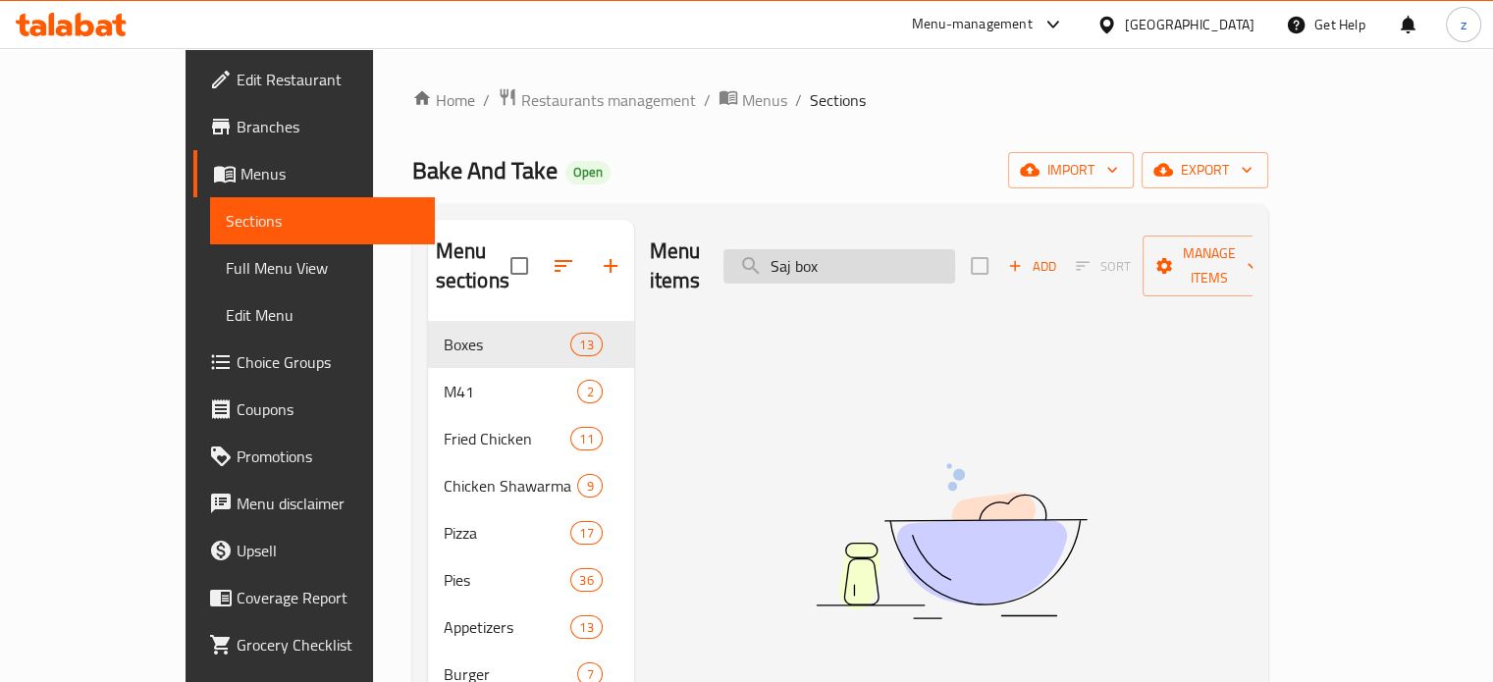
click at [836, 253] on input "Saj box" at bounding box center [840, 266] width 232 height 34
click at [893, 250] on input "Saj box" at bounding box center [840, 266] width 232 height 34
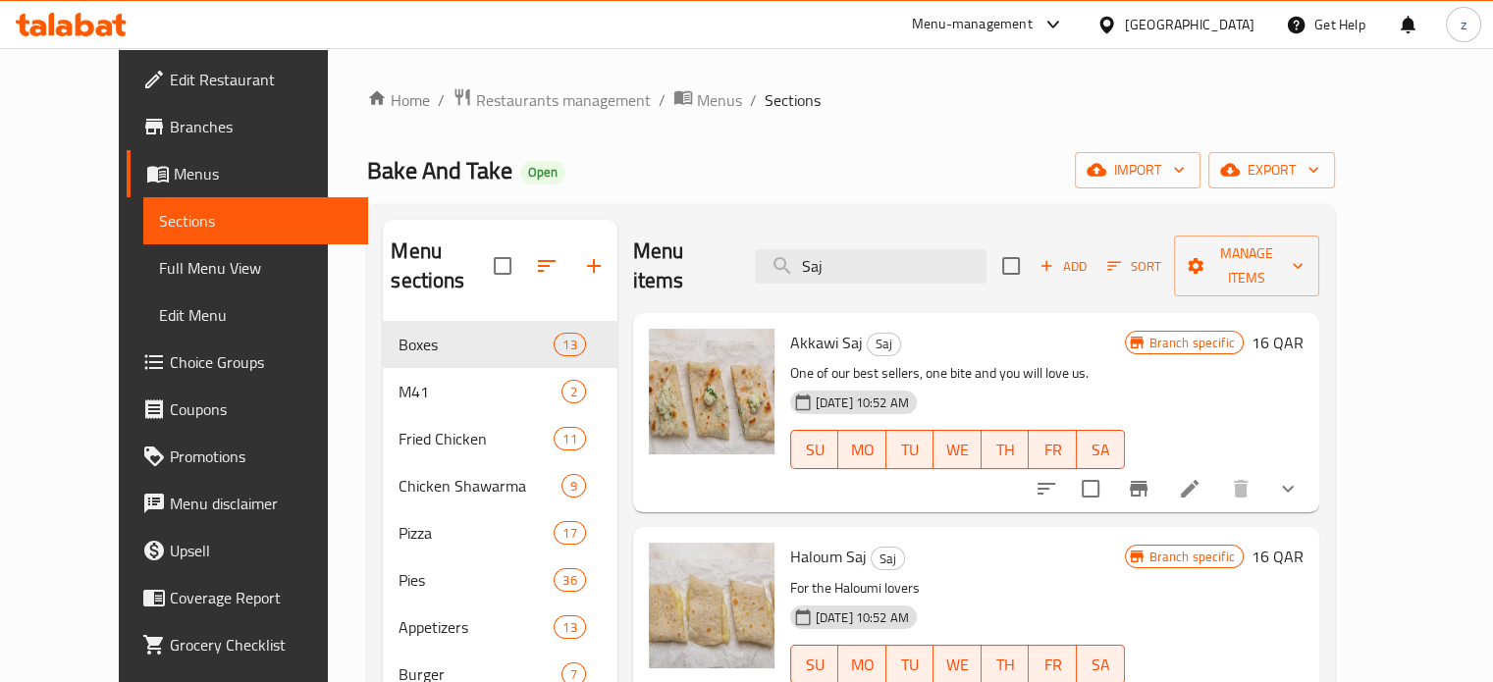
drag, startPoint x: 811, startPoint y: 253, endPoint x: 757, endPoint y: 259, distance: 54.3
click at [757, 259] on div "Menu items Saj Add Sort Manage items" at bounding box center [976, 266] width 686 height 93
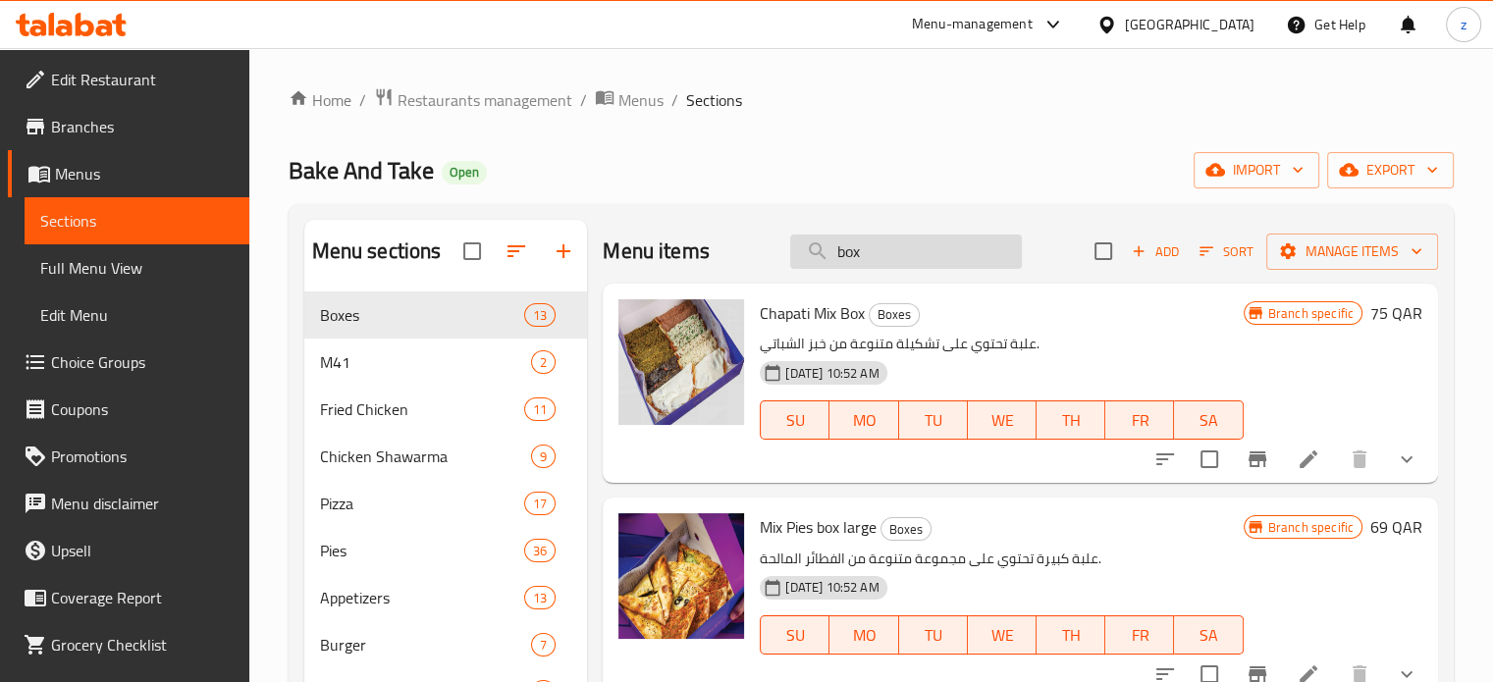
drag, startPoint x: 856, startPoint y: 260, endPoint x: 804, endPoint y: 260, distance: 52.0
click at [806, 261] on input "box" at bounding box center [906, 252] width 232 height 34
paste input "Saj B"
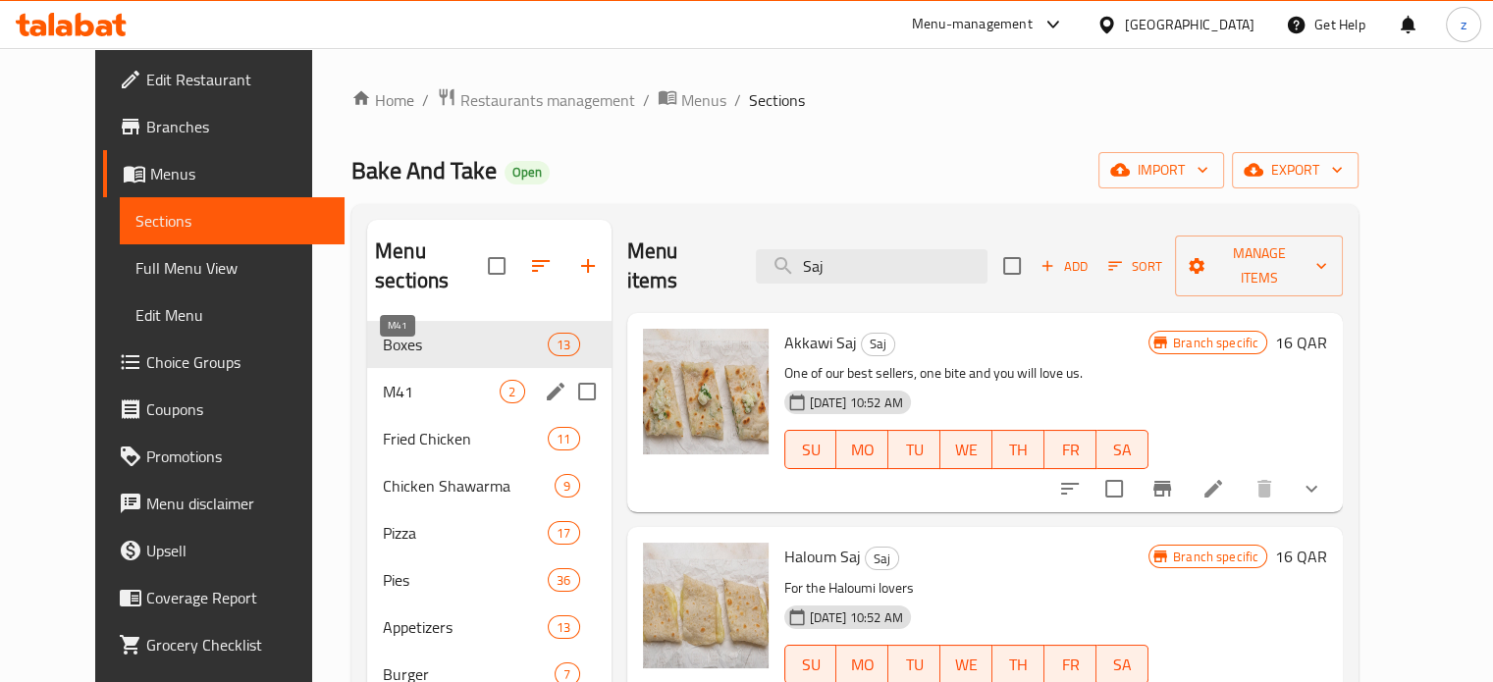
click at [416, 380] on span "M41" at bounding box center [441, 392] width 117 height 24
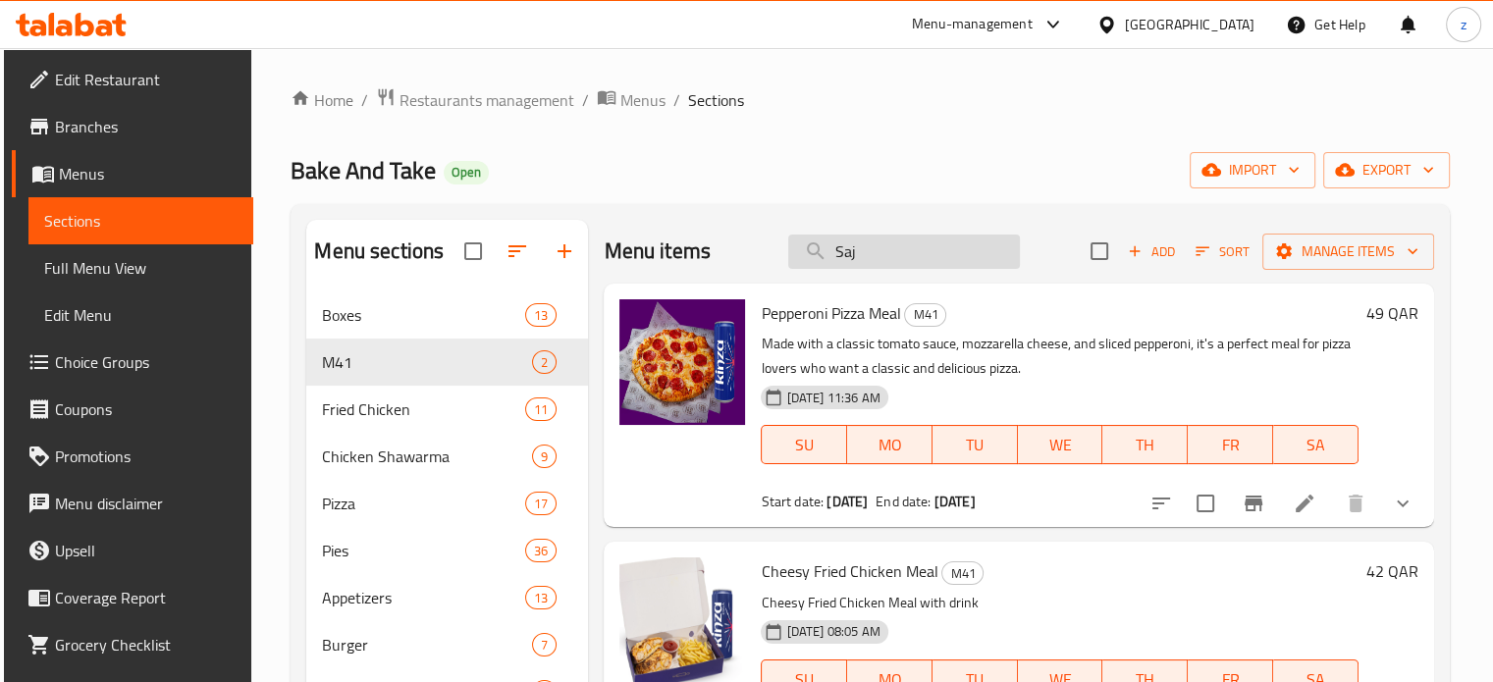
click at [871, 255] on input "Saj" at bounding box center [904, 252] width 232 height 34
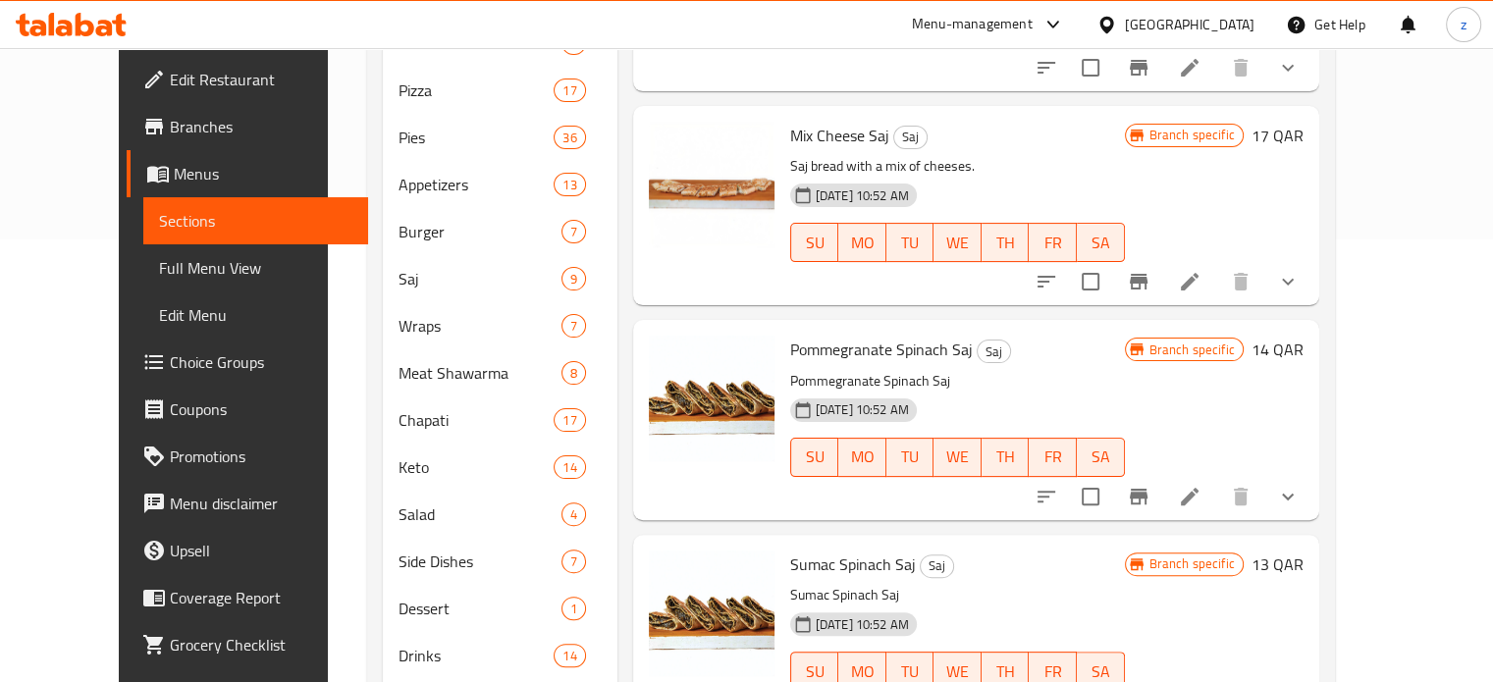
scroll to position [444, 0]
click at [1373, 534] on div "Home / Restaurants management / Menus / Sections Bake And Take Open import expo…" at bounding box center [851, 196] width 1046 height 1184
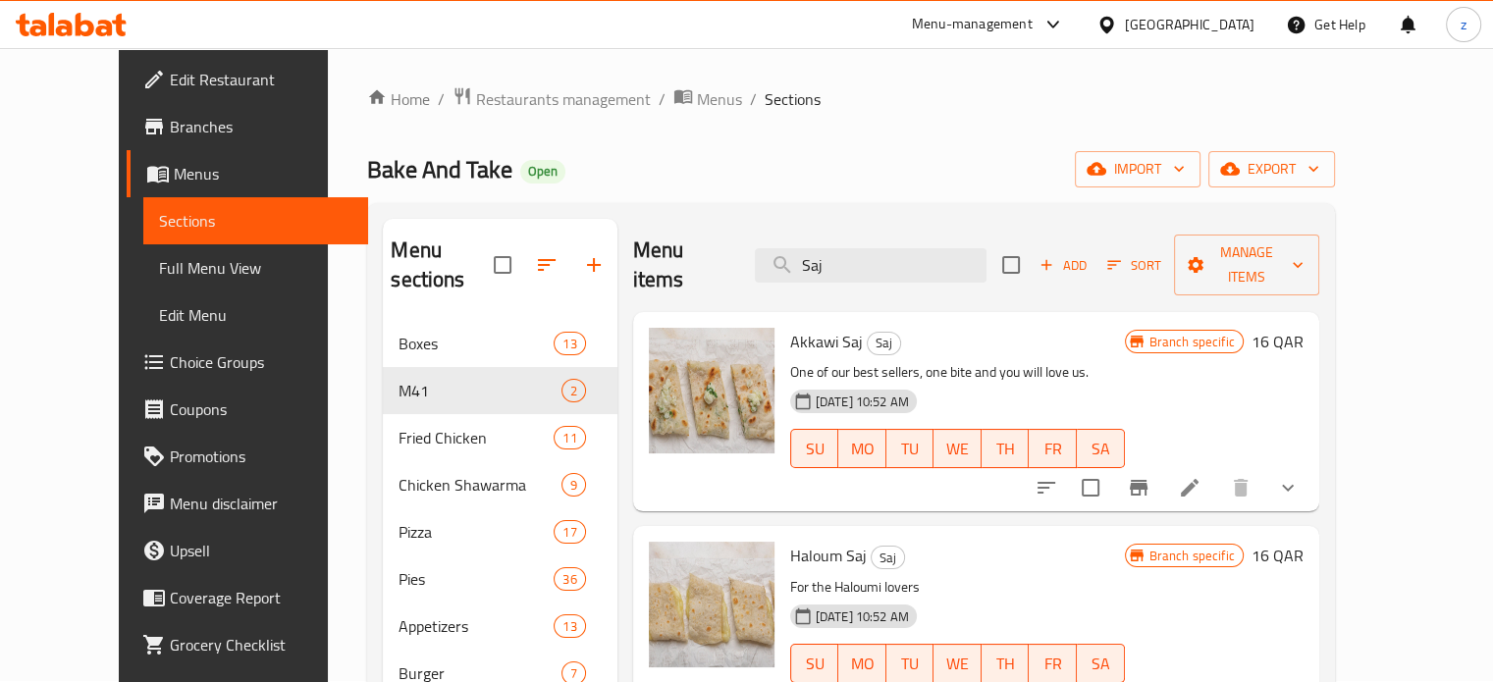
scroll to position [0, 0]
drag, startPoint x: 884, startPoint y: 246, endPoint x: 808, endPoint y: 259, distance: 76.7
click at [808, 259] on input "Saj" at bounding box center [871, 266] width 232 height 34
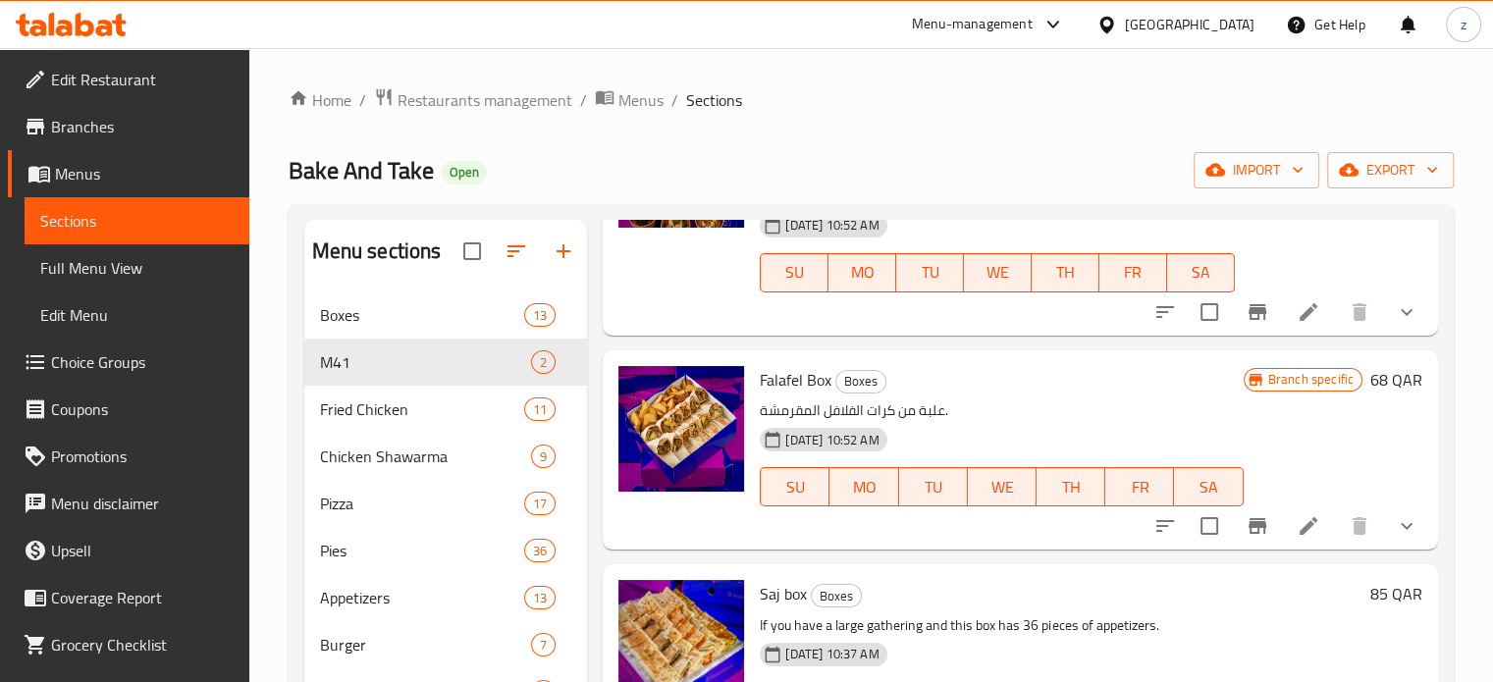
scroll to position [2258, 0]
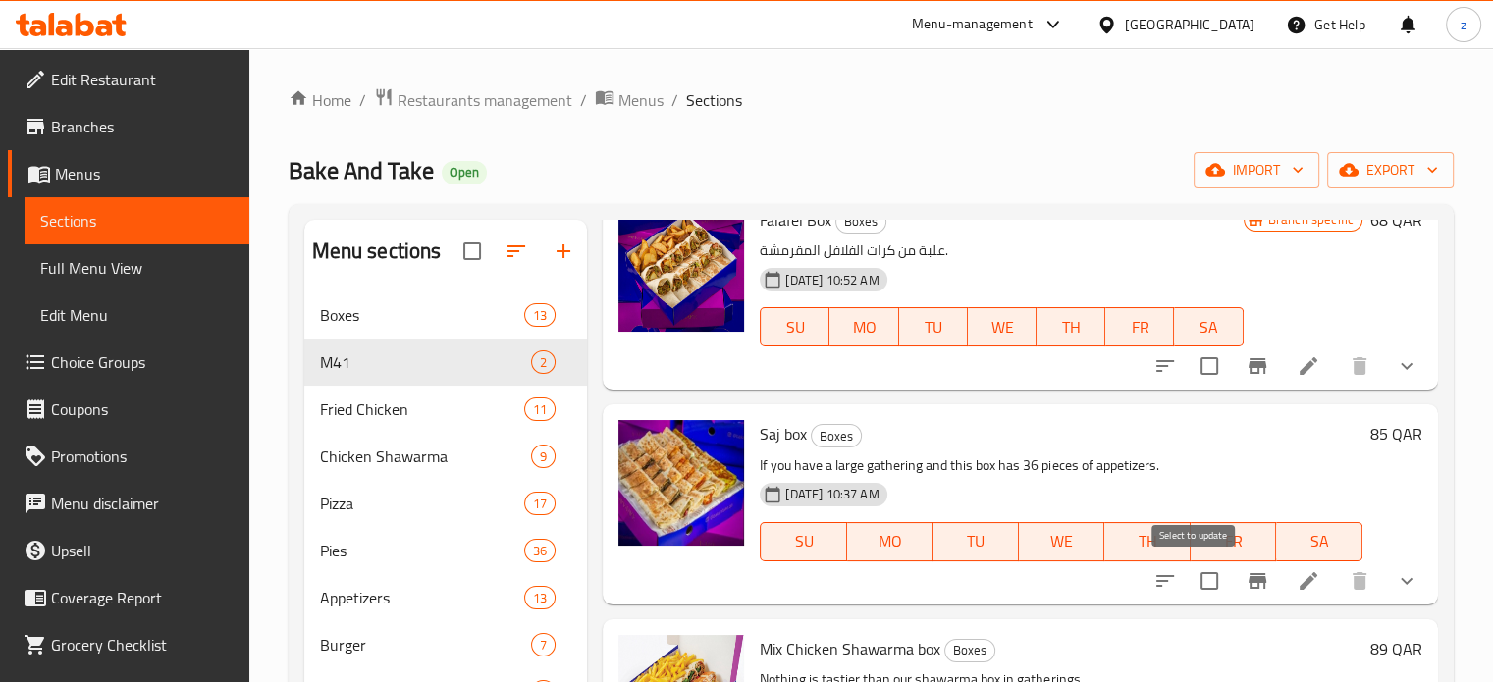
type input "box"
click at [1192, 583] on input "checkbox" at bounding box center [1209, 581] width 41 height 41
checkbox input "true"
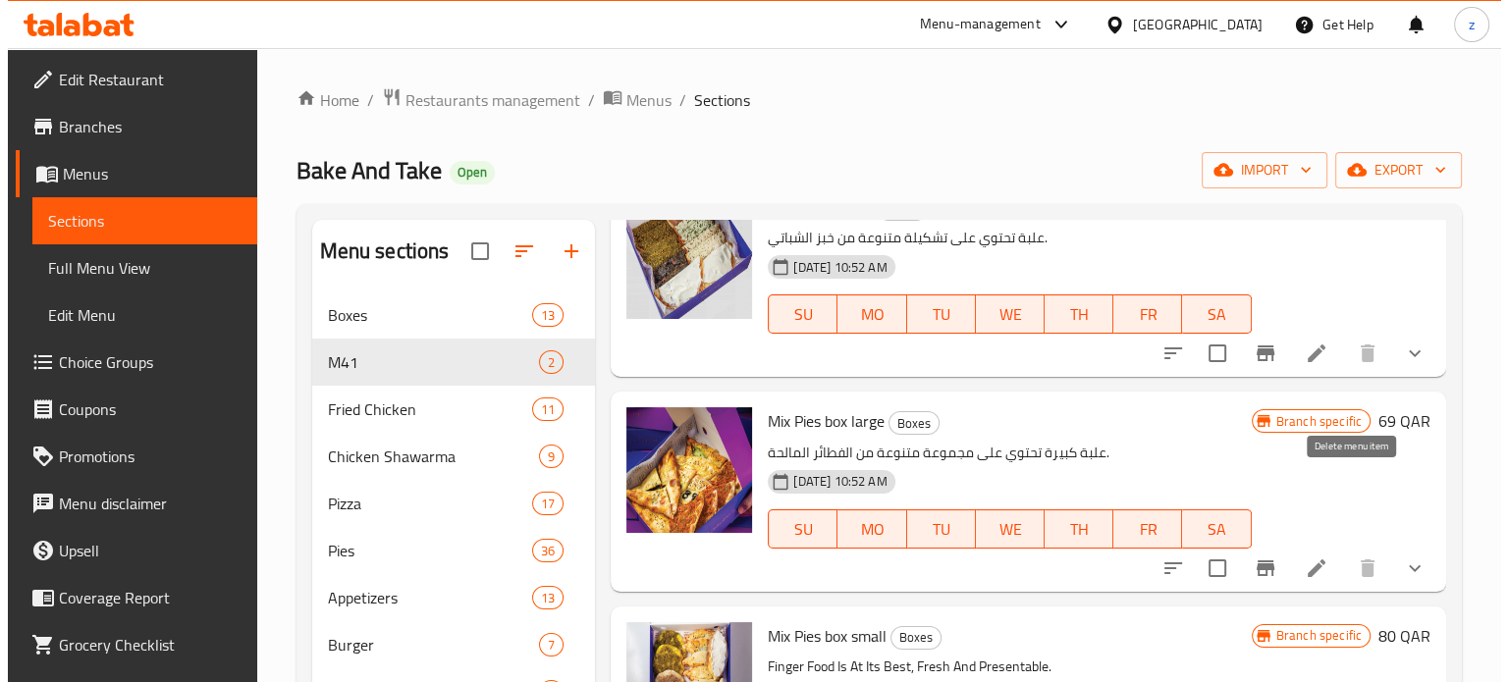
scroll to position [0, 0]
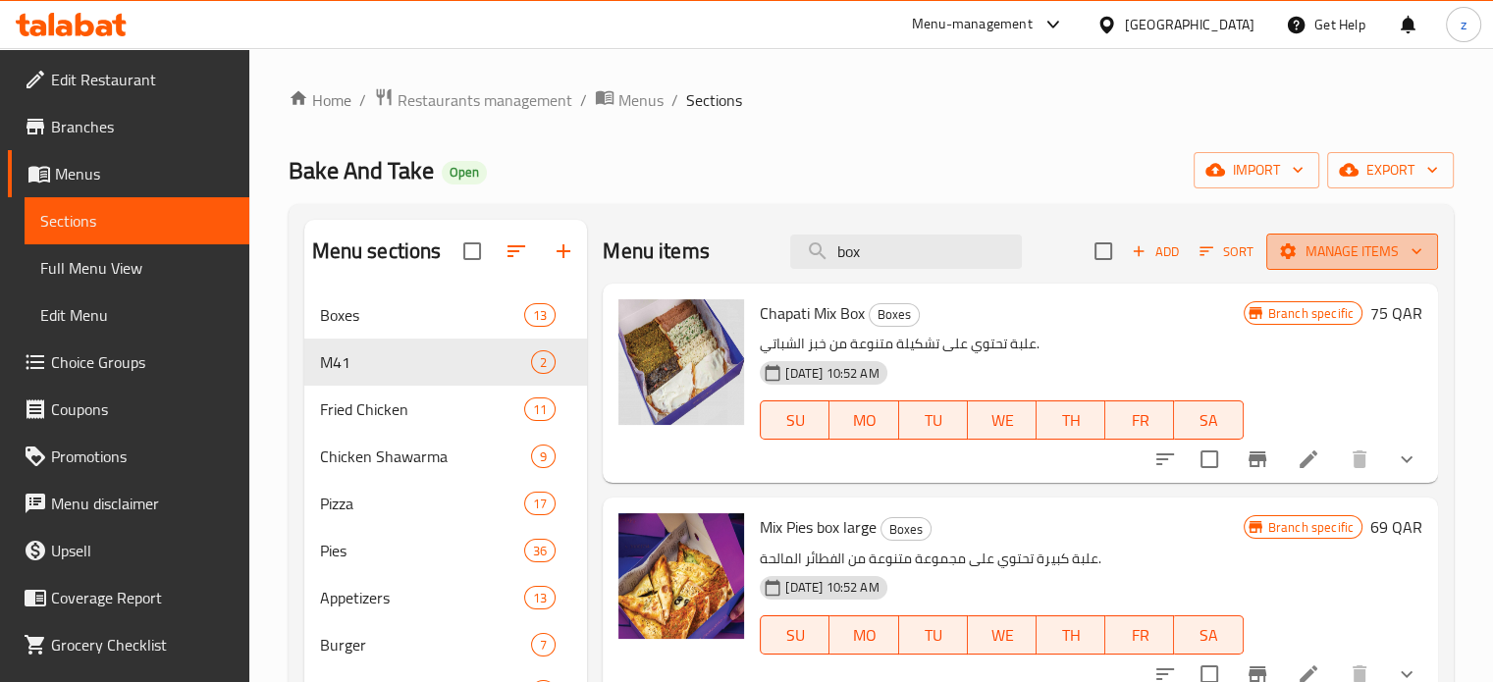
click at [1351, 255] on span "Manage items" at bounding box center [1352, 252] width 140 height 25
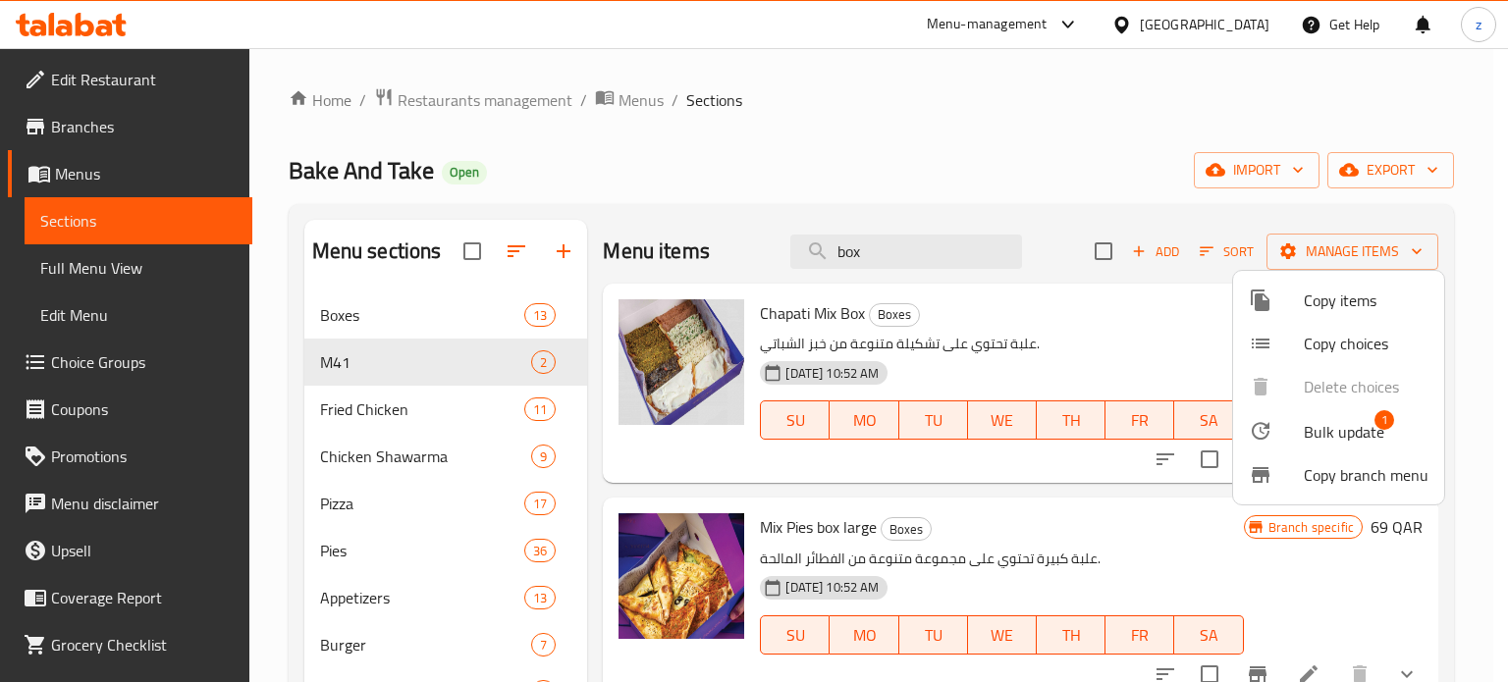
click at [1370, 303] on span "Copy items" at bounding box center [1366, 301] width 125 height 24
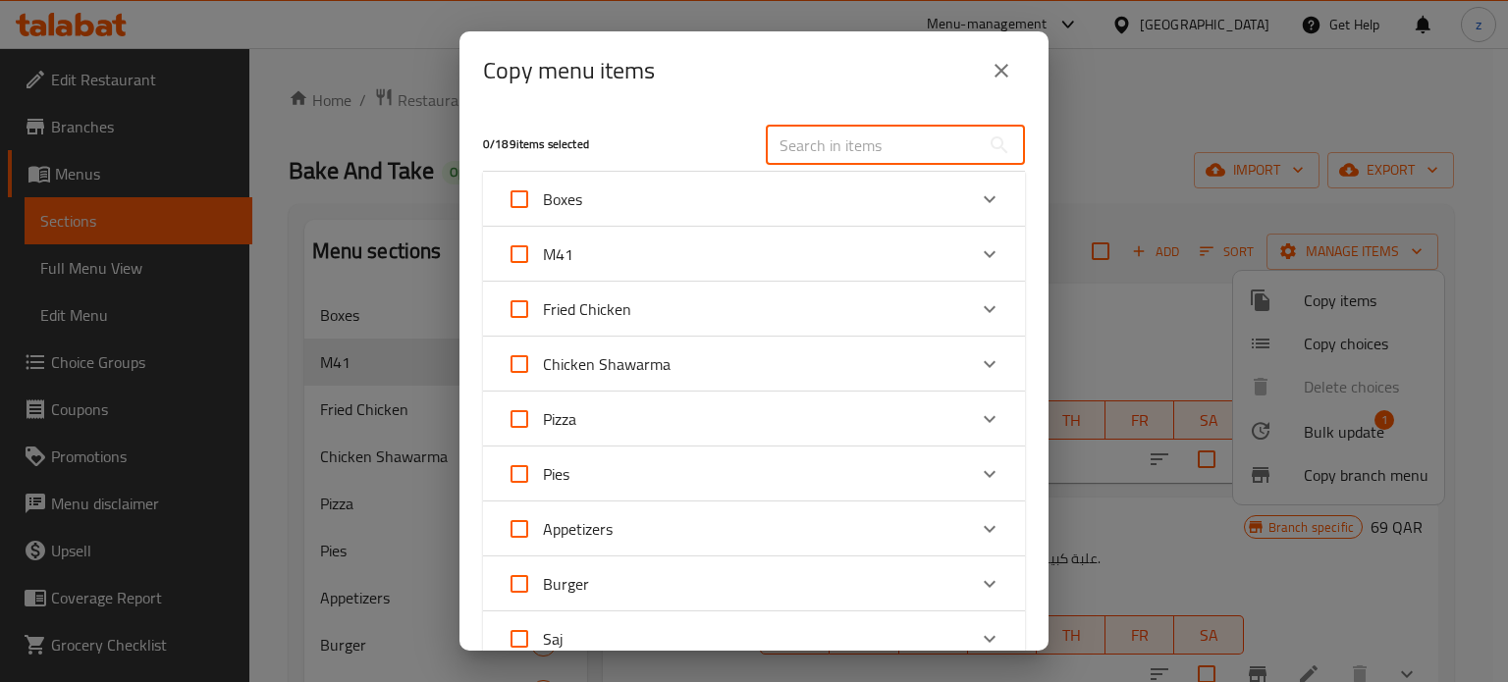
click at [838, 149] on input "text" at bounding box center [873, 145] width 214 height 39
paste input "Saj Box"
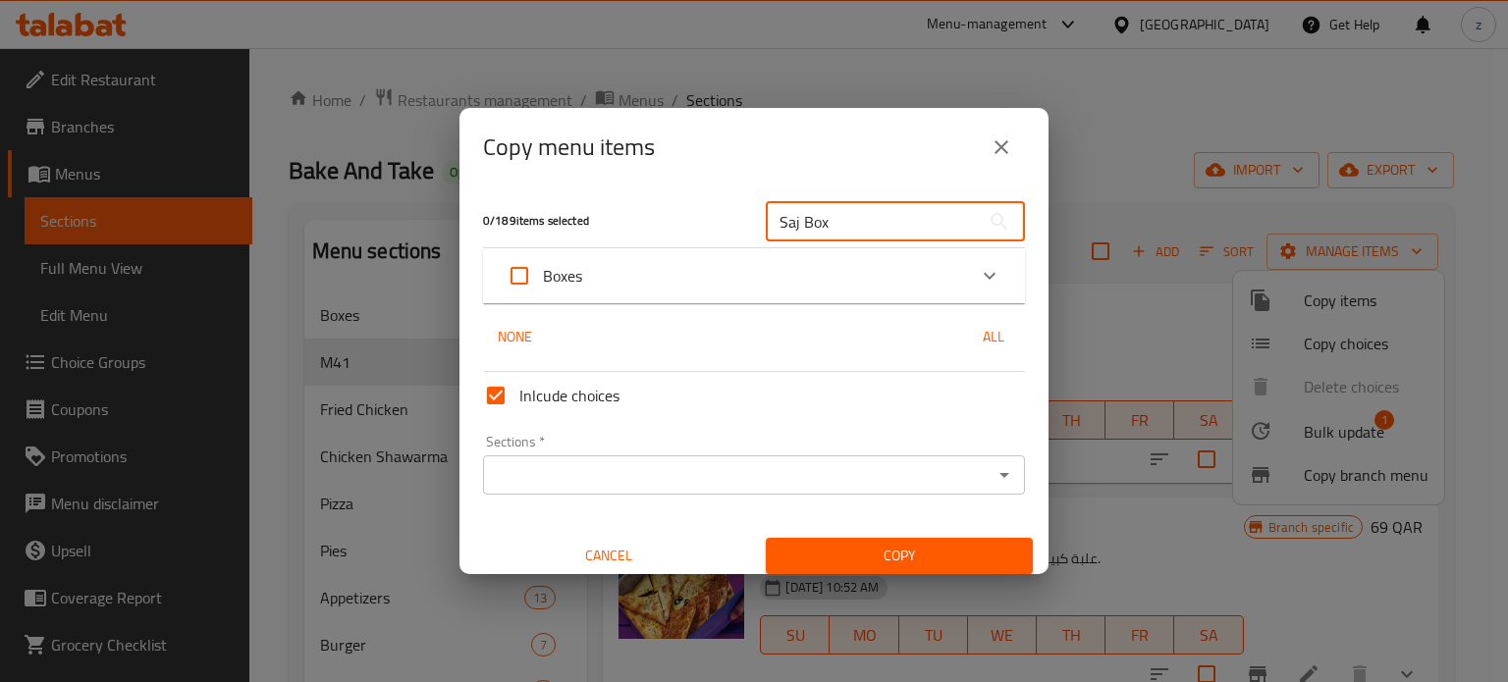
type input "Saj Box"
click at [978, 280] on icon "Expand" at bounding box center [990, 276] width 24 height 24
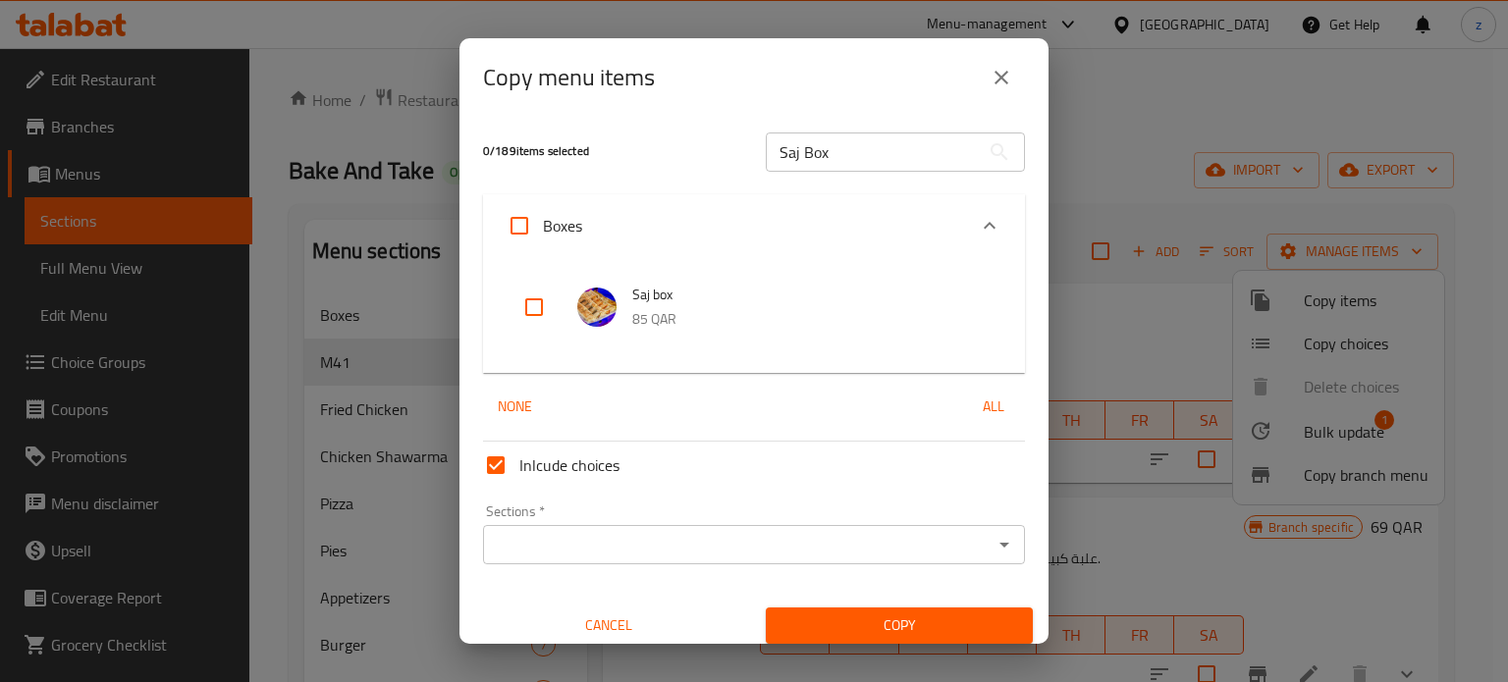
click at [530, 309] on input "checkbox" at bounding box center [534, 307] width 47 height 47
checkbox input "true"
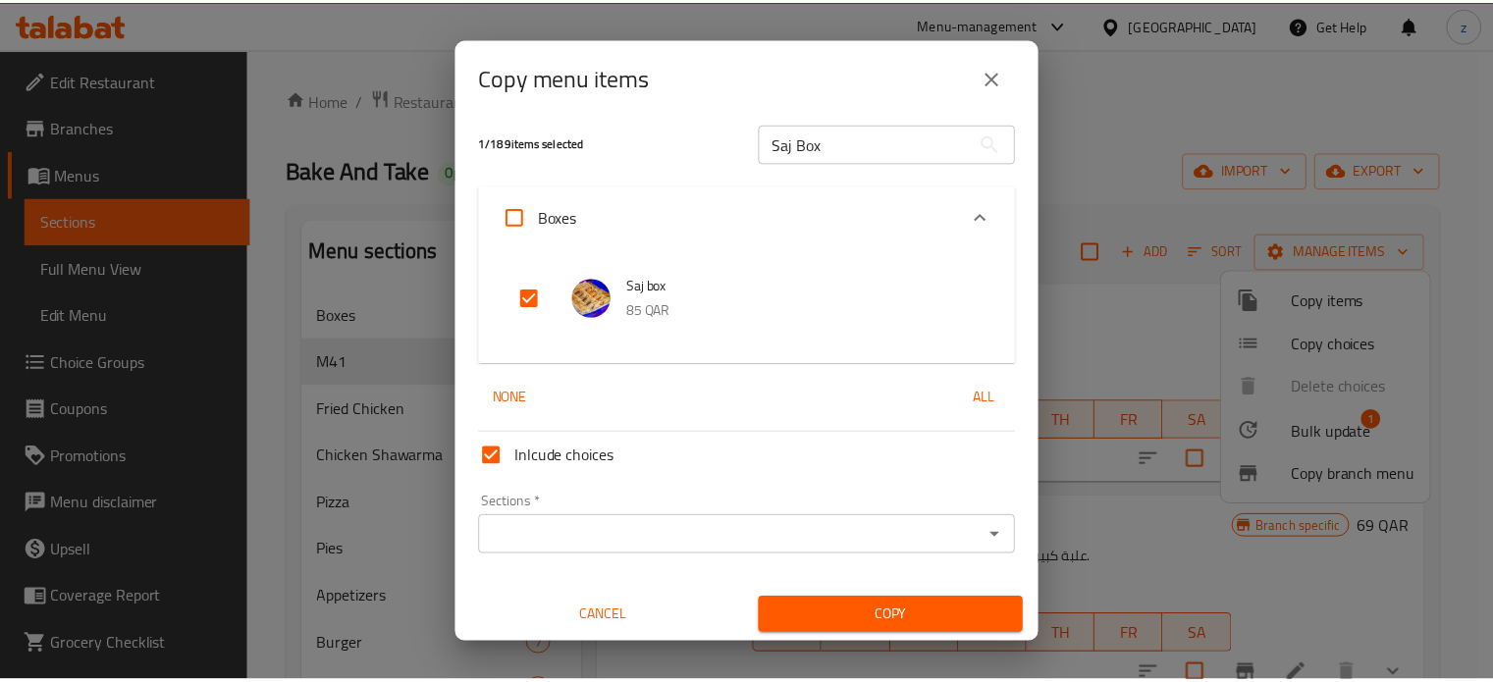
scroll to position [12, 0]
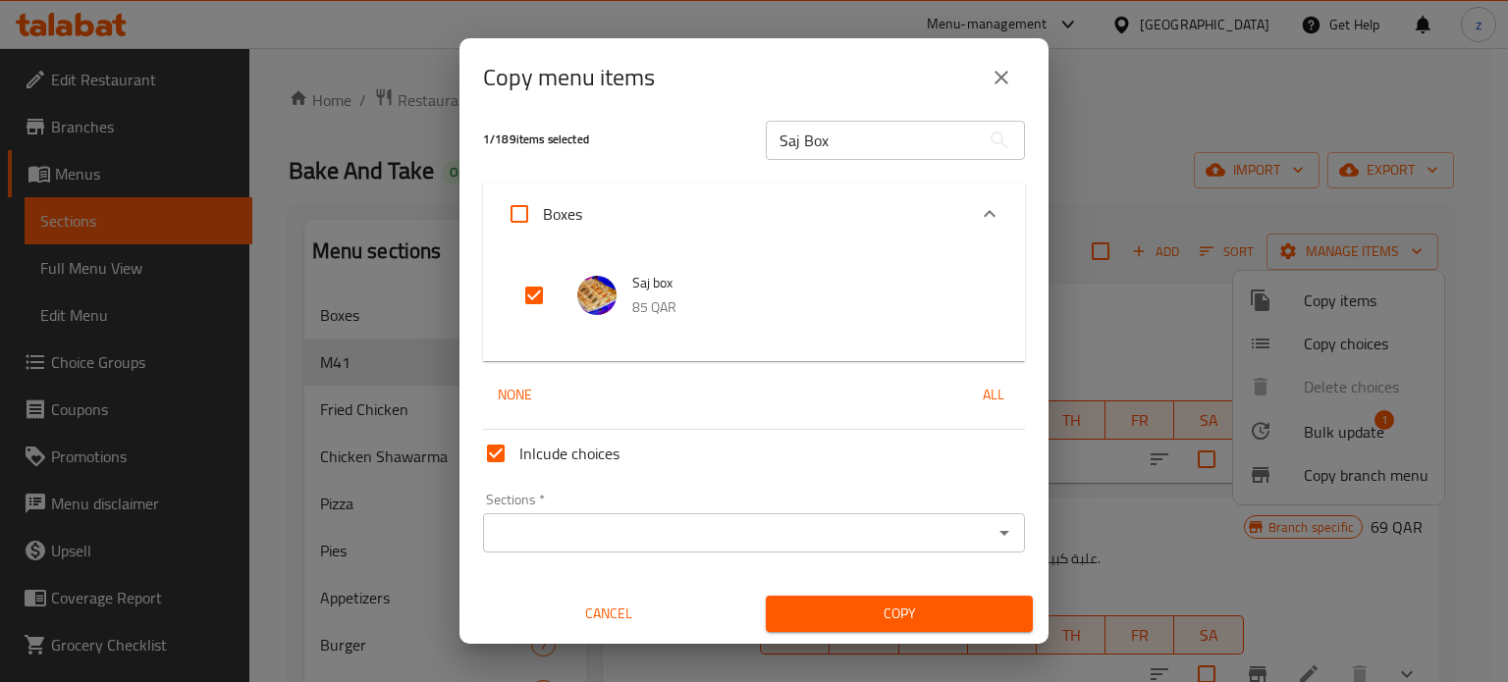
click at [1000, 533] on icon "Open" at bounding box center [1005, 533] width 24 height 24
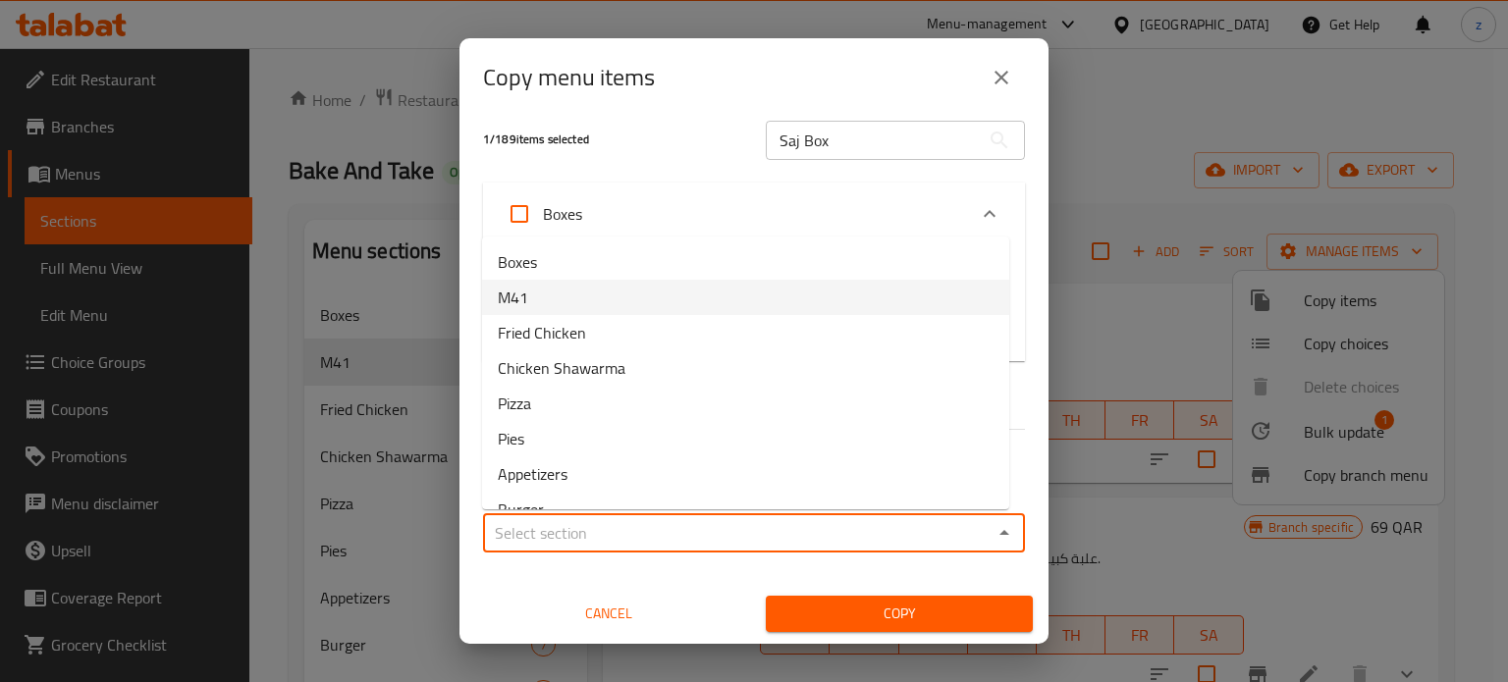
click at [572, 294] on li "M41" at bounding box center [745, 297] width 527 height 35
type input "M41"
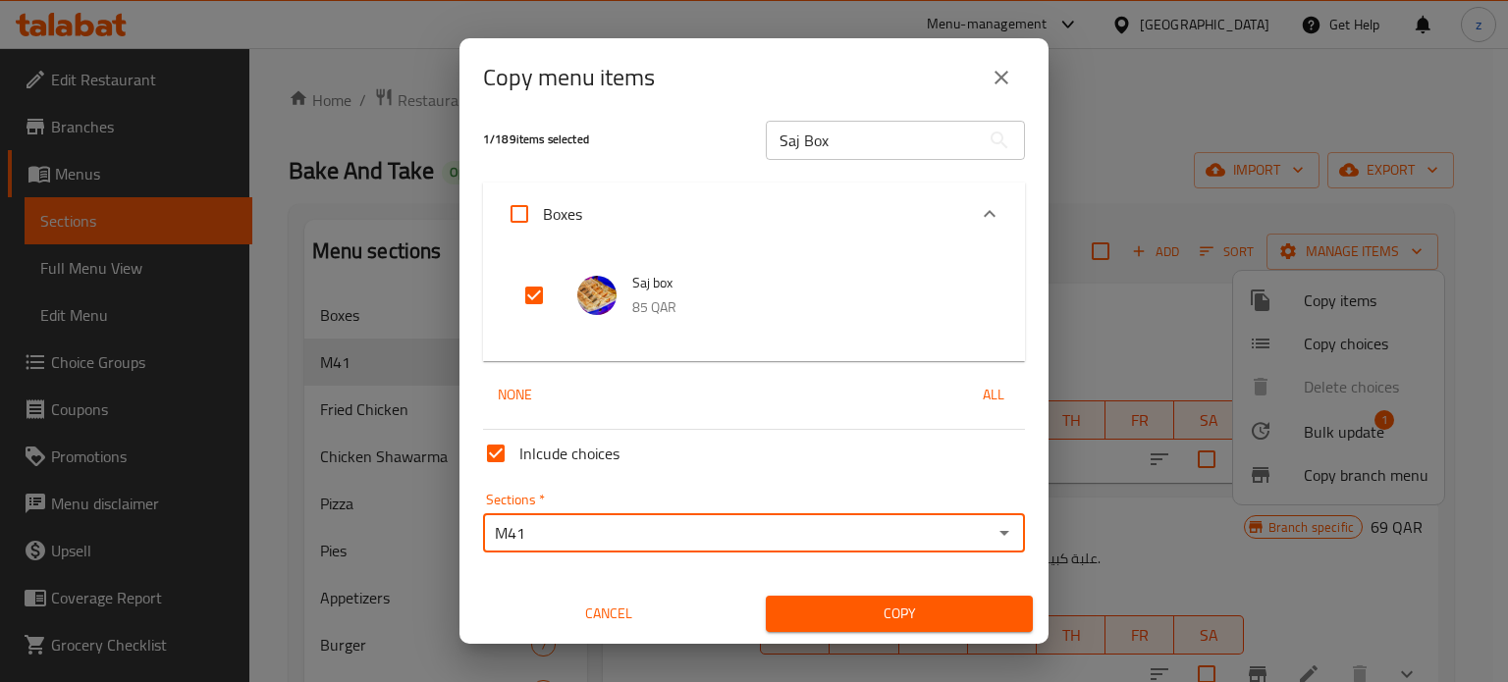
click at [890, 617] on span "Copy" at bounding box center [899, 614] width 236 height 25
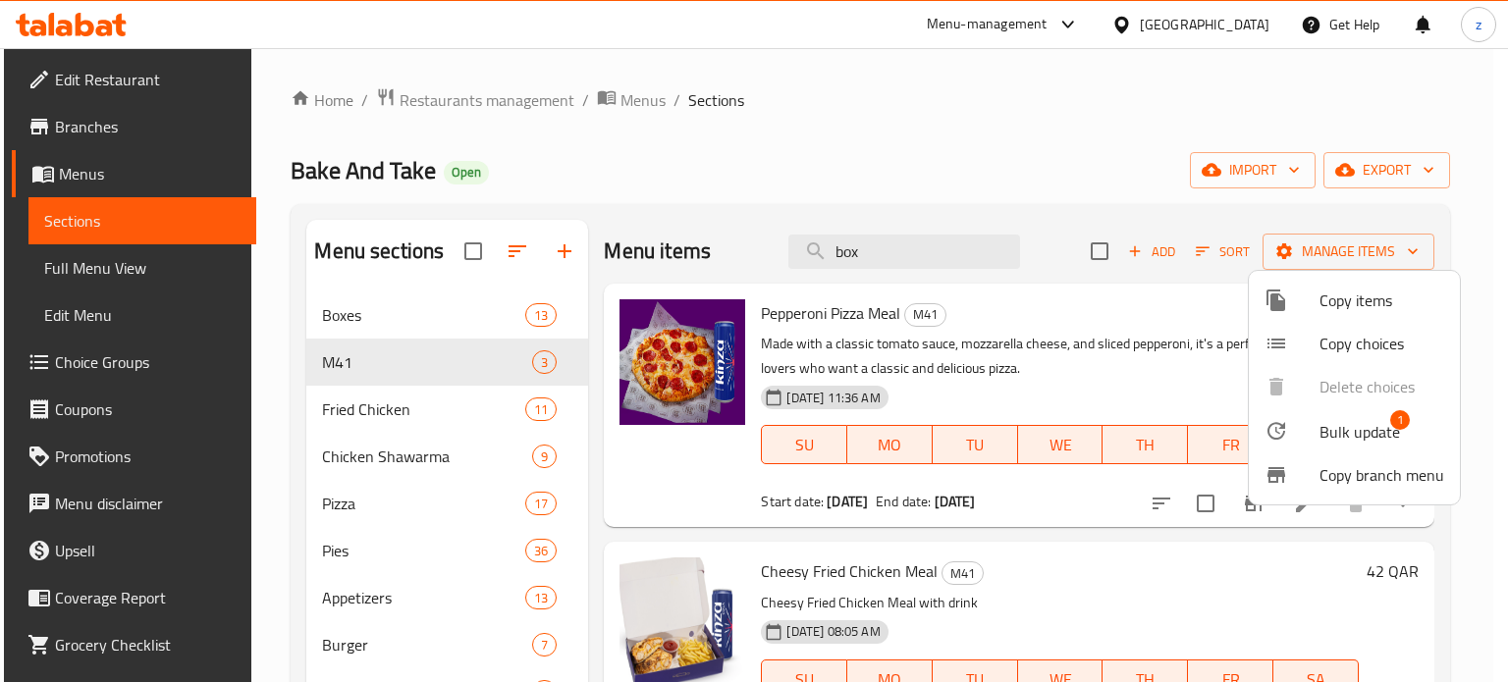
drag, startPoint x: 278, startPoint y: 170, endPoint x: 434, endPoint y: 166, distance: 156.1
click at [432, 168] on div at bounding box center [754, 341] width 1508 height 682
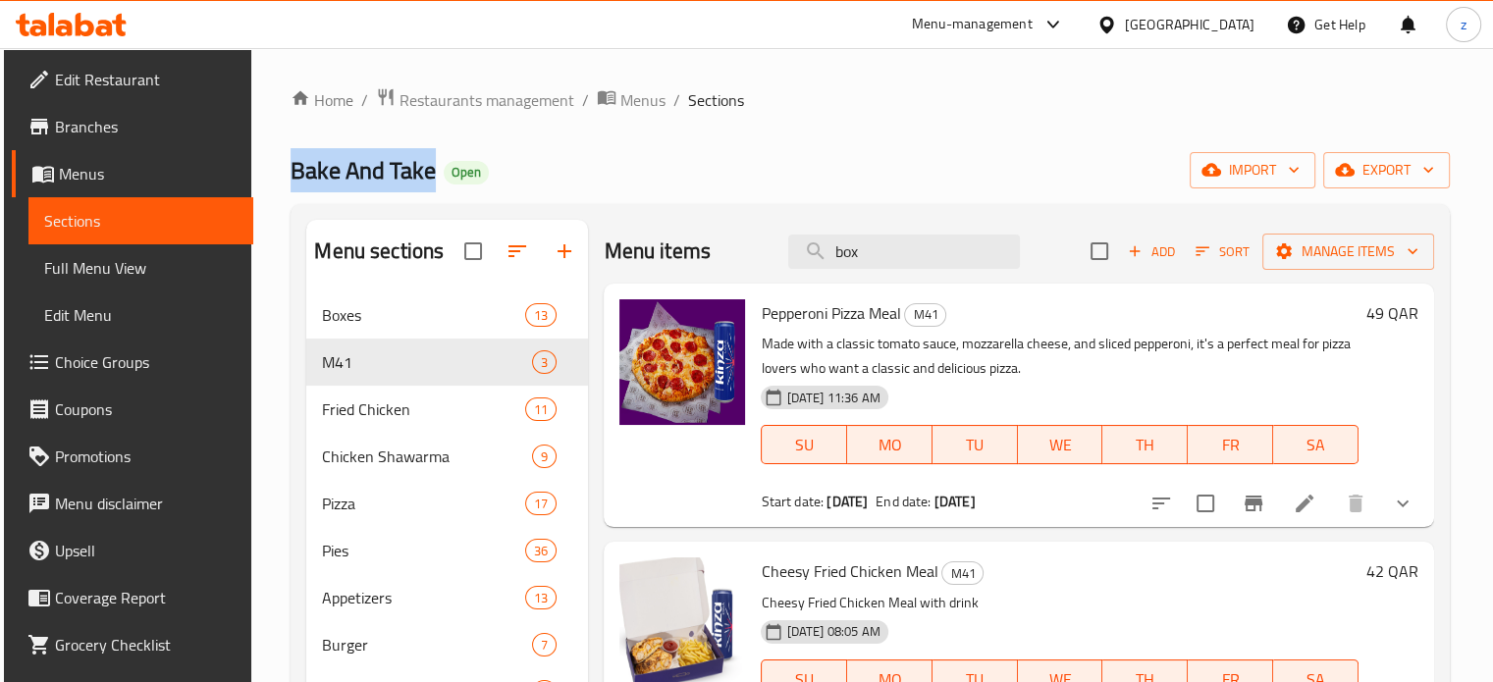
drag, startPoint x: 289, startPoint y: 169, endPoint x: 430, endPoint y: 174, distance: 141.5
click at [430, 174] on span "Bake And Take" at bounding box center [363, 170] width 145 height 44
copy span "Bake And Take"
click at [508, 99] on span "Restaurants management" at bounding box center [487, 100] width 175 height 24
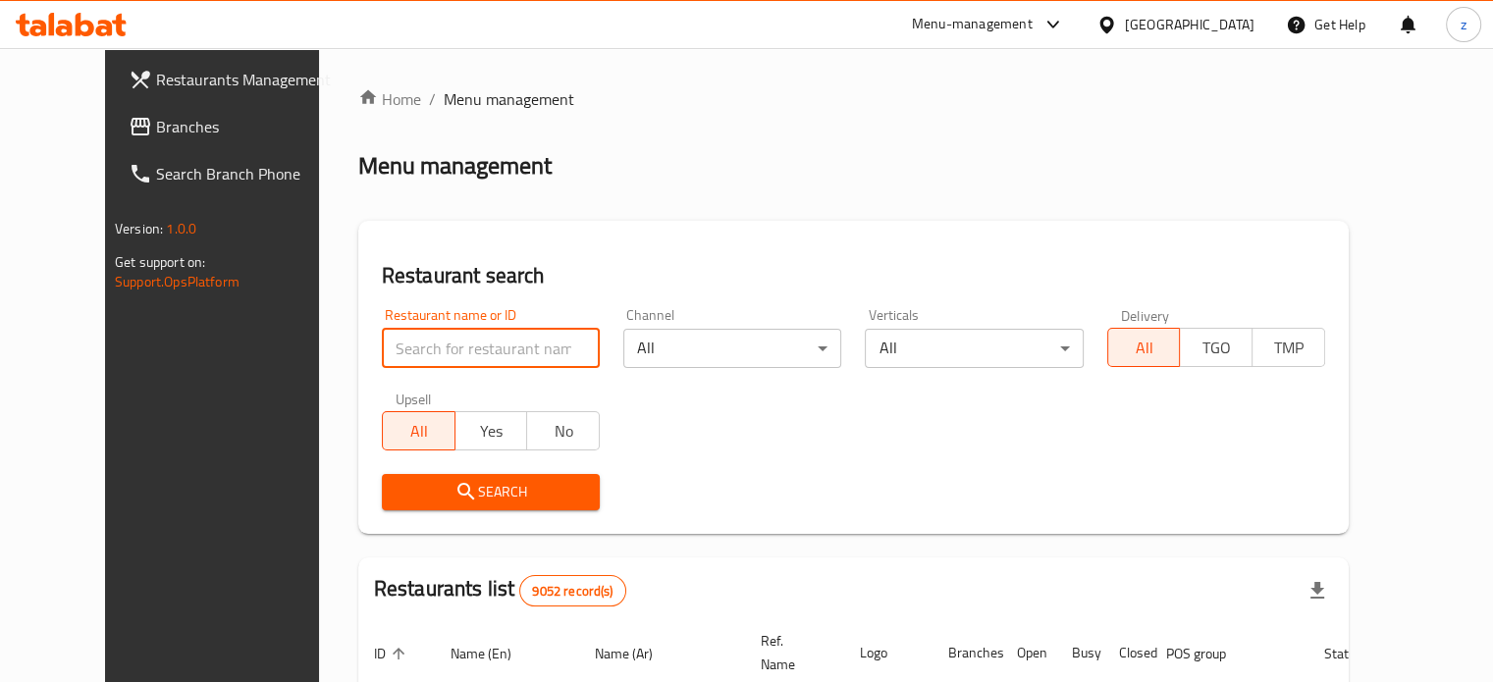
click at [386, 350] on input "search" at bounding box center [491, 348] width 218 height 39
paste input "Bake And Take"
type input "Bake And Take"
click button "Search" at bounding box center [491, 492] width 218 height 36
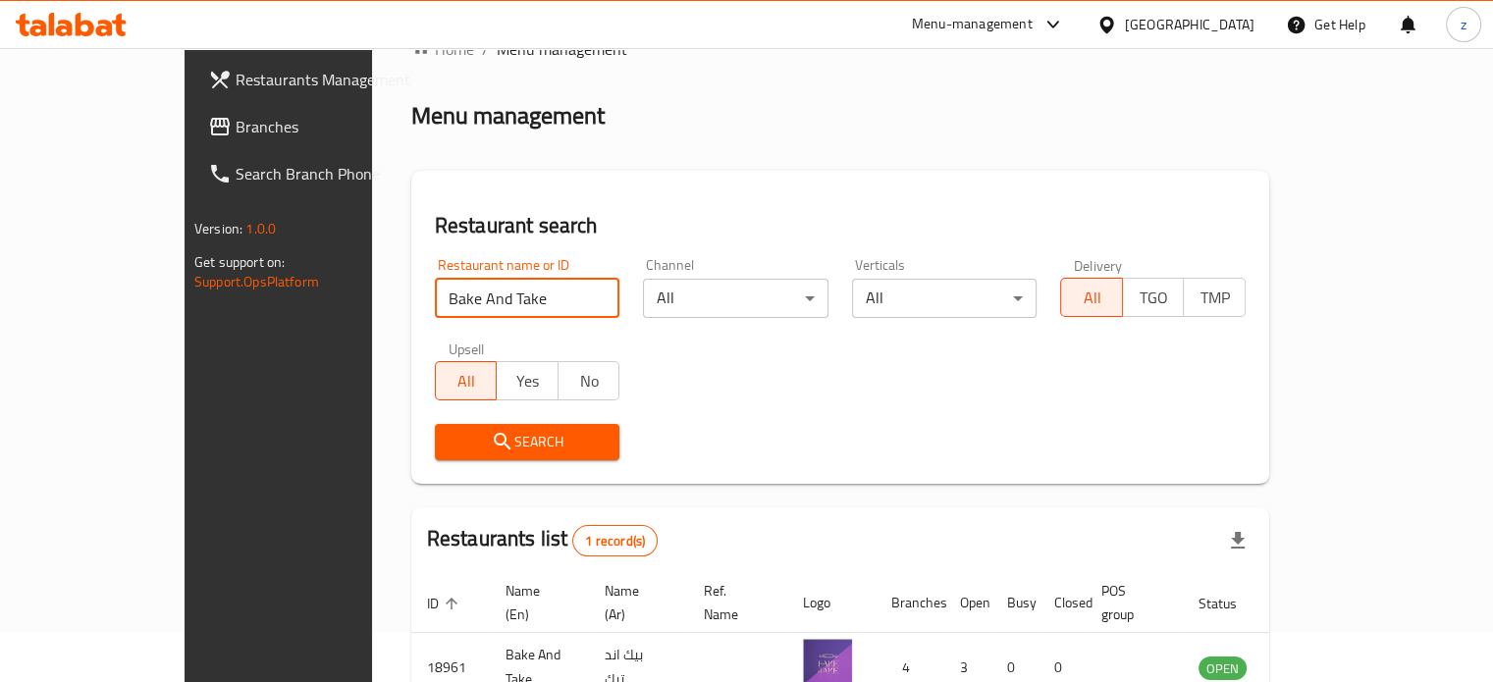
scroll to position [98, 0]
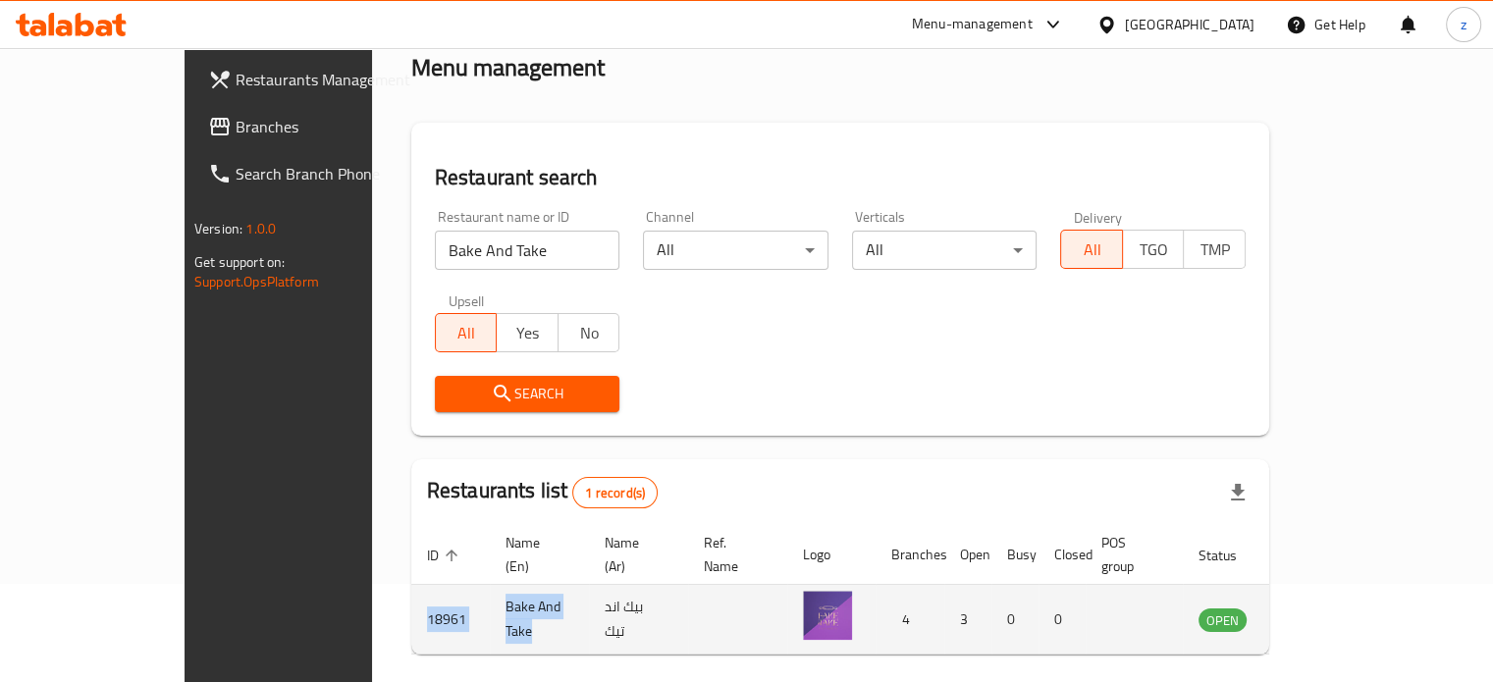
copy tr "18961 Bake And Take"
drag, startPoint x: 444, startPoint y: 600, endPoint x: 305, endPoint y: 592, distance: 138.6
click at [411, 592] on tr "18961 Bake And Take بيك اند تيك 4 3 0 0 OPEN" at bounding box center [882, 620] width 942 height 70
click at [1324, 613] on icon "enhanced table" at bounding box center [1314, 621] width 22 height 17
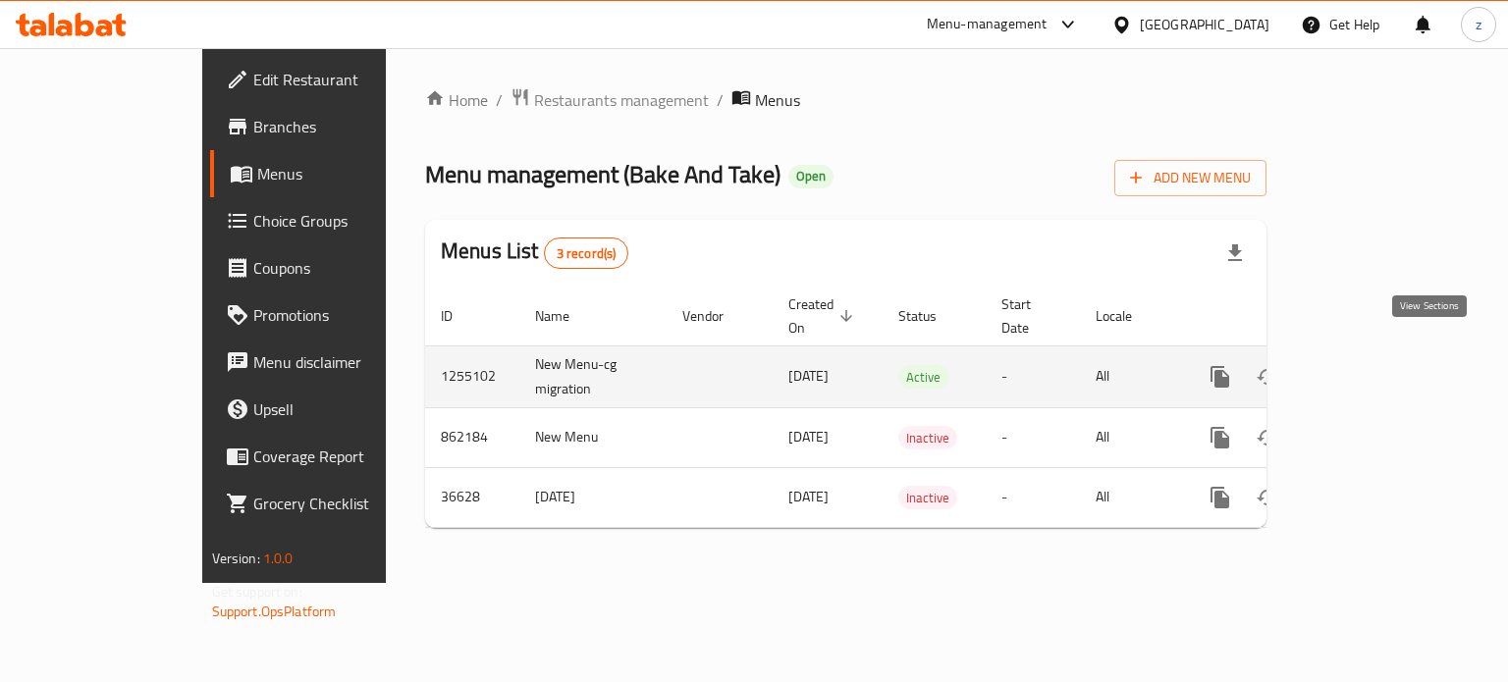
click at [1371, 368] on icon "enhanced table" at bounding box center [1362, 377] width 18 height 18
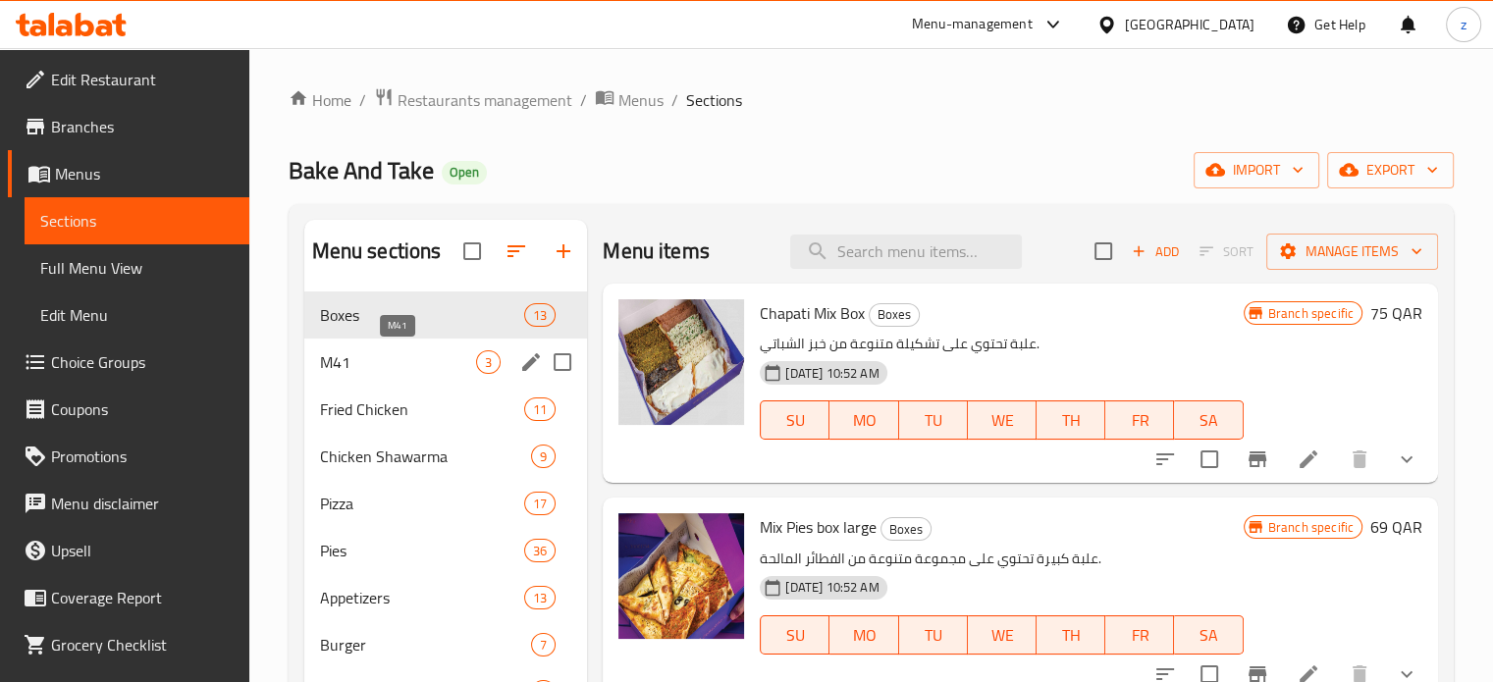
click at [404, 360] on span "M41" at bounding box center [398, 362] width 157 height 24
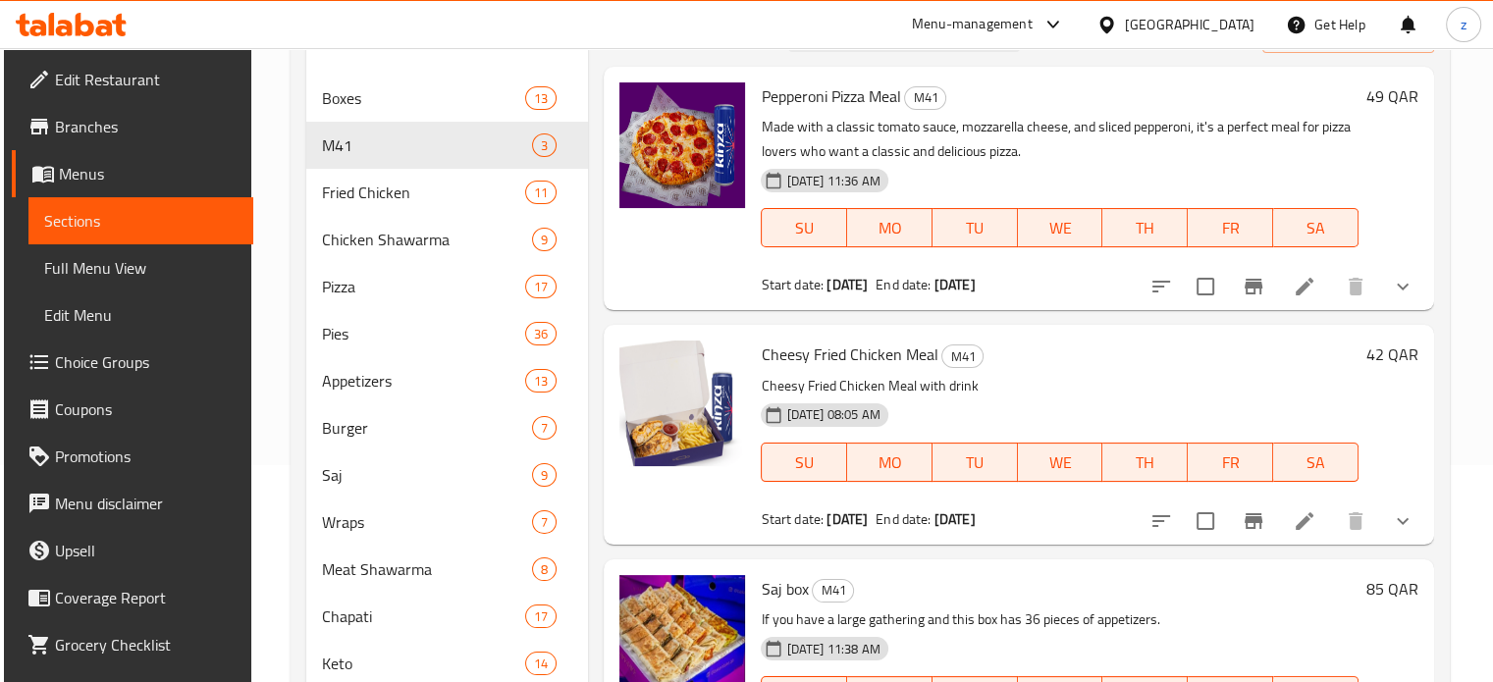
scroll to position [491, 0]
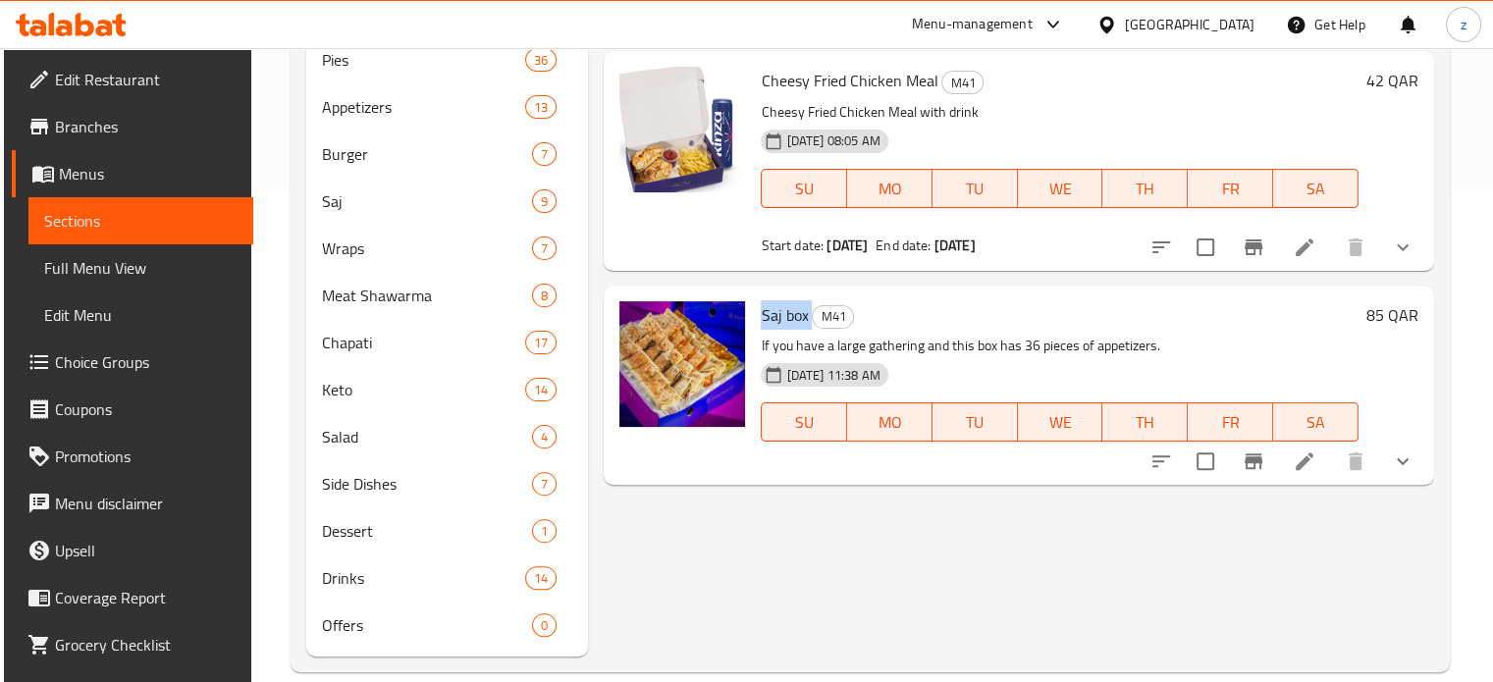
drag, startPoint x: 758, startPoint y: 314, endPoint x: 809, endPoint y: 313, distance: 51.1
click at [809, 313] on div "Saj box M41 If you have a large gathering and this box has 36 pieces of appetiz…" at bounding box center [1059, 386] width 613 height 184
copy h6 "Saj box"
